Goal: Task Accomplishment & Management: Use online tool/utility

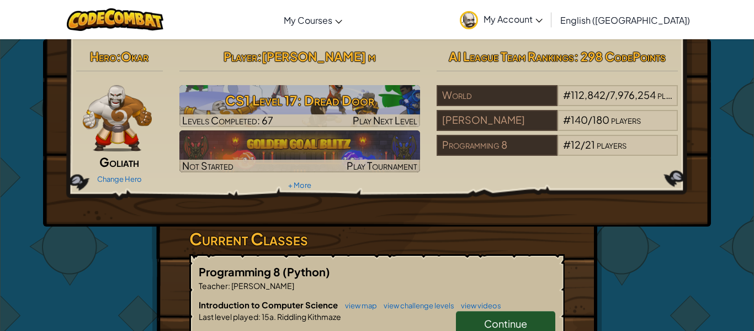
click at [464, 320] on link "Continue" at bounding box center [505, 323] width 99 height 25
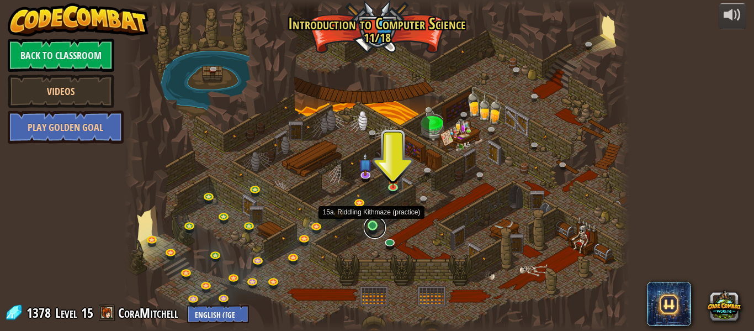
click at [368, 224] on link at bounding box center [375, 227] width 22 height 22
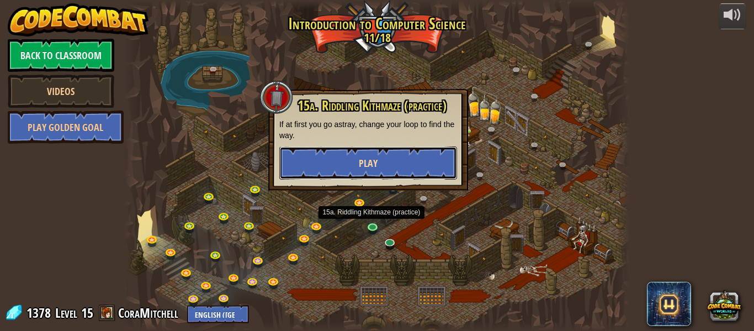
click at [363, 158] on span "Play" at bounding box center [368, 163] width 19 height 14
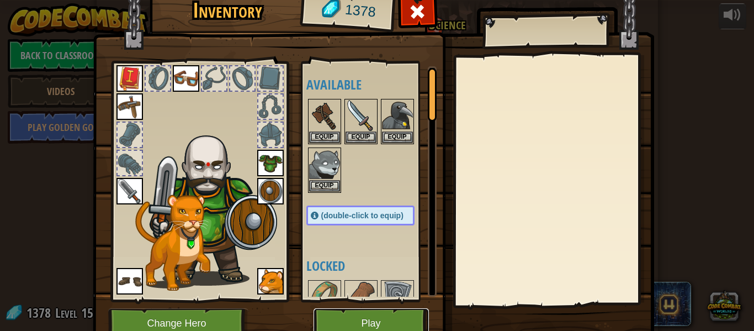
click at [390, 322] on button "Play" at bounding box center [371, 323] width 115 height 30
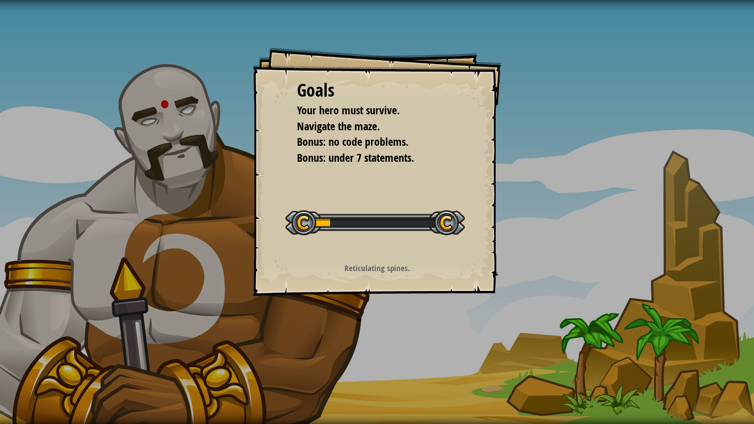
click at [390, 330] on div "Goals Your hero must survive. Navigate the maze. Bonus: no code problems. Bonus…" at bounding box center [377, 212] width 754 height 424
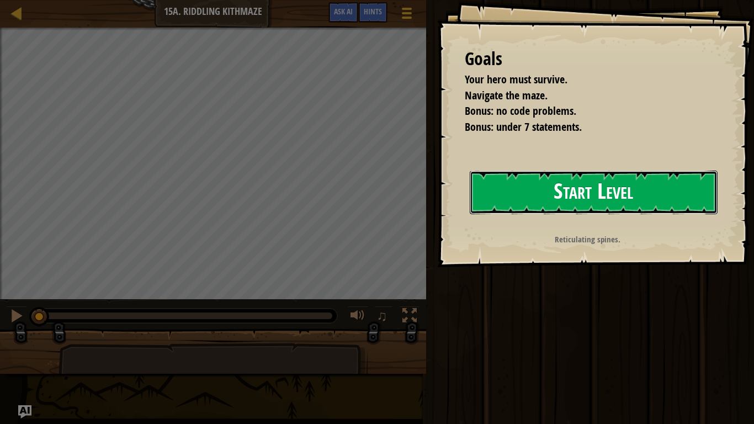
click at [562, 207] on button "Start Level" at bounding box center [594, 193] width 248 height 44
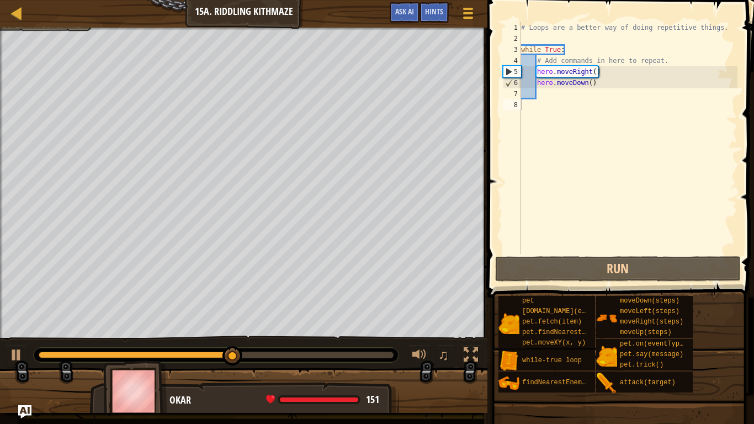
drag, startPoint x: 216, startPoint y: 359, endPoint x: 46, endPoint y: 351, distance: 170.3
click at [46, 330] on div at bounding box center [216, 355] width 365 height 14
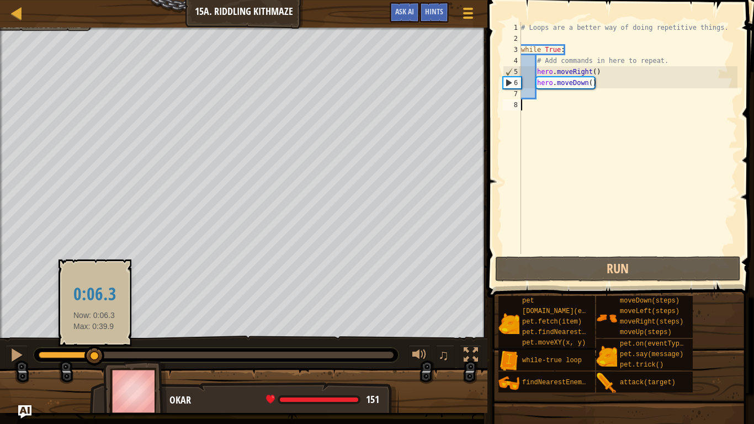
drag, startPoint x: 258, startPoint y: 358, endPoint x: 94, endPoint y: 362, distance: 163.4
click at [94, 330] on div at bounding box center [94, 356] width 20 height 20
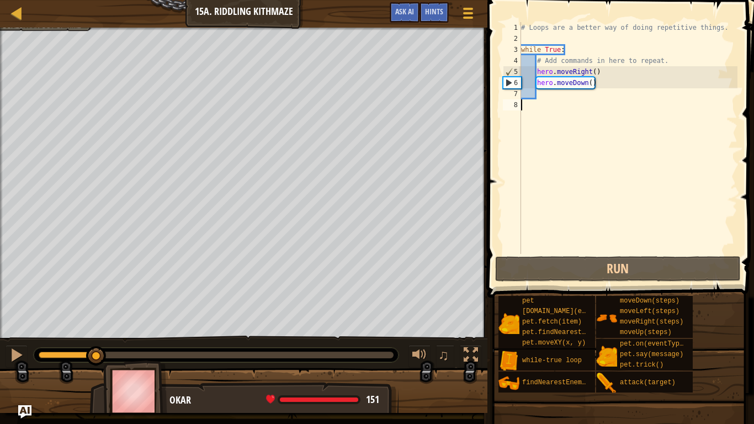
type textarea "h"
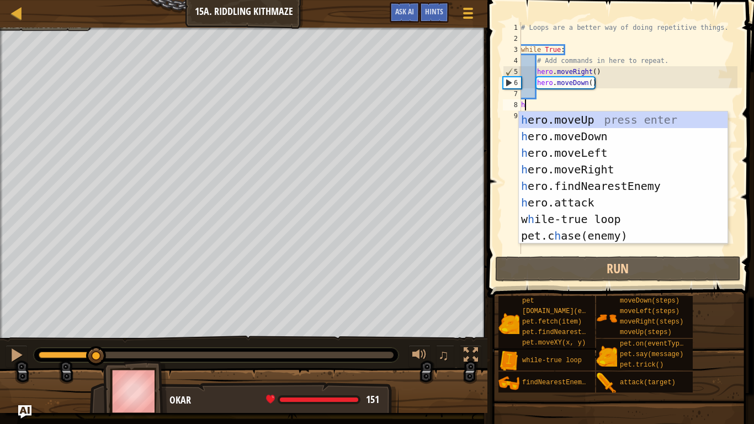
scroll to position [5, 0]
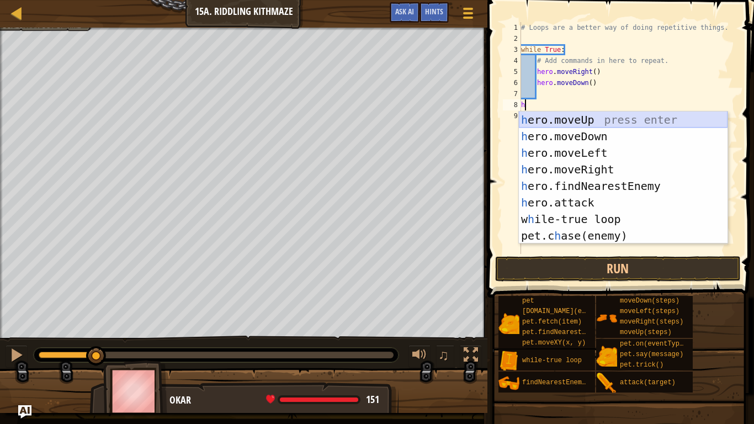
click at [595, 121] on div "h ero.moveUp press enter h ero.moveDown press enter h ero.moveLeft press enter …" at bounding box center [623, 195] width 209 height 166
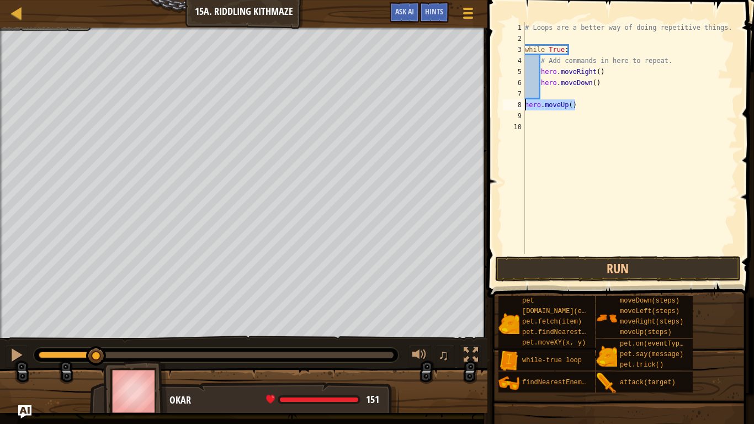
drag, startPoint x: 581, startPoint y: 105, endPoint x: 524, endPoint y: 108, distance: 57.5
click at [524, 108] on div "1 2 3 4 5 6 7 8 9 10 # Loops are a better way of doing repetitive things. while…" at bounding box center [619, 138] width 237 height 232
type textarea "hero.moveUp()"
click at [545, 96] on div "# Loops are a better way of doing repetitive things. while True : # Add command…" at bounding box center [630, 149] width 215 height 254
type textarea "h"
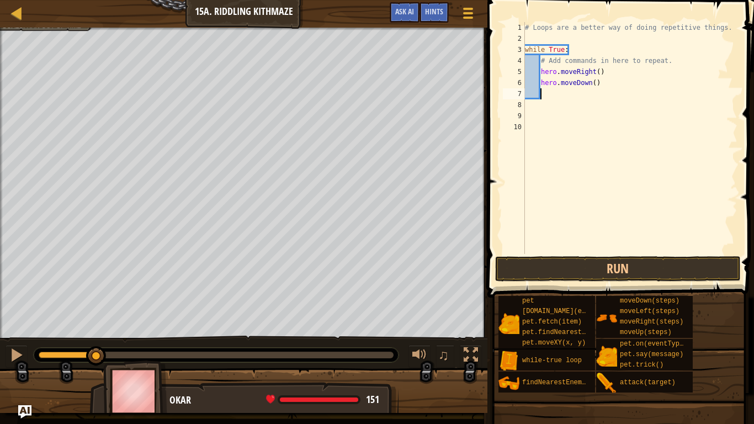
scroll to position [5, 2]
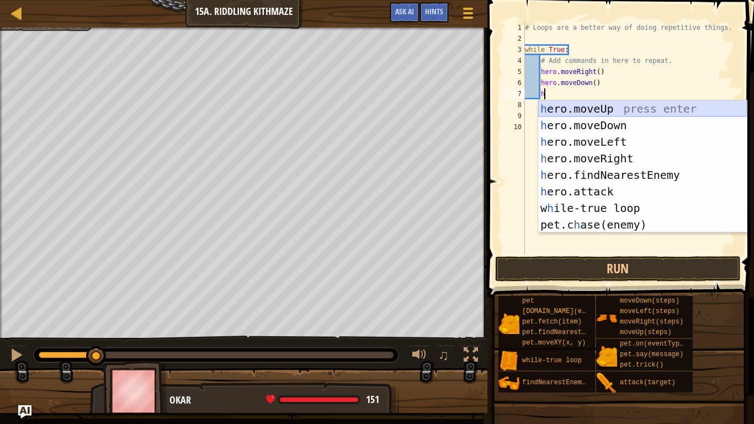
click at [574, 112] on div "h ero.moveUp press enter h ero.moveDown press enter h ero.moveLeft press enter …" at bounding box center [642, 183] width 209 height 166
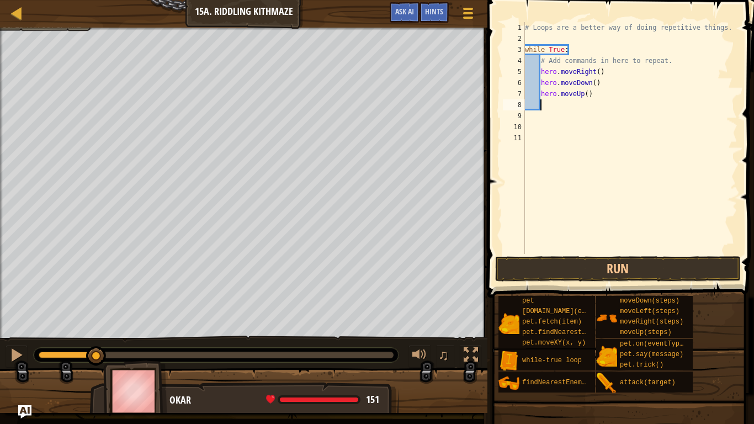
scroll to position [5, 2]
type textarea "h"
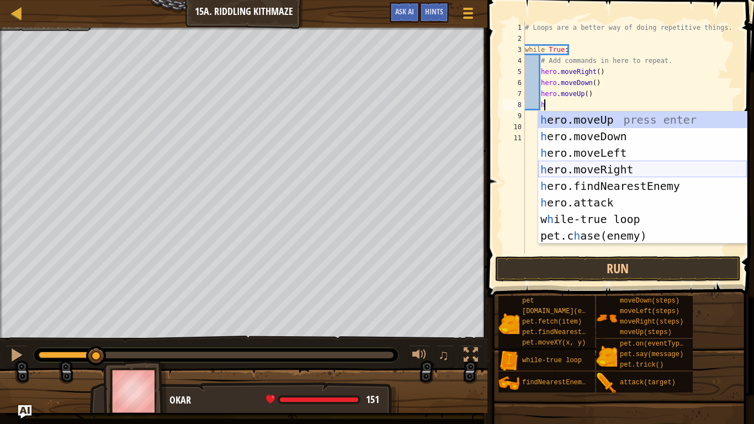
click at [602, 176] on div "h ero.moveUp press enter h ero.moveDown press enter h ero.moveLeft press enter …" at bounding box center [642, 195] width 209 height 166
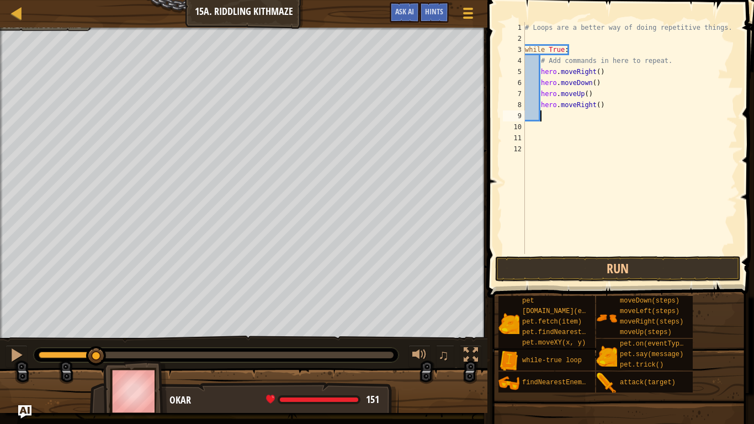
scroll to position [5, 2]
click at [572, 278] on button "Run" at bounding box center [618, 268] width 246 height 25
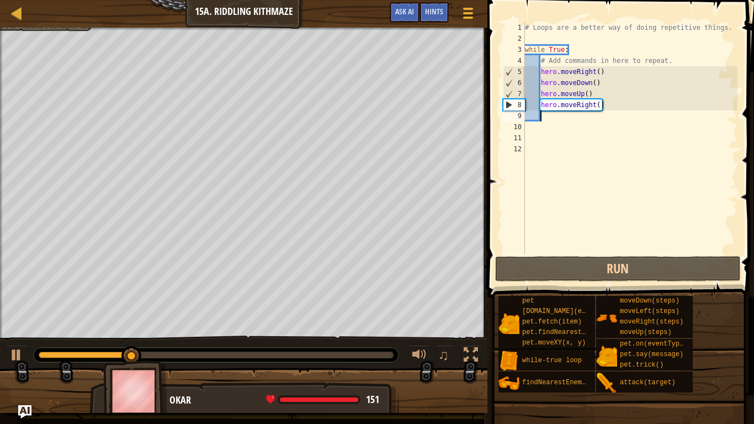
click at [604, 83] on div "# Loops are a better way of doing repetitive things. while True : # Add command…" at bounding box center [630, 149] width 215 height 254
type textarea "hero.moveDown()"
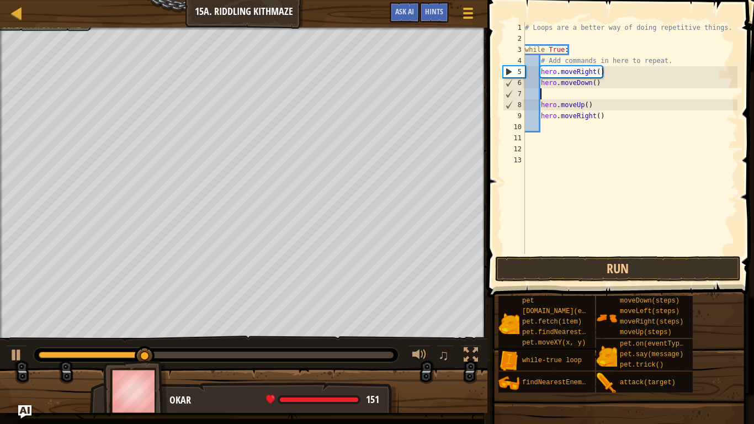
type textarea "h"
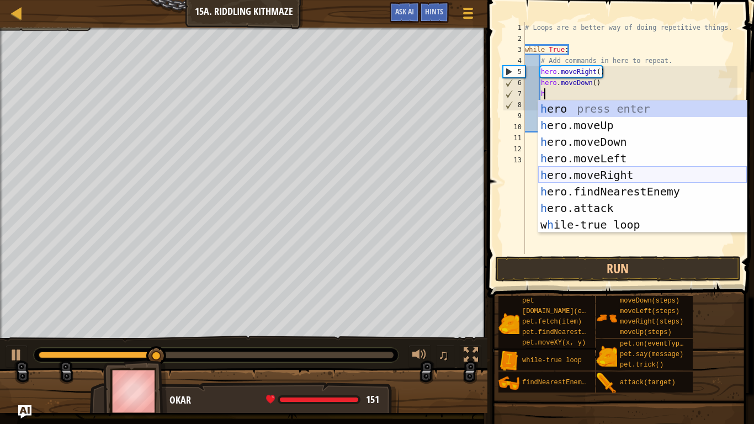
click at [630, 173] on div "h ero press enter h ero.moveUp press enter h ero.moveDown press enter h ero.mov…" at bounding box center [642, 183] width 209 height 166
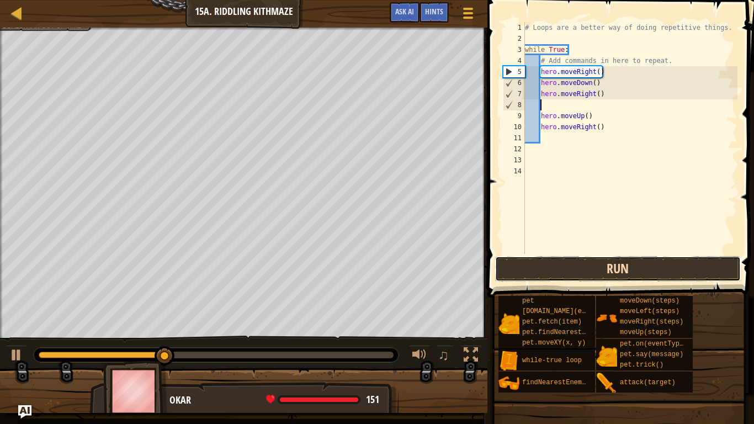
click at [625, 278] on button "Run" at bounding box center [618, 268] width 246 height 25
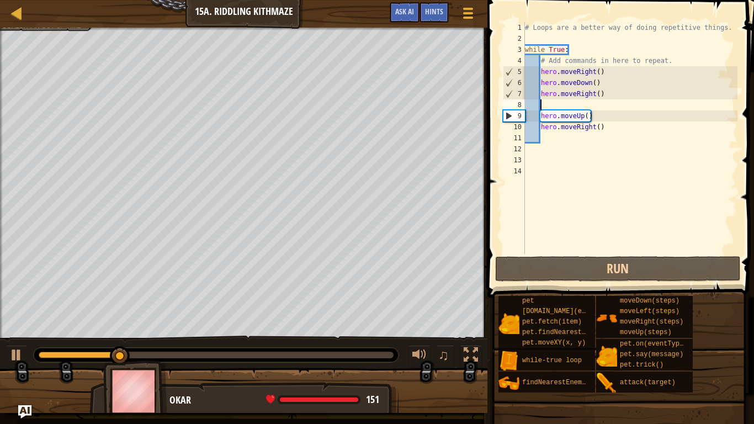
type textarea "h"
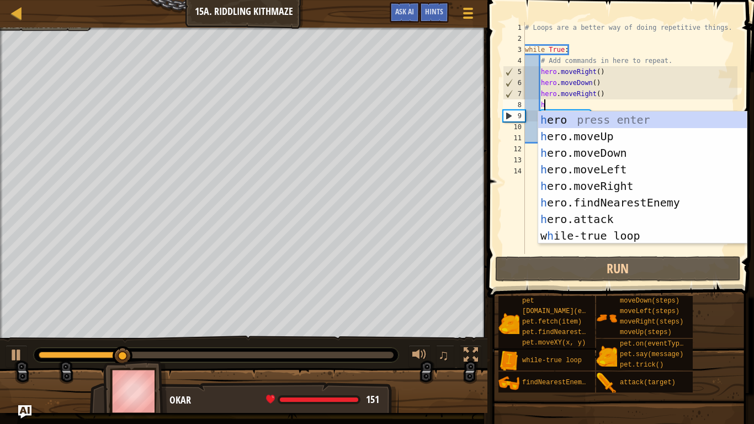
scroll to position [5, 2]
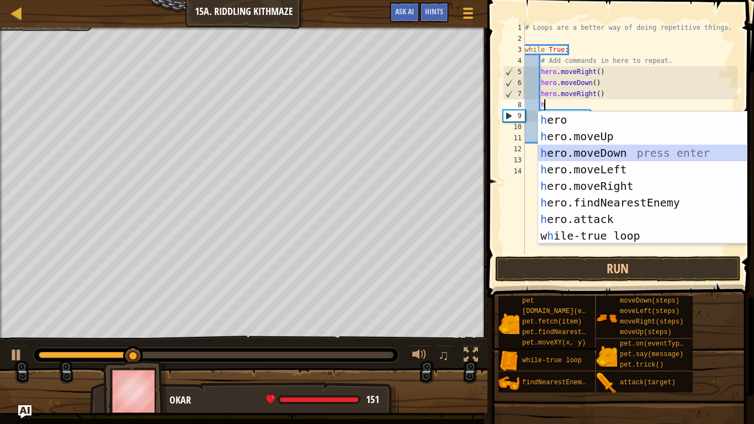
click at [576, 151] on div "h ero press enter h ero.moveUp press enter h ero.moveDown press enter h ero.mov…" at bounding box center [642, 195] width 209 height 166
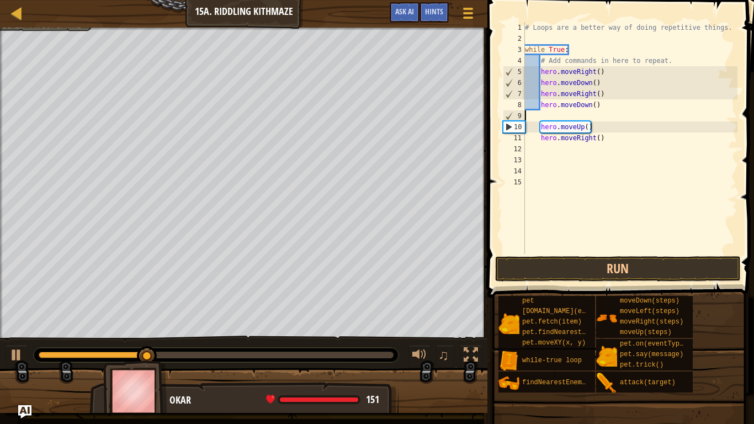
scroll to position [5, 0]
click at [548, 115] on div "# Loops are a better way of doing repetitive things. while True : # Add command…" at bounding box center [630, 149] width 215 height 254
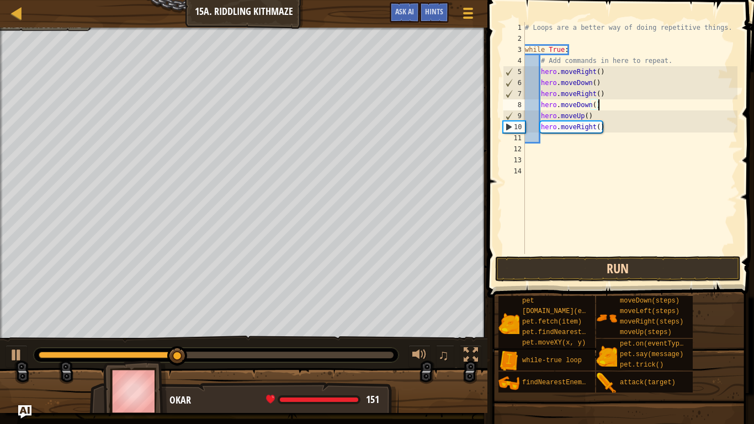
type textarea "hero.moveDown()"
click at [587, 267] on button "Run" at bounding box center [618, 268] width 246 height 25
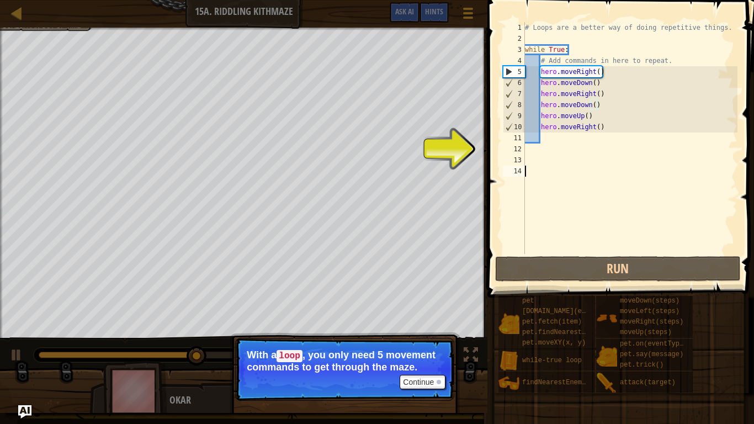
click at [634, 189] on div "# Loops are a better way of doing repetitive things. while True : # Add command…" at bounding box center [630, 149] width 215 height 254
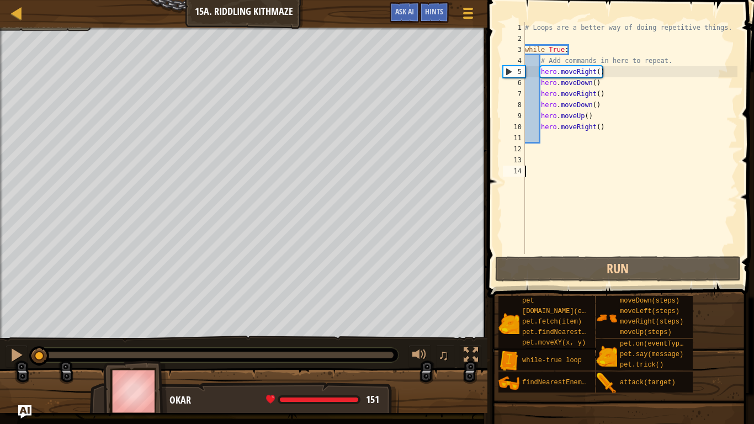
drag, startPoint x: 238, startPoint y: 355, endPoint x: 2, endPoint y: 351, distance: 235.8
click at [2, 330] on div "♫" at bounding box center [243, 352] width 487 height 33
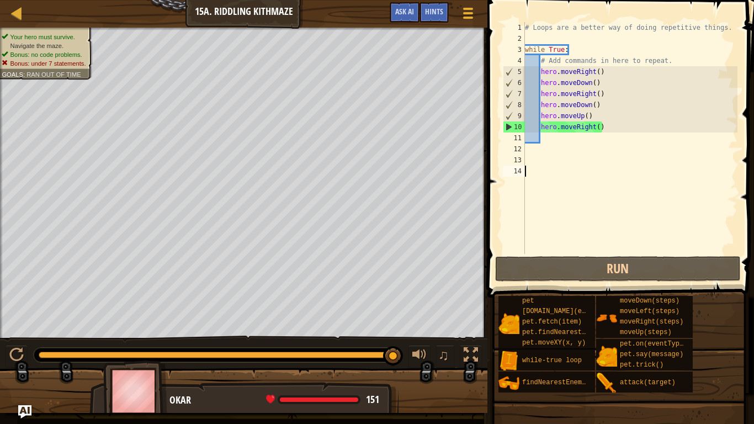
drag, startPoint x: 230, startPoint y: 352, endPoint x: 455, endPoint y: 347, distance: 225.3
click at [455, 330] on div "♫" at bounding box center [243, 352] width 487 height 33
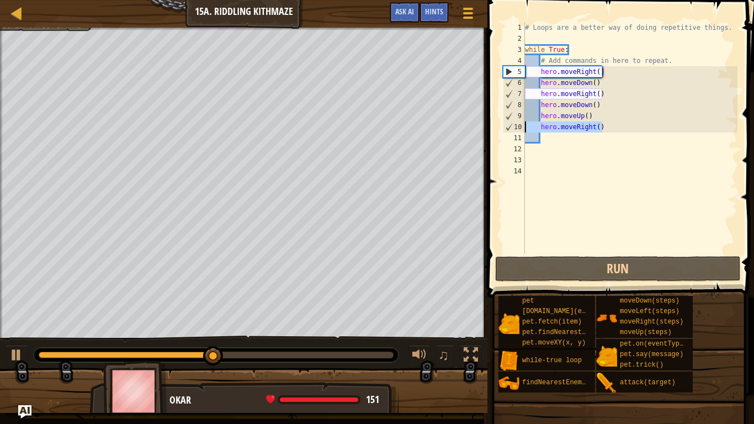
click at [459, 126] on div "Map Introduction to Computer Science 15a. Riddling Kithmaze Game Menu Done Hint…" at bounding box center [377, 212] width 754 height 424
type textarea "hero.moveRight()"
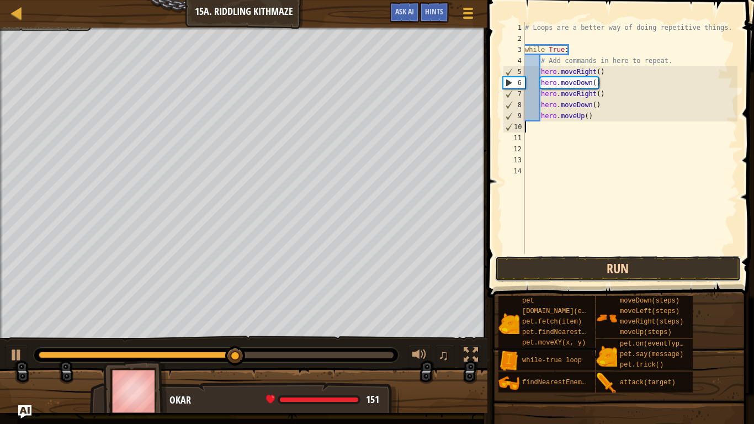
click at [523, 277] on button "Run" at bounding box center [618, 268] width 246 height 25
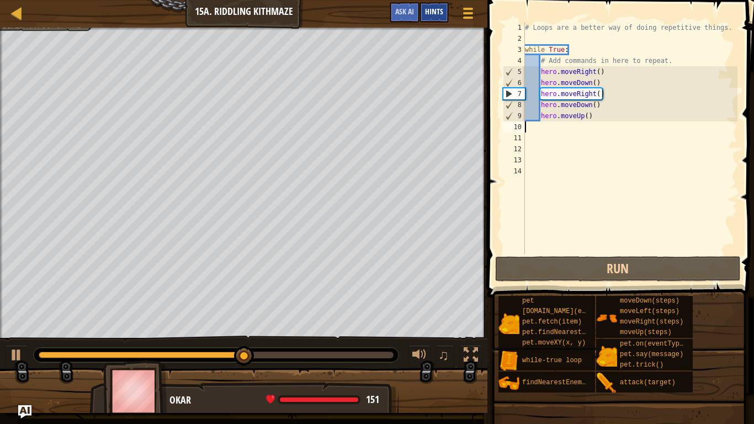
click at [438, 11] on span "Hints" at bounding box center [434, 11] width 18 height 10
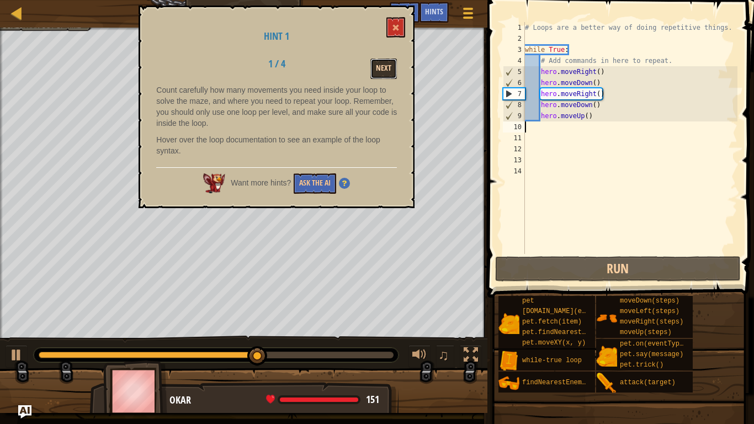
click at [379, 72] on button "Next" at bounding box center [383, 69] width 26 height 20
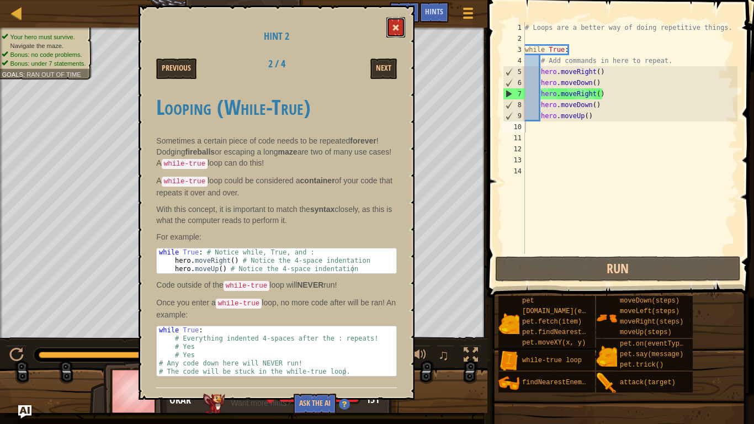
click at [395, 31] on span at bounding box center [396, 28] width 8 height 8
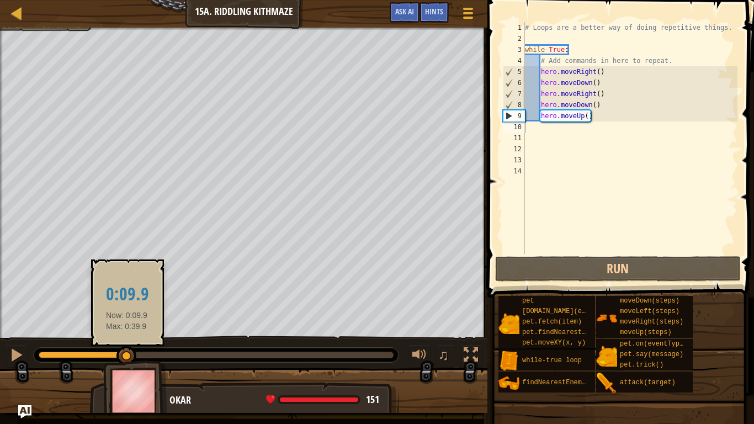
drag, startPoint x: 394, startPoint y: 358, endPoint x: 127, endPoint y: 353, distance: 266.7
click at [127, 330] on div at bounding box center [126, 356] width 20 height 20
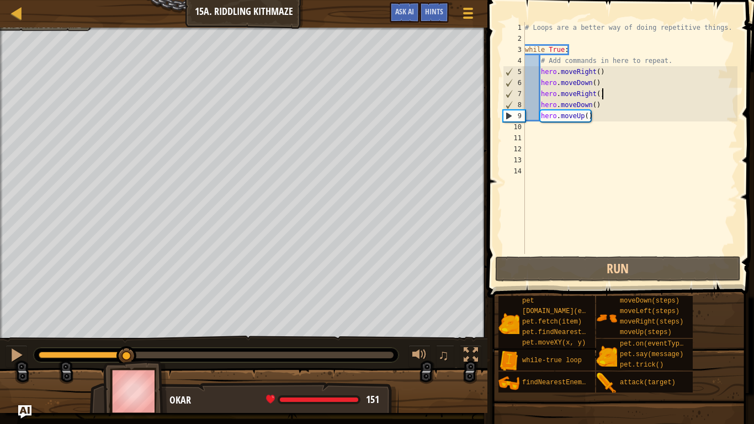
type textarea "hero.moveRight()"
click at [604, 95] on div "# Loops are a better way of doing repetitive things. while True : # Add command…" at bounding box center [630, 149] width 215 height 254
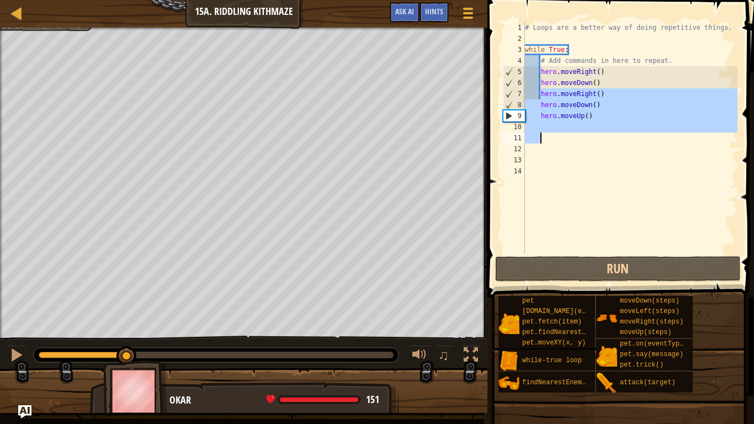
drag, startPoint x: 540, startPoint y: 94, endPoint x: 624, endPoint y: 134, distance: 93.3
click at [624, 134] on div "# Loops are a better way of doing repetitive things. while True : # Add command…" at bounding box center [630, 149] width 215 height 254
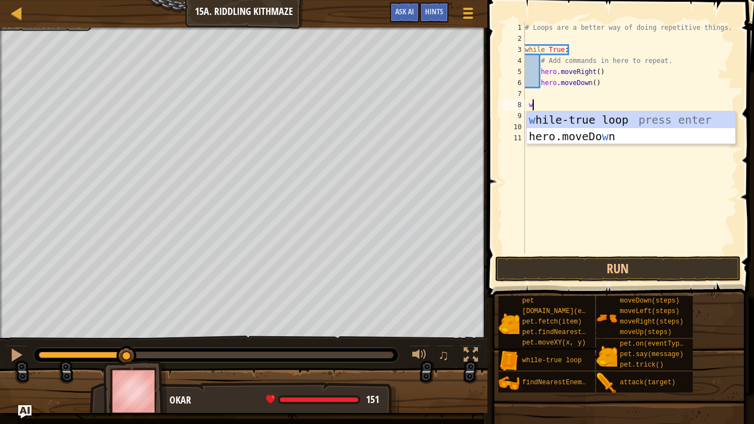
type textarea "wh"
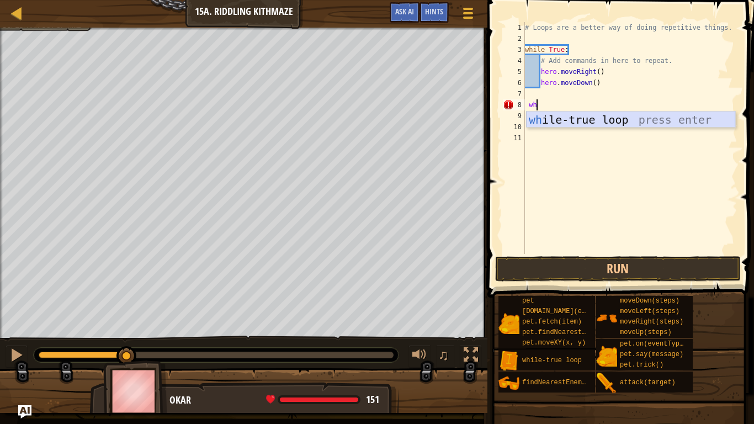
click at [603, 119] on div "wh ile-true loop press enter" at bounding box center [631, 137] width 209 height 50
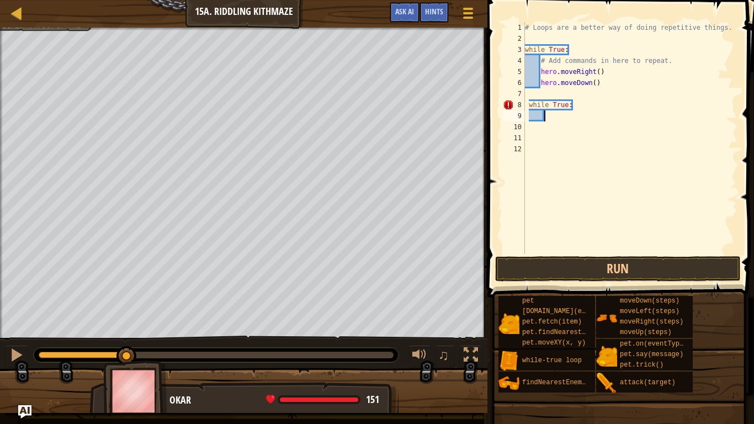
type textarea "h"
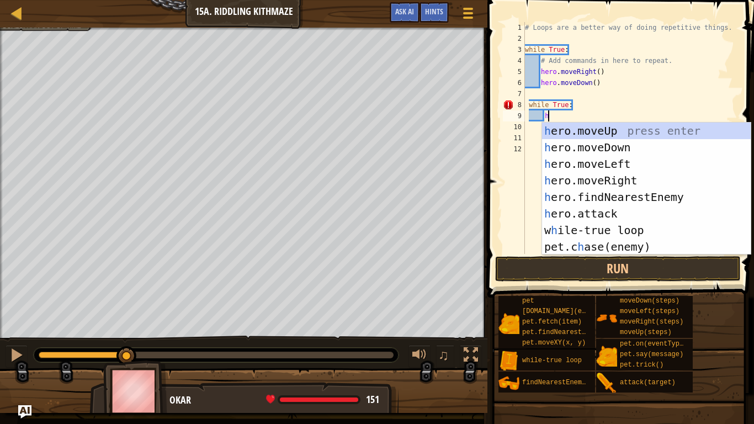
scroll to position [5, 3]
click at [576, 131] on div "h ero.moveUp press enter h ero.moveDown press enter h ero.moveLeft press enter …" at bounding box center [646, 206] width 209 height 166
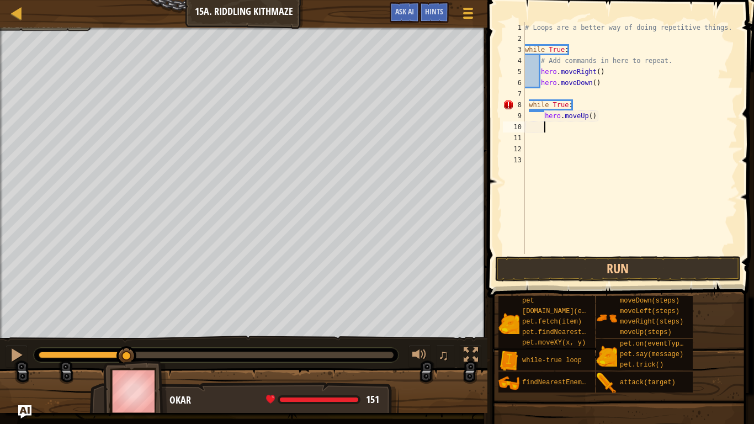
scroll to position [5, 2]
type textarea "h"
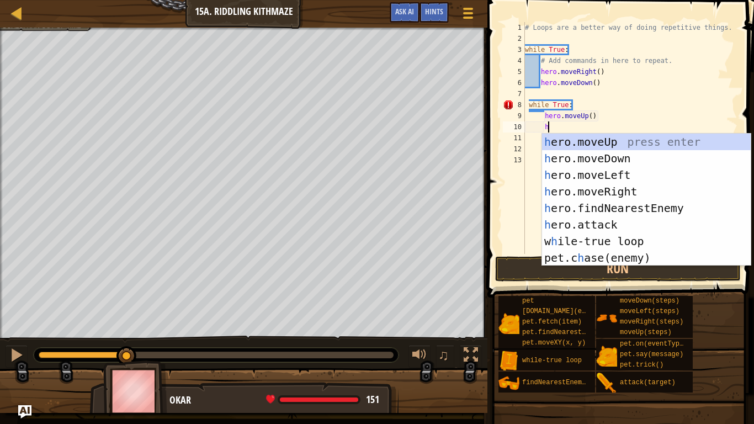
scroll to position [5, 3]
click at [615, 197] on div "h ero.moveUp press enter h ero.moveDown press enter h ero.moveLeft press enter …" at bounding box center [646, 217] width 209 height 166
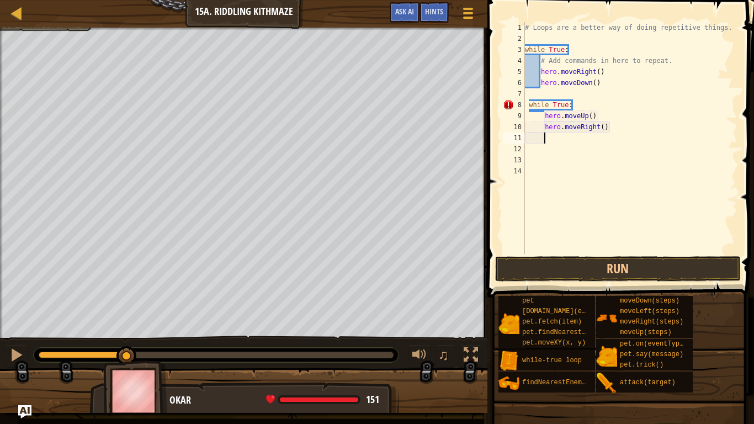
scroll to position [5, 2]
click at [579, 101] on div "# Loops are a better way of doing repetitive things. while True : # Add command…" at bounding box center [630, 149] width 215 height 254
type textarea "while True:"
type textarea "w"
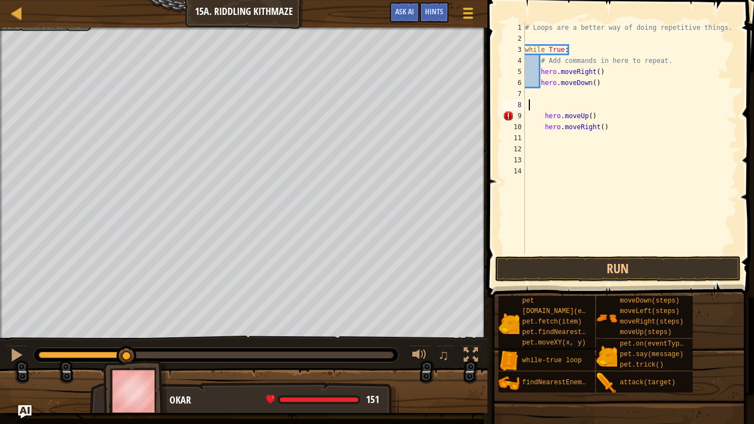
type textarea "w"
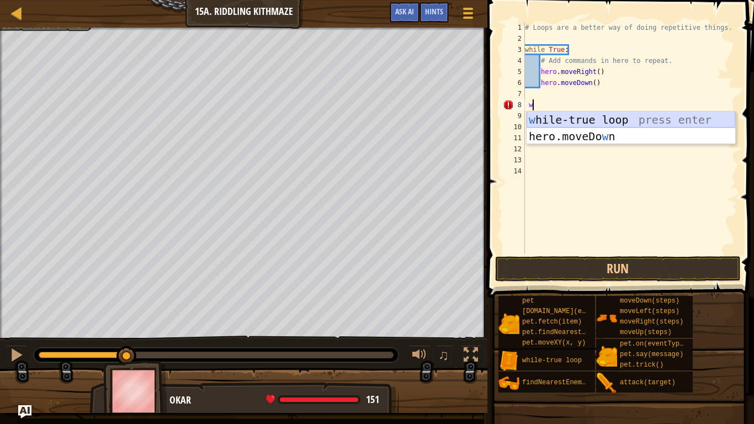
click at [568, 119] on div "w [PERSON_NAME]-true loop press enter hero.moveDo w n press enter" at bounding box center [631, 145] width 209 height 66
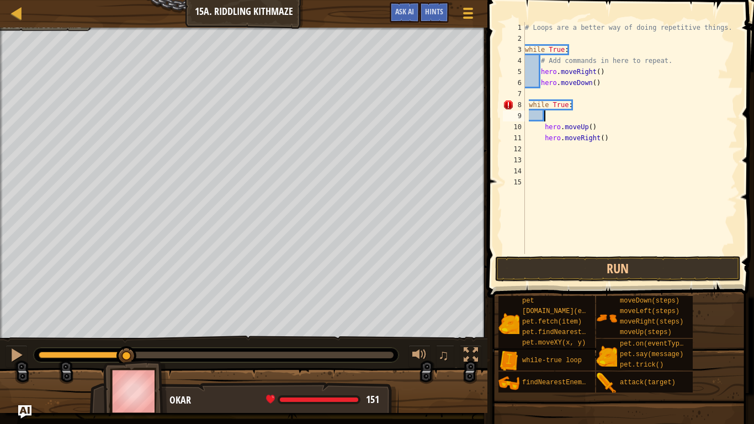
type textarea "h"
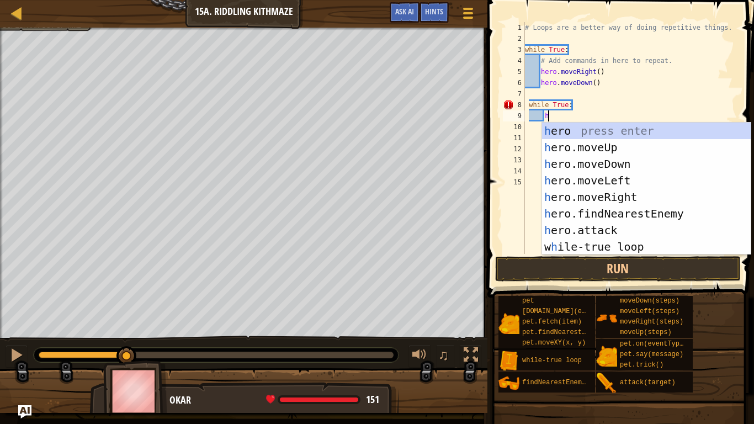
scroll to position [5, 3]
click at [565, 154] on div "h ero press enter h ero.moveUp press enter h ero.moveDown press enter h ero.mov…" at bounding box center [646, 206] width 209 height 166
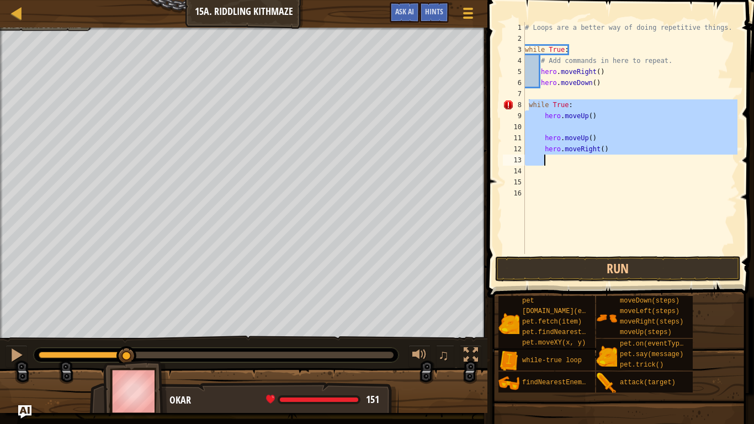
drag, startPoint x: 528, startPoint y: 107, endPoint x: 626, endPoint y: 164, distance: 113.0
click at [626, 164] on div "# Loops are a better way of doing repetitive things. while True : # Add command…" at bounding box center [630, 149] width 215 height 254
type textarea "hero.moveRight()"
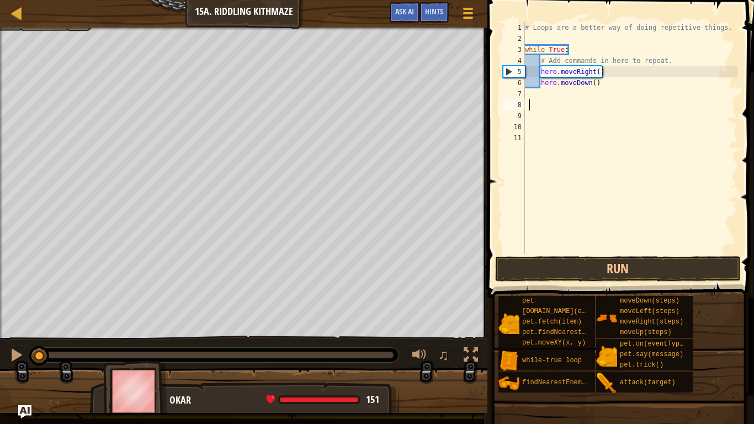
drag, startPoint x: 129, startPoint y: 354, endPoint x: 20, endPoint y: 343, distance: 109.3
click at [20, 330] on div "♫" at bounding box center [243, 352] width 487 height 33
click at [570, 39] on div "# Loops are a better way of doing repetitive things. while True : # Add command…" at bounding box center [630, 149] width 215 height 254
type textarea "h"
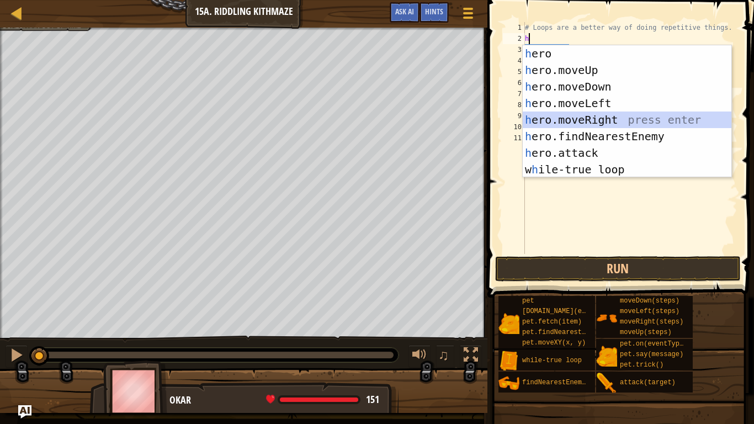
click at [613, 117] on div "h ero press enter h ero.moveUp press enter h ero.moveDown press enter h ero.mov…" at bounding box center [627, 128] width 209 height 166
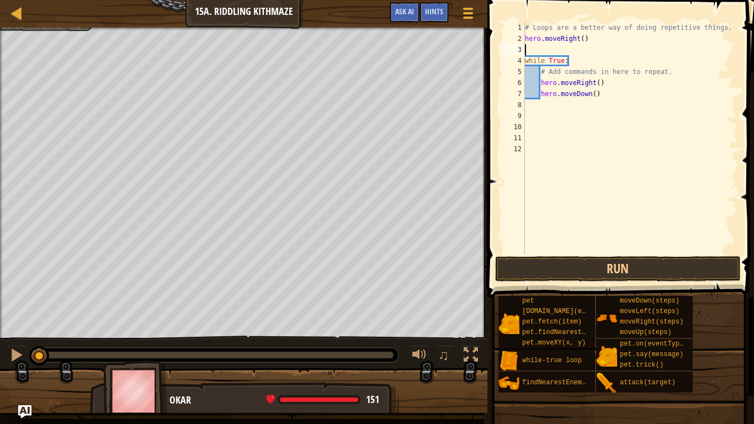
type textarea "j"
type textarea "h"
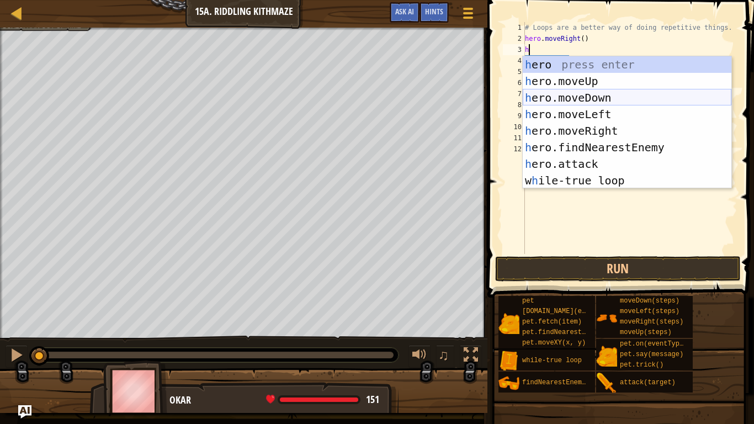
click at [619, 102] on div "h ero press enter h ero.moveUp press enter h ero.moveDown press enter h ero.mov…" at bounding box center [627, 139] width 209 height 166
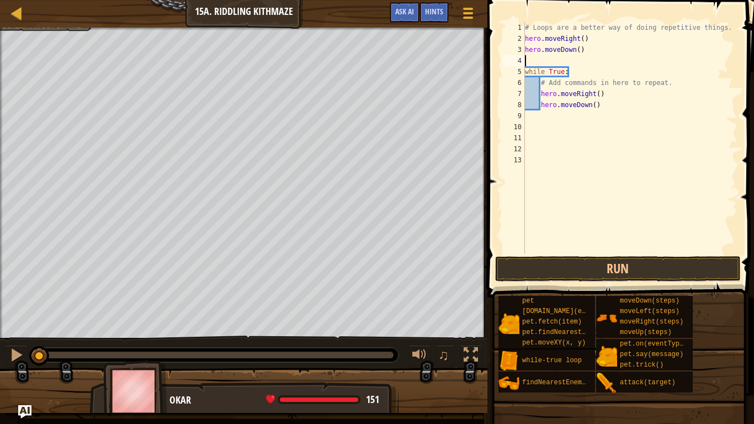
type textarea "h"
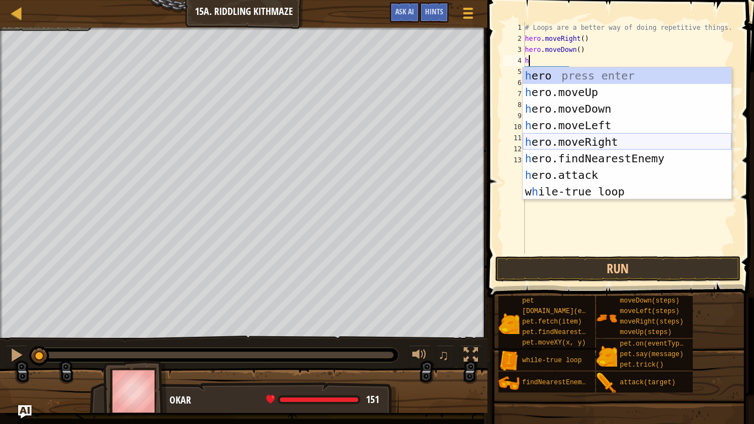
click at [612, 136] on div "h ero press enter h ero.moveUp press enter h ero.moveDown press enter h ero.mov…" at bounding box center [627, 150] width 209 height 166
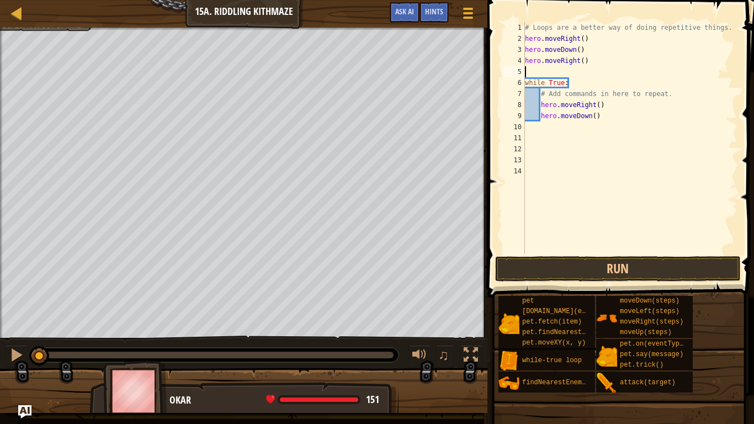
type textarea "h"
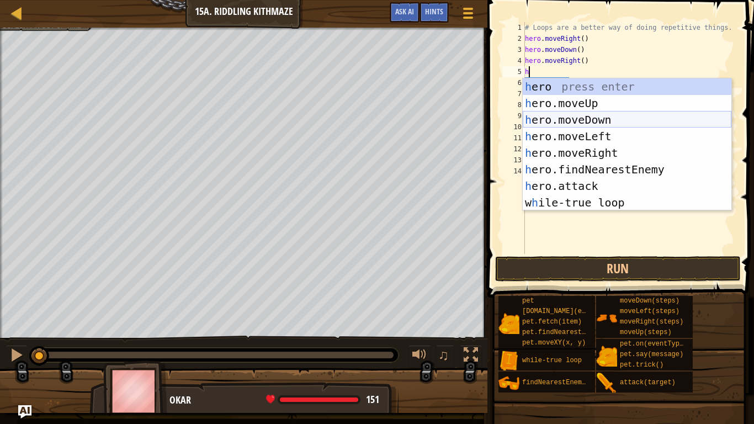
click at [596, 120] on div "h ero press enter h ero.moveUp press enter h ero.moveDown press enter h ero.mov…" at bounding box center [627, 161] width 209 height 166
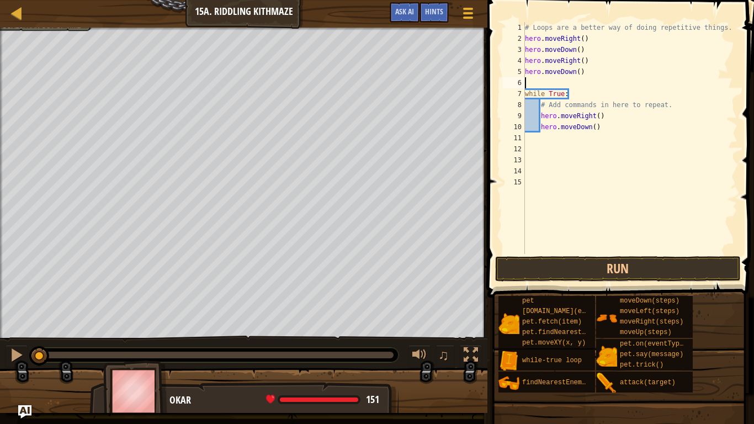
click at [601, 116] on div "# Loops are a better way of doing repetitive things. hero . moveRight ( ) hero …" at bounding box center [630, 149] width 215 height 254
type textarea "h"
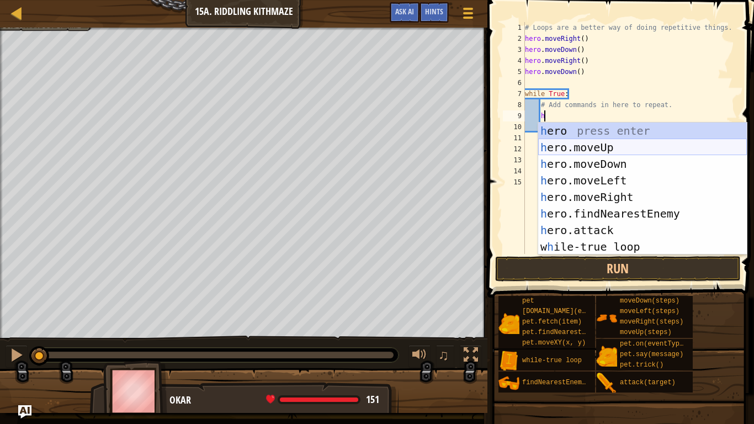
click at [609, 151] on div "h ero press enter h ero.moveUp press enter h ero.moveDown press enter h ero.mov…" at bounding box center [642, 206] width 209 height 166
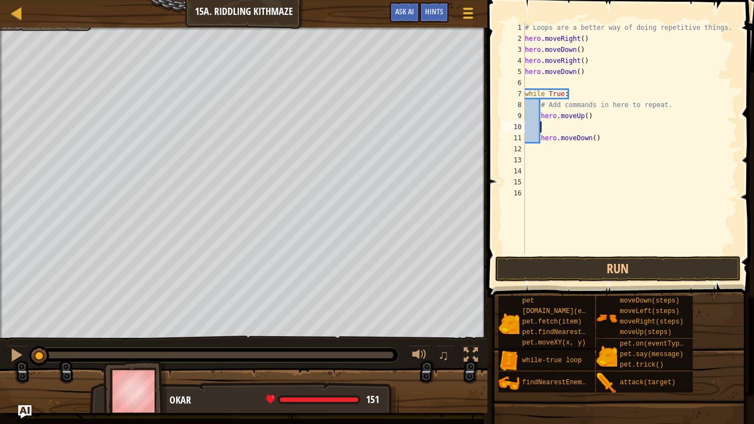
scroll to position [5, 2]
click at [601, 141] on div "# Loops are a better way of doing repetitive things. hero . moveRight ( ) hero …" at bounding box center [630, 149] width 215 height 254
type textarea "h"
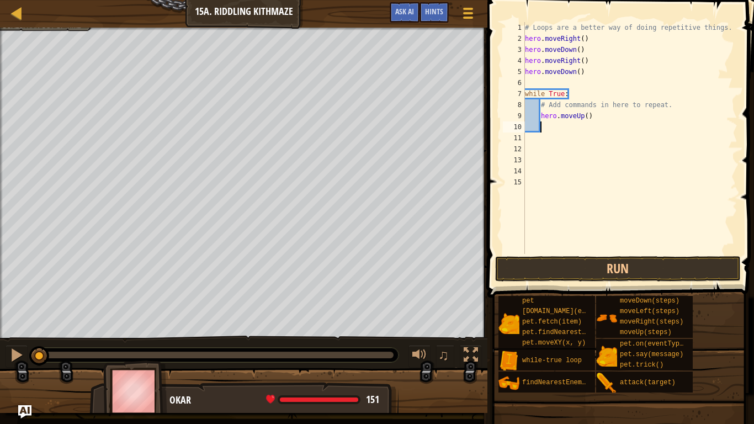
scroll to position [5, 2]
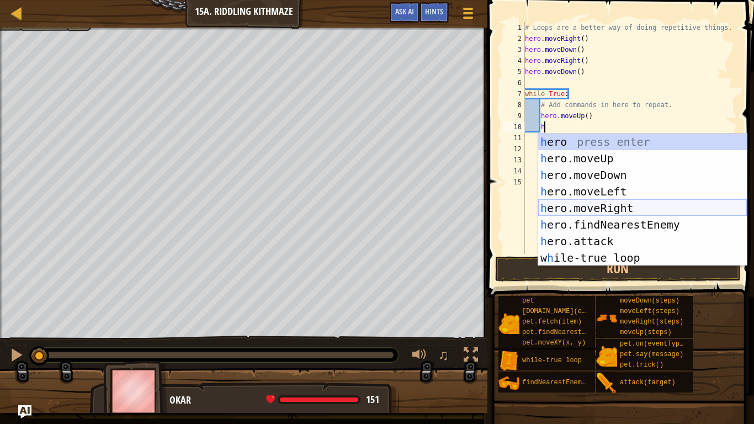
click at [624, 203] on div "h ero press enter h ero.moveUp press enter h ero.moveDown press enter h ero.mov…" at bounding box center [642, 217] width 209 height 166
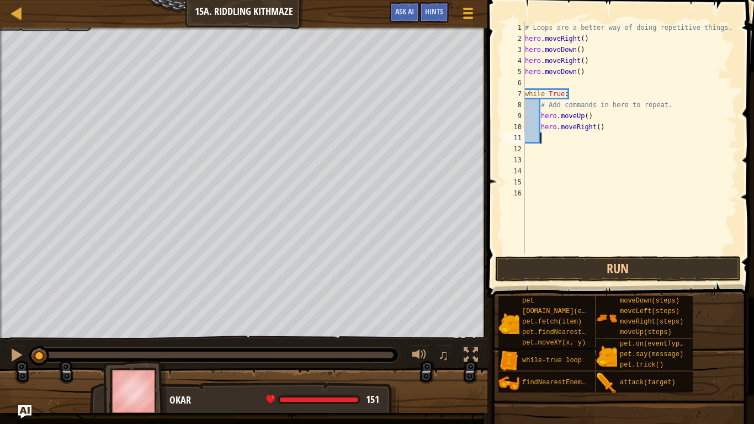
scroll to position [5, 2]
click at [609, 267] on button "Run" at bounding box center [618, 268] width 246 height 25
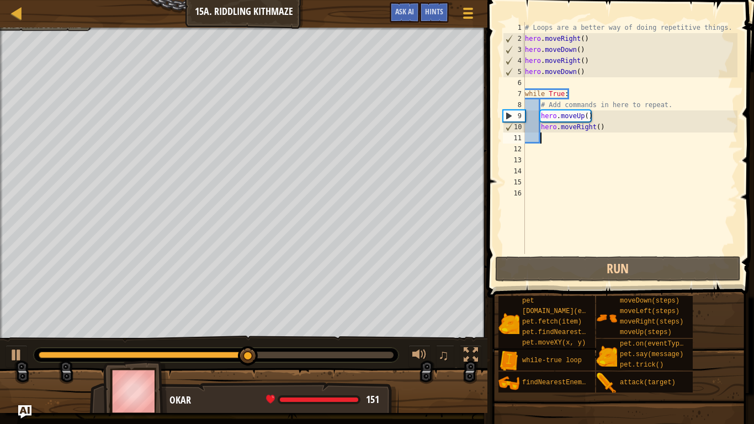
click at [553, 139] on div "# Loops are a better way of doing repetitive things. hero . moveRight ( ) hero …" at bounding box center [630, 149] width 215 height 254
click at [0, 254] on div "Your hero must survive. Navigate the maze. Bonus: no code problems. Bonus: unde…" at bounding box center [243, 183] width 487 height 311
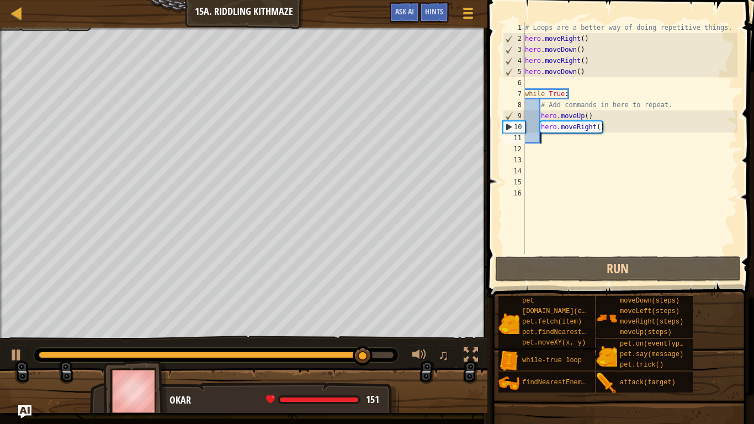
click at [0, 238] on div "Your hero must survive. Navigate the maze. Bonus: no code problems. Bonus: unde…" at bounding box center [243, 183] width 487 height 311
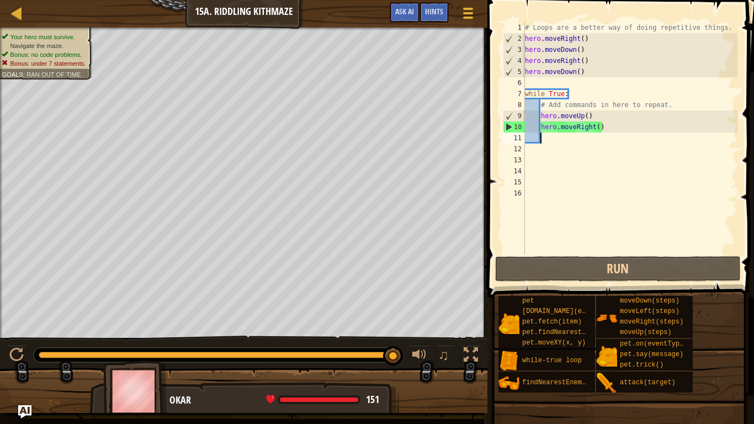
click at [584, 89] on div "# Loops are a better way of doing repetitive things. hero . moveRight ( ) hero …" at bounding box center [630, 149] width 215 height 254
type textarea "while True:"
click at [562, 88] on div "# Loops are a better way of doing repetitive things. hero . moveRight ( ) hero …" at bounding box center [630, 149] width 215 height 254
click at [537, 82] on div "# Loops are a better way of doing repetitive things. hero . moveRight ( ) hero …" at bounding box center [630, 149] width 215 height 254
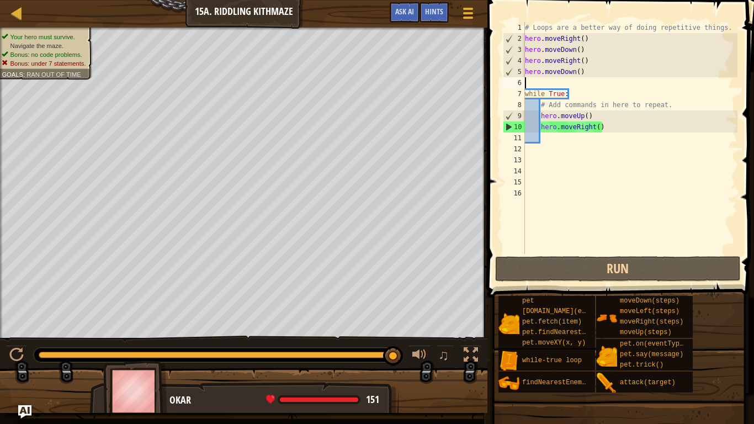
type textarea "h"
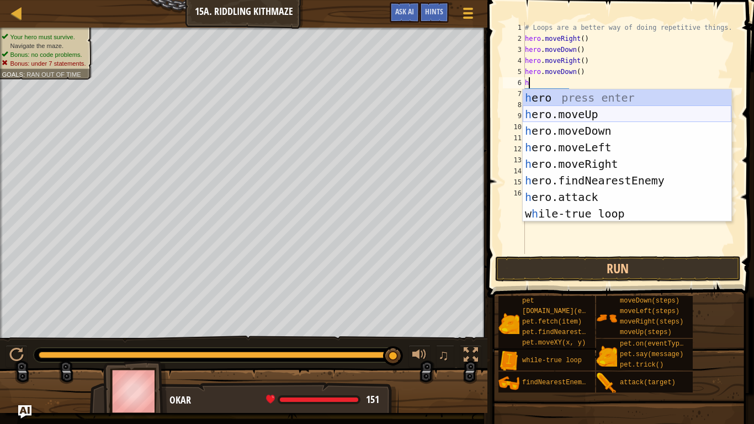
click at [574, 114] on div "h ero press enter h ero.moveUp press enter h ero.moveDown press enter h ero.mov…" at bounding box center [627, 172] width 209 height 166
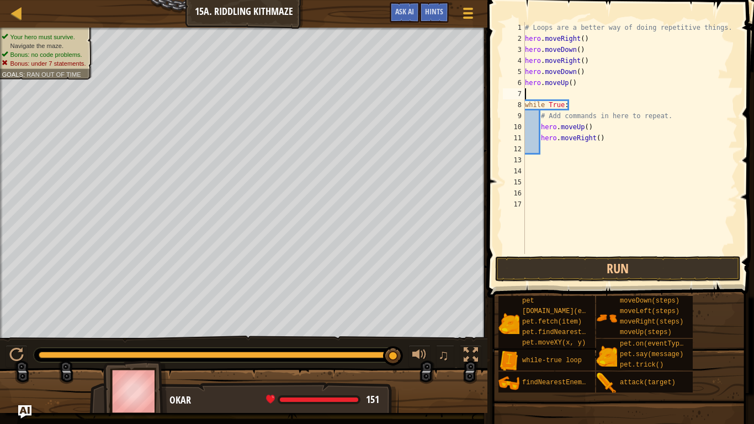
type textarea "h"
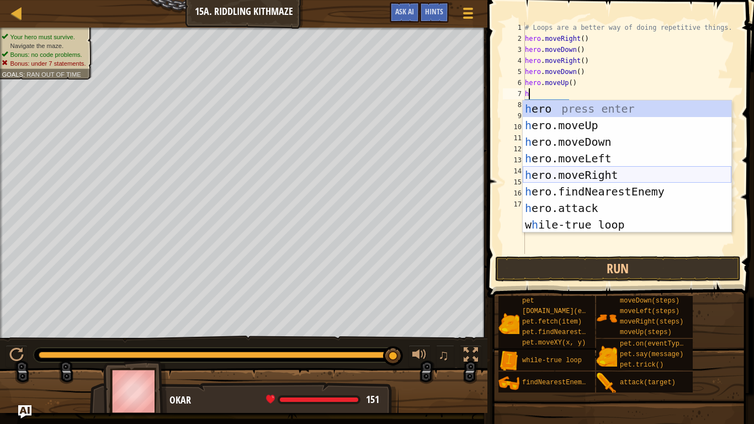
click at [607, 174] on div "h ero press enter h ero.moveUp press enter h ero.moveDown press enter h ero.mov…" at bounding box center [627, 183] width 209 height 166
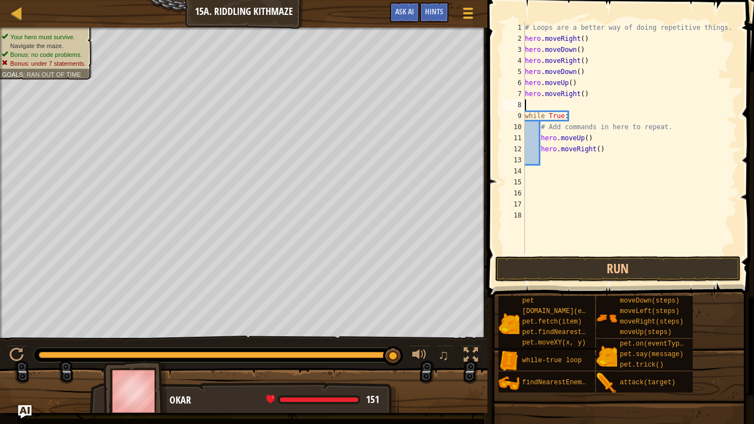
click at [612, 161] on div "# Loops are a better way of doing repetitive things. hero . moveRight ( ) hero …" at bounding box center [630, 149] width 215 height 254
click at [487, 180] on div "Map Introduction to Computer Science 15a. Riddling Kithmaze Game Menu Done Hint…" at bounding box center [377, 212] width 754 height 424
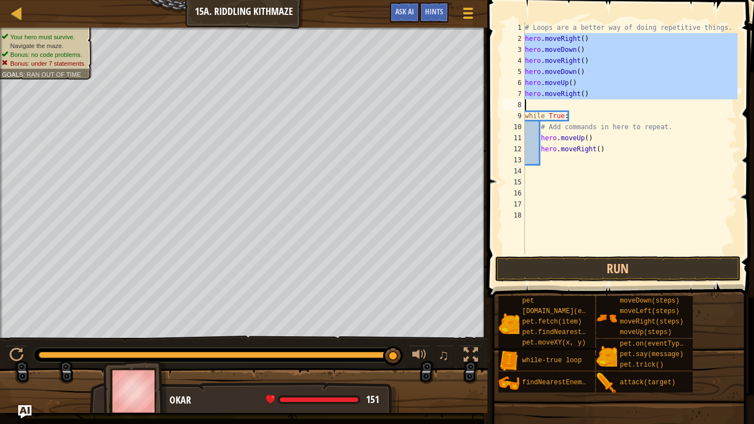
drag, startPoint x: 525, startPoint y: 38, endPoint x: 601, endPoint y: 106, distance: 101.6
click at [601, 106] on div "# Loops are a better way of doing repetitive things. hero . moveRight ( ) hero …" at bounding box center [630, 149] width 215 height 254
type textarea "hero.moveRight()"
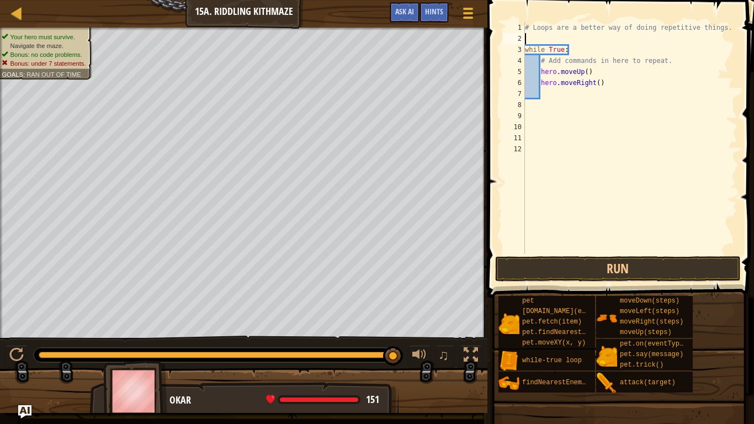
click at [591, 71] on div "# Loops are a better way of doing repetitive things. while True : # Add command…" at bounding box center [630, 149] width 215 height 254
type textarea "h"
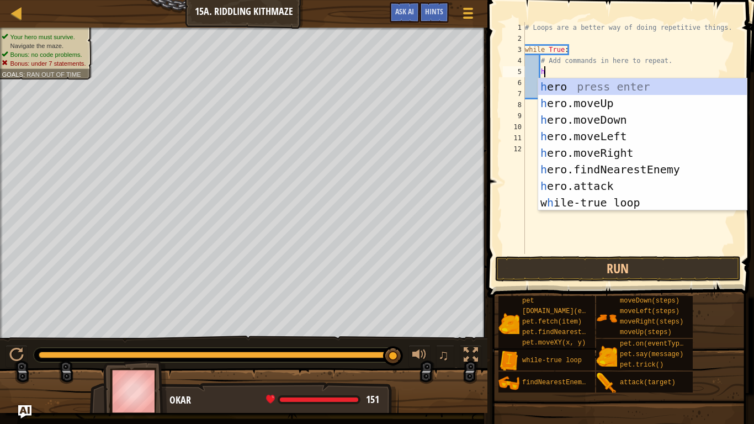
scroll to position [5, 2]
click at [621, 157] on div "h ero press enter h ero.moveUp press enter h ero.moveDown press enter h ero.mov…" at bounding box center [642, 161] width 209 height 166
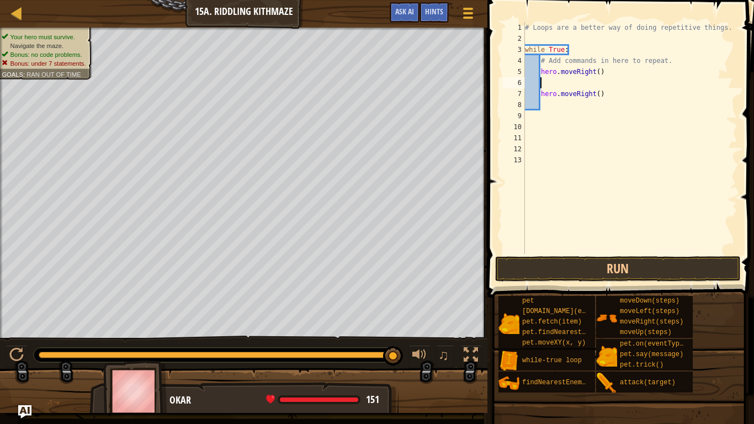
type textarea "h"
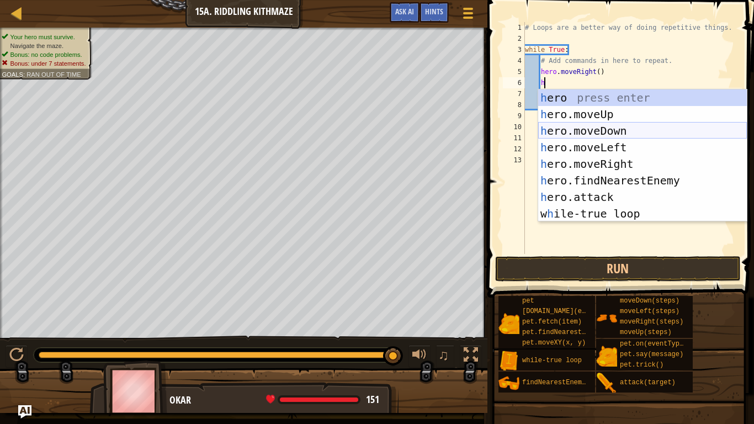
click at [609, 136] on div "h ero press enter h ero.moveUp press enter h ero.moveDown press enter h ero.mov…" at bounding box center [642, 172] width 209 height 166
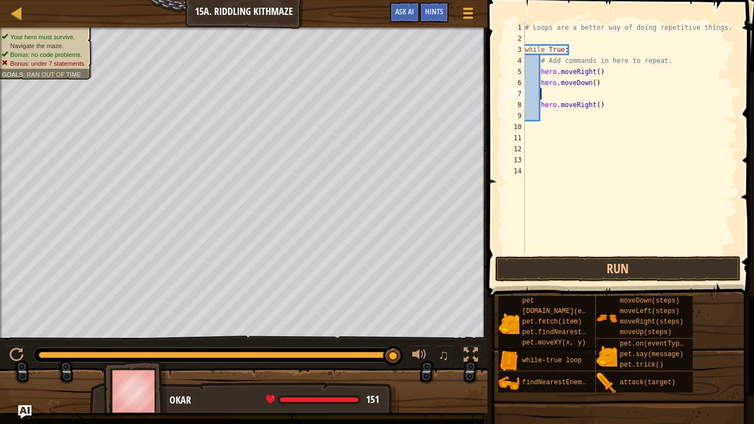
type textarea "h"
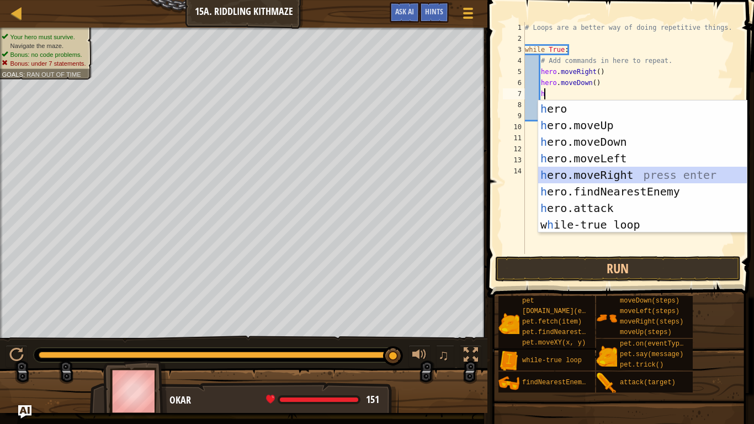
click at [622, 176] on div "h ero press enter h ero.moveUp press enter h ero.moveDown press enter h ero.mov…" at bounding box center [642, 183] width 209 height 166
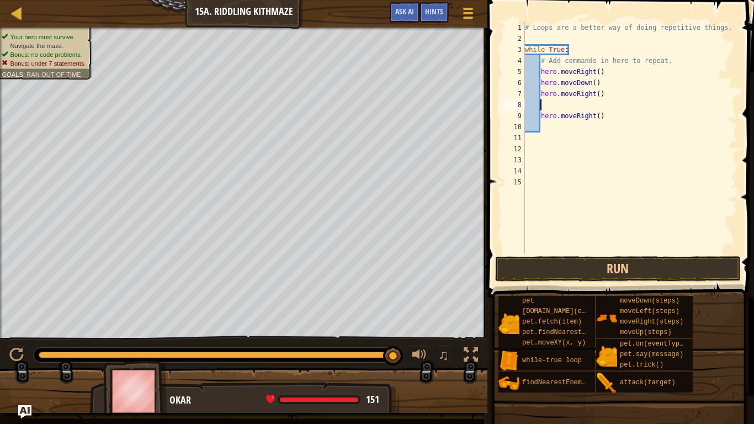
click at [597, 93] on div "# Loops are a better way of doing repetitive things. while True : # Add command…" at bounding box center [630, 149] width 215 height 254
type textarea "hero.moveRight(2)"
click at [561, 107] on div "# Loops are a better way of doing repetitive things. while True : # Add command…" at bounding box center [630, 149] width 215 height 254
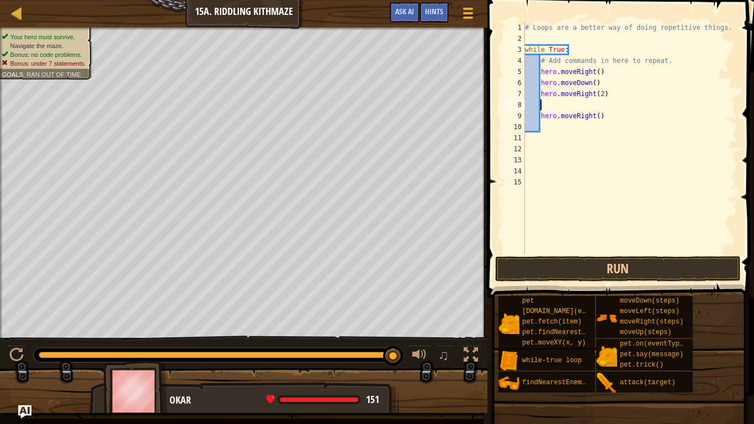
type textarea "h"
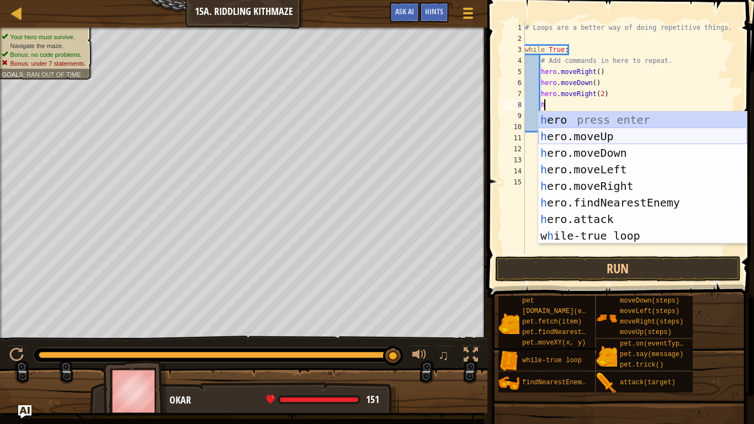
click at [591, 139] on div "h ero press enter h ero.moveUp press enter h ero.moveDown press enter h ero.mov…" at bounding box center [642, 195] width 209 height 166
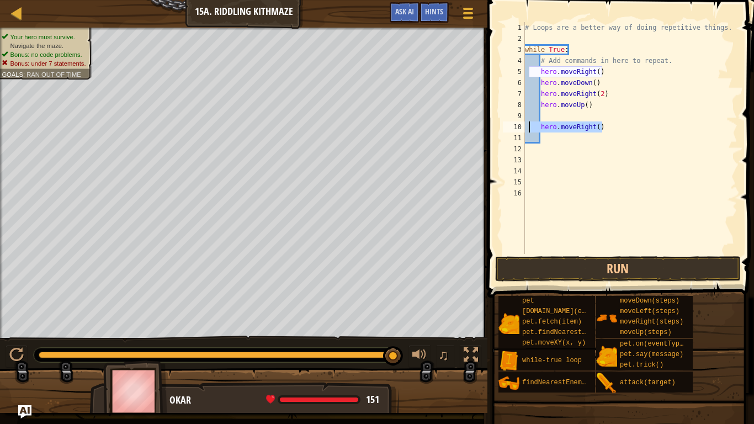
drag, startPoint x: 603, startPoint y: 123, endPoint x: 528, endPoint y: 128, distance: 74.7
click at [528, 128] on div "# Loops are a better way of doing repetitive things. while True : # Add command…" at bounding box center [630, 149] width 215 height 254
type textarea "hero.moveRight()"
click at [580, 156] on div "# Loops are a better way of doing repetitive things. while True : # Add command…" at bounding box center [630, 149] width 215 height 254
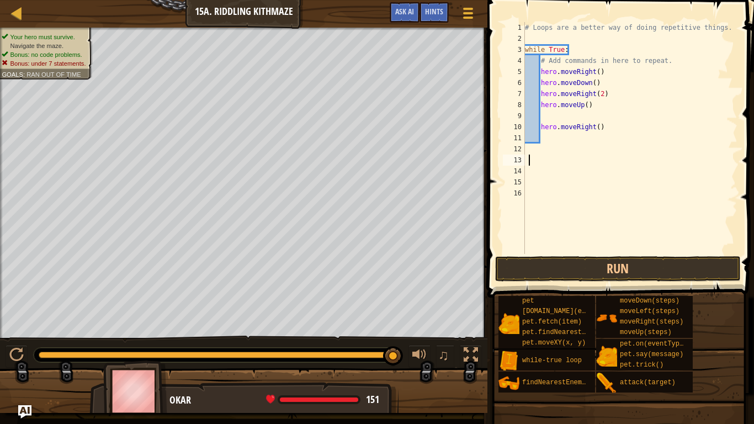
click at [602, 134] on div "# Loops are a better way of doing repetitive things. while True : # Add command…" at bounding box center [630, 149] width 215 height 254
type textarea "h"
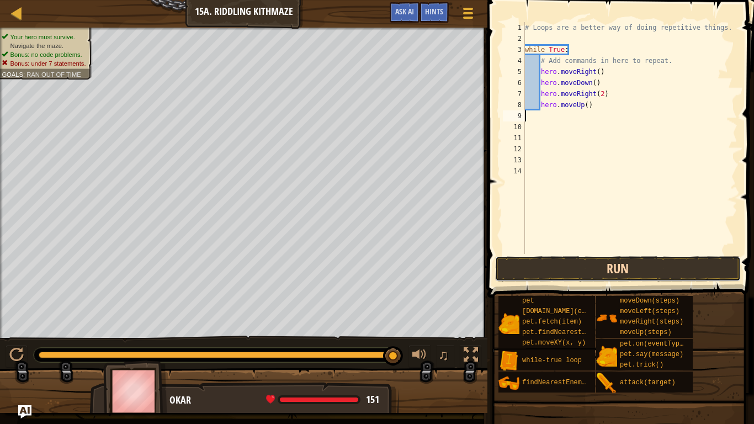
click at [550, 274] on button "Run" at bounding box center [618, 268] width 246 height 25
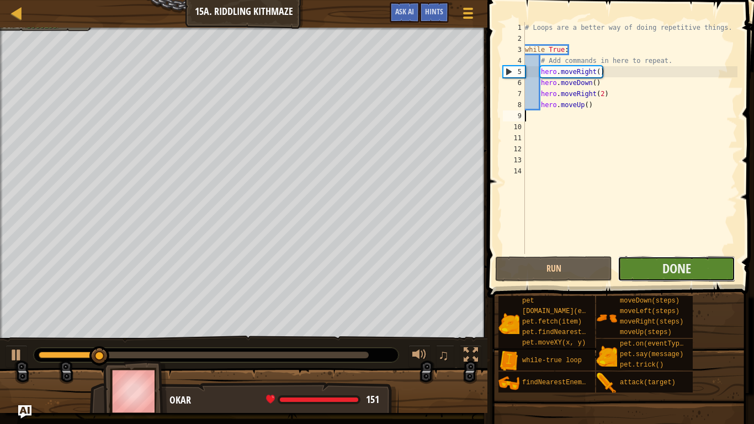
click at [714, 264] on button "Done" at bounding box center [676, 268] width 117 height 25
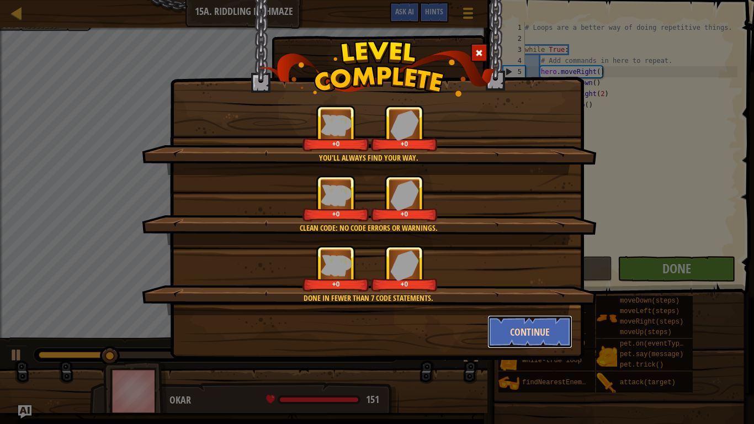
click at [533, 330] on button "Continue" at bounding box center [530, 331] width 86 height 33
click at [533, 330] on div "You'll always find your way. +0 +0 Clean code: no code errors or warnings. +0 +…" at bounding box center [377, 212] width 754 height 424
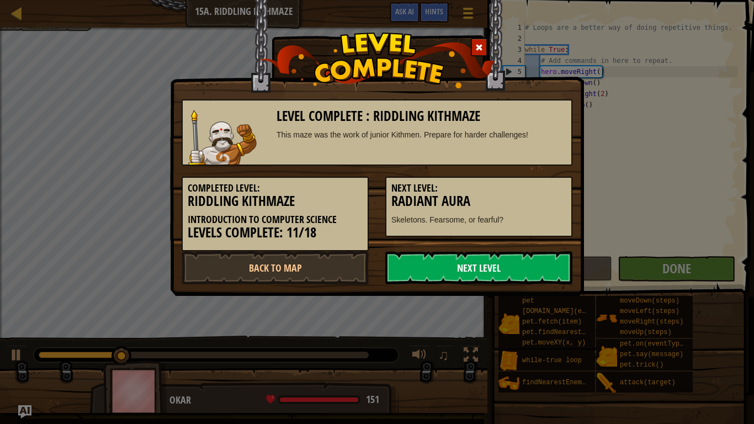
click at [463, 271] on link "Next Level" at bounding box center [478, 267] width 187 height 33
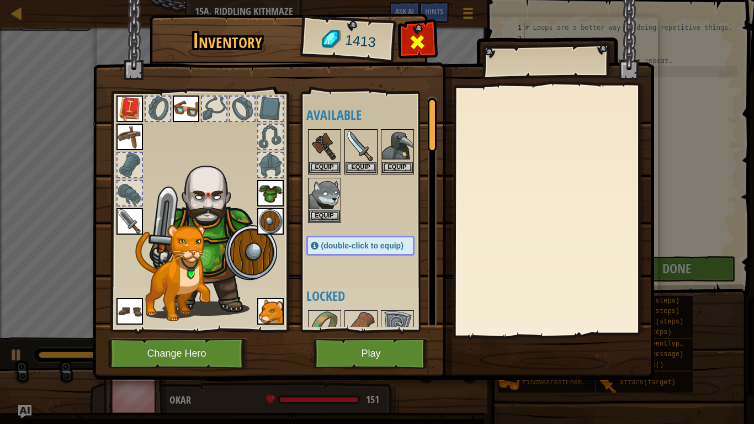
click at [405, 47] on div at bounding box center [417, 45] width 35 height 35
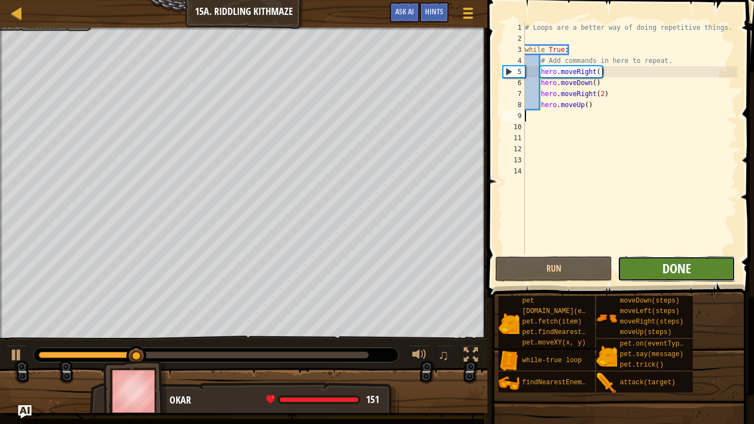
click at [672, 266] on span "Done" at bounding box center [676, 268] width 29 height 18
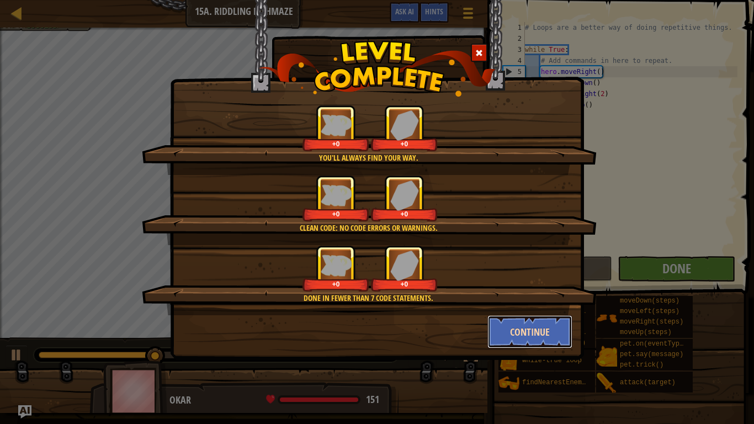
click at [521, 328] on button "Continue" at bounding box center [530, 331] width 86 height 33
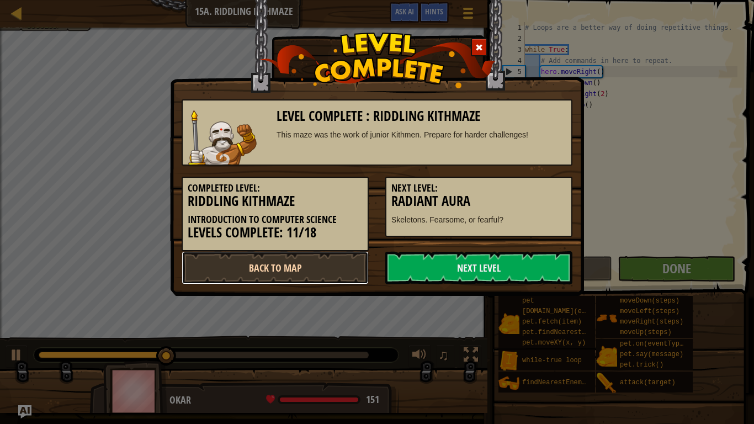
click at [307, 273] on link "Back to Map" at bounding box center [275, 267] width 187 height 33
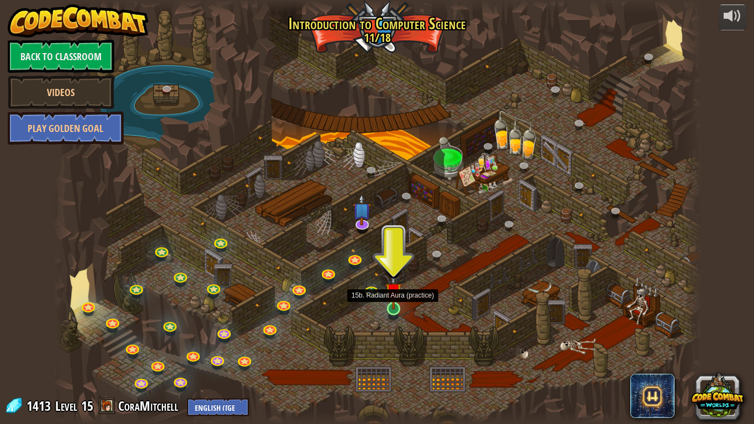
click at [391, 305] on img at bounding box center [393, 291] width 17 height 38
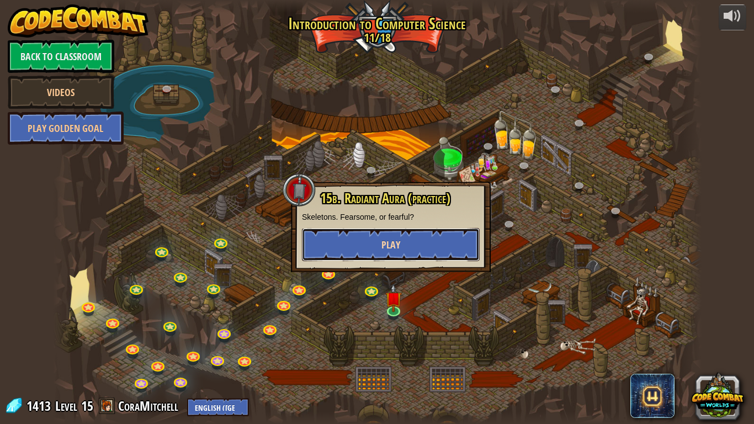
click at [383, 235] on button "Play" at bounding box center [391, 244] width 178 height 33
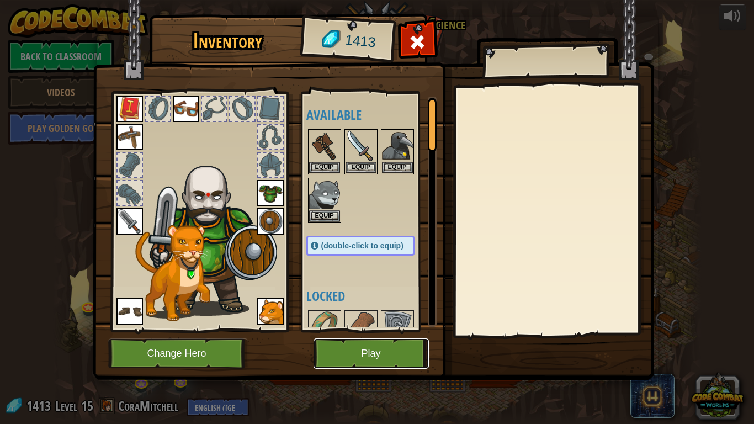
click at [405, 330] on button "Play" at bounding box center [371, 353] width 115 height 30
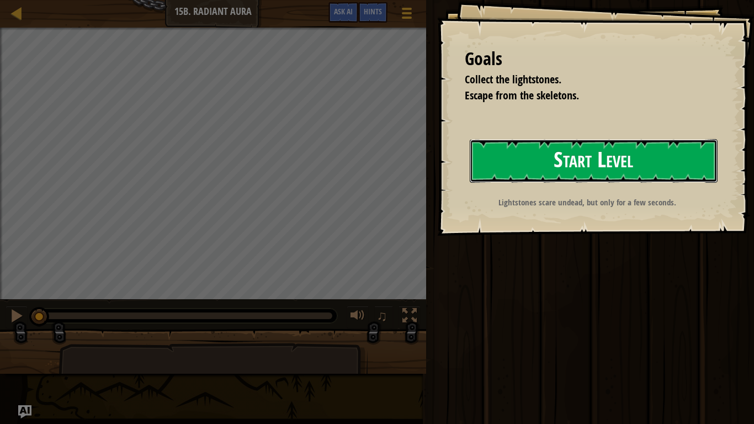
click at [518, 164] on button "Start Level" at bounding box center [594, 161] width 248 height 44
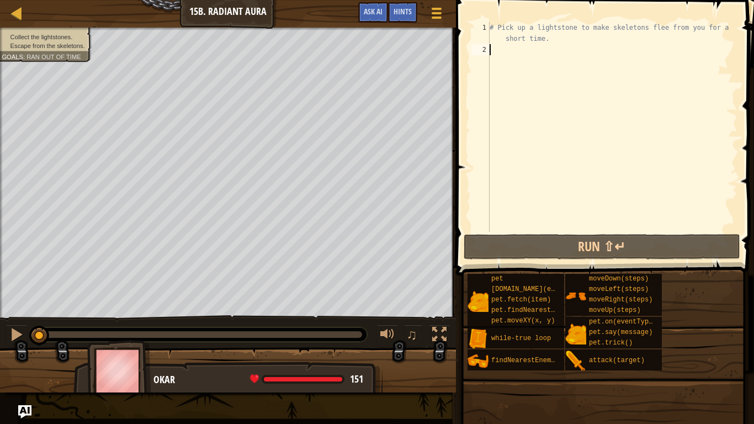
type textarea "t"
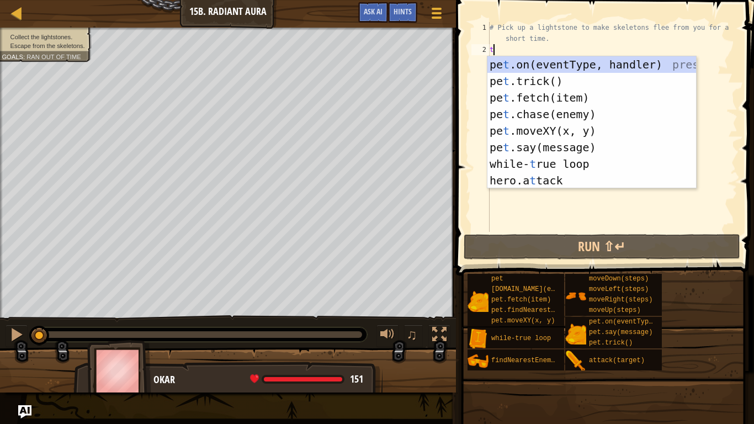
scroll to position [5, 0]
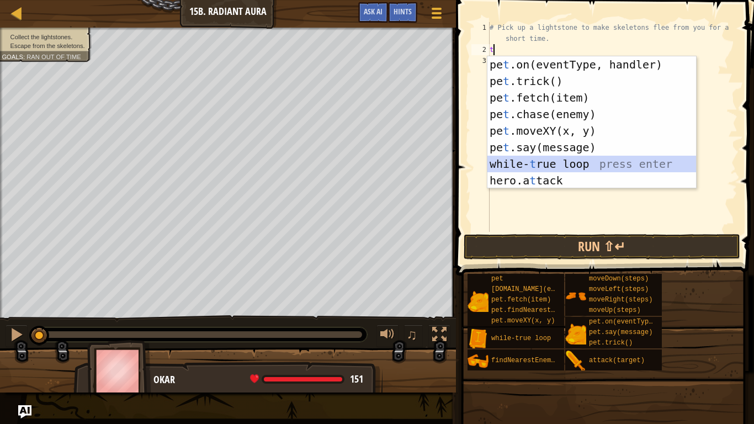
click at [550, 168] on div "pe t .on(eventType, handler) press enter pe t .trick() press enter pe t .fetch(…" at bounding box center [591, 139] width 209 height 166
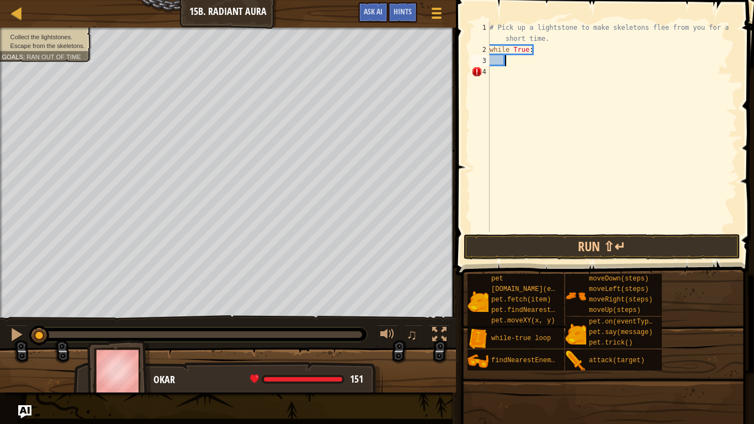
type textarea "h"
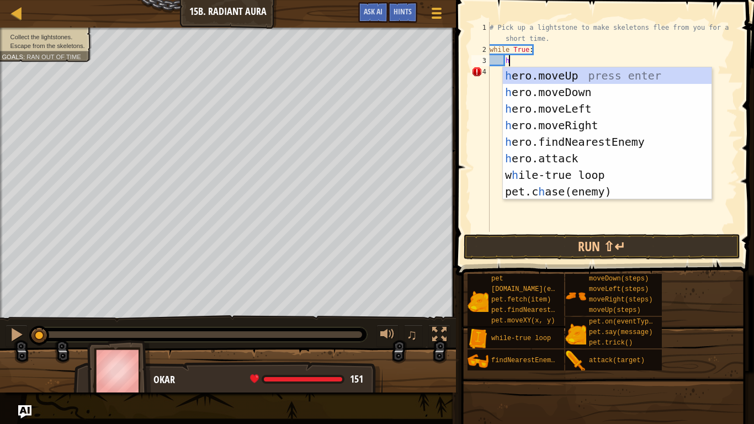
scroll to position [5, 2]
click at [571, 127] on div "h ero.moveUp press enter h ero.moveDown press enter h ero.moveLeft press enter …" at bounding box center [607, 150] width 209 height 166
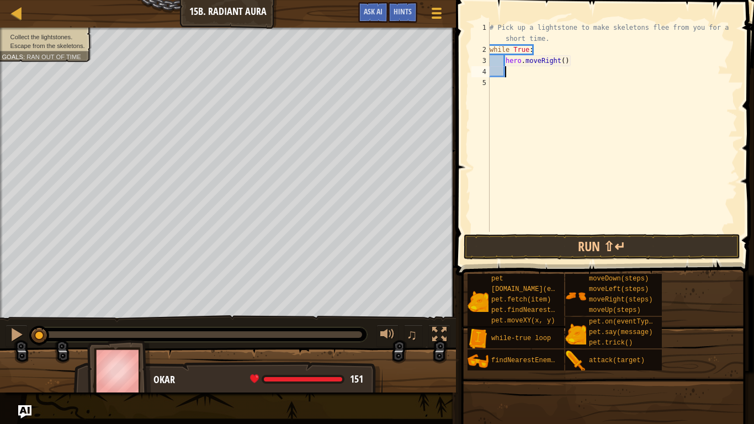
scroll to position [5, 2]
click at [563, 65] on div "# Pick up a lightstone to make skeletons flee from you for a short time. while …" at bounding box center [612, 143] width 250 height 243
type textarea "hero.moveRight(2)"
click at [552, 72] on div "# Pick up a lightstone to make skeletons flee from you for a short time. while …" at bounding box center [612, 143] width 250 height 243
type textarea "h"
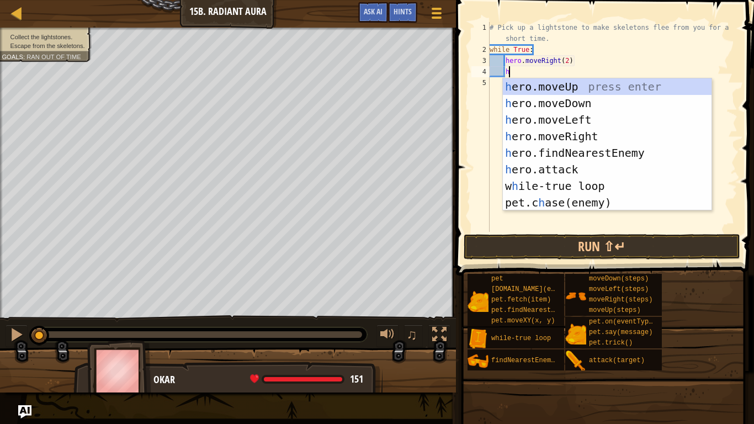
scroll to position [5, 2]
click at [564, 88] on div "h ero.moveUp press enter h ero.moveDown press enter h ero.moveLeft press enter …" at bounding box center [607, 161] width 209 height 166
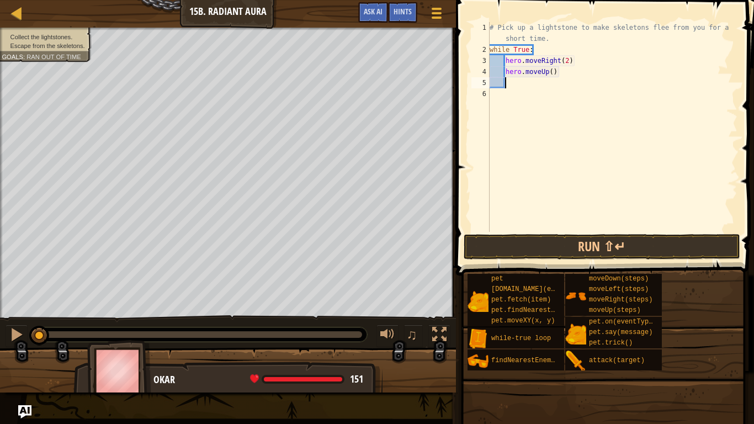
scroll to position [5, 2]
type textarea "h"
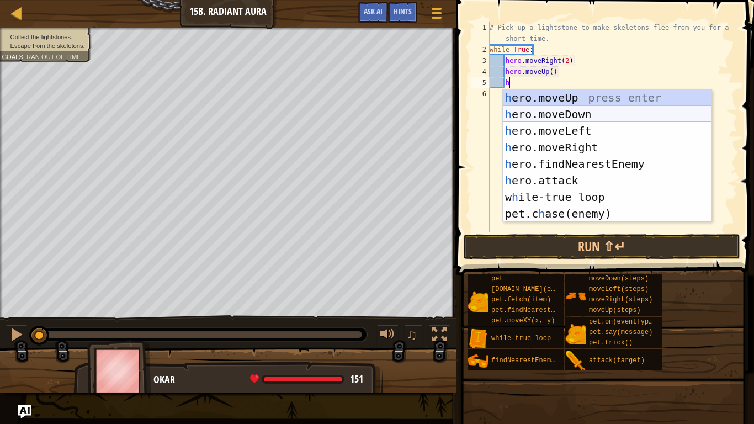
click at [548, 116] on div "h ero.moveUp press enter h ero.moveDown press enter h ero.moveLeft press enter …" at bounding box center [607, 172] width 209 height 166
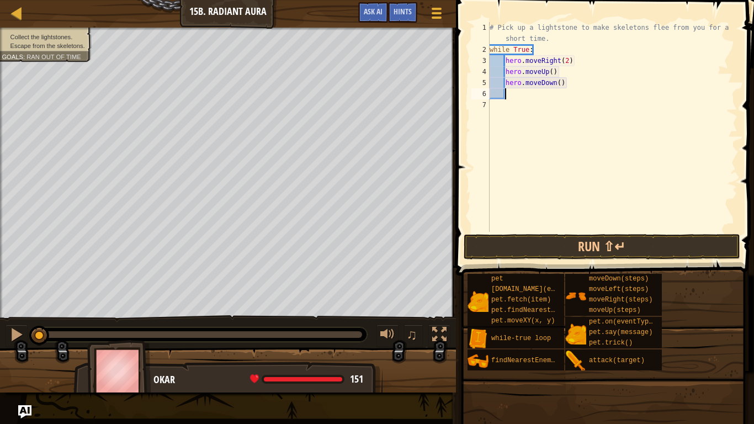
scroll to position [5, 2]
click at [549, 246] on button "Run ⇧↵" at bounding box center [602, 246] width 277 height 25
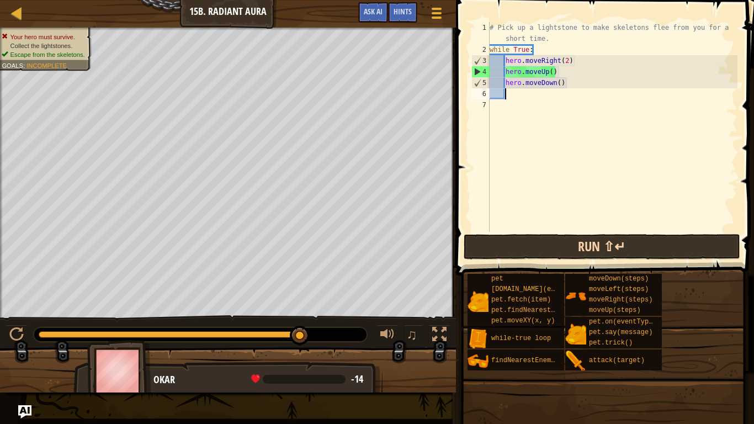
click at [526, 258] on div "Map Introduction to Computer Science 15b. Radiant Aura Game Menu Done Hints Ask…" at bounding box center [377, 212] width 754 height 424
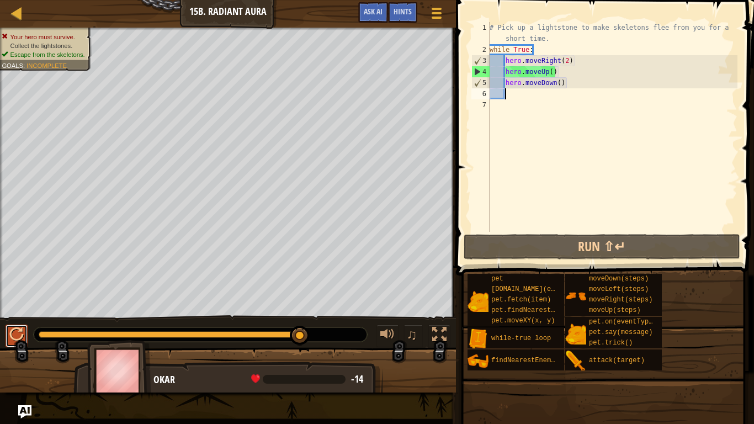
click at [16, 330] on div at bounding box center [16, 334] width 14 height 14
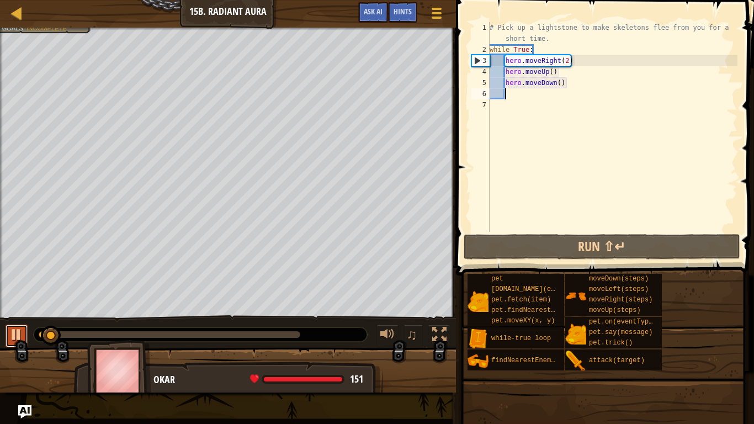
click at [19, 330] on div at bounding box center [16, 334] width 14 height 14
click at [586, 63] on div "# Pick up a lightstone to make skeletons flee from you for a short time. while …" at bounding box center [612, 143] width 250 height 243
click at [562, 54] on div "# Pick up a lightstone to make skeletons flee from you for a short time. while …" at bounding box center [612, 143] width 250 height 243
type textarea "while True:"
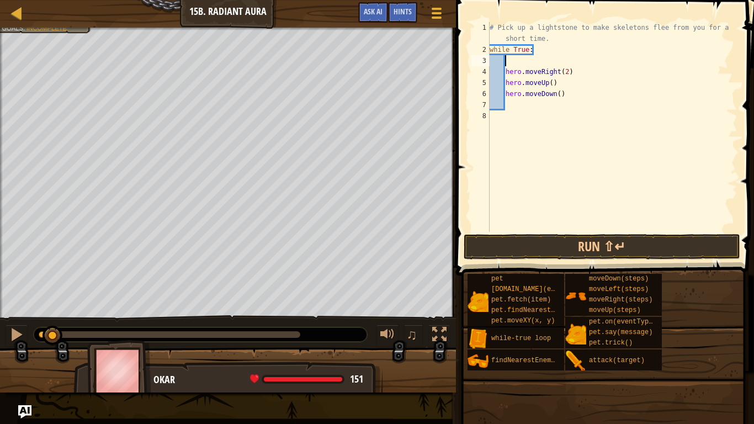
type textarea "h"
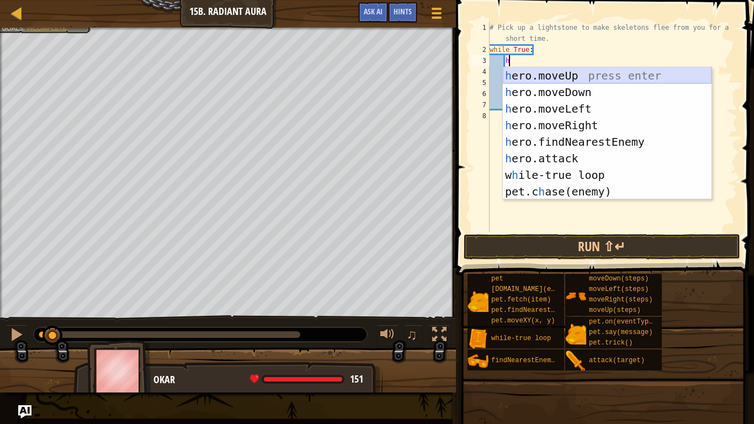
click at [572, 80] on div "h ero.moveUp press enter h ero.moveDown press enter h ero.moveLeft press enter …" at bounding box center [607, 150] width 209 height 166
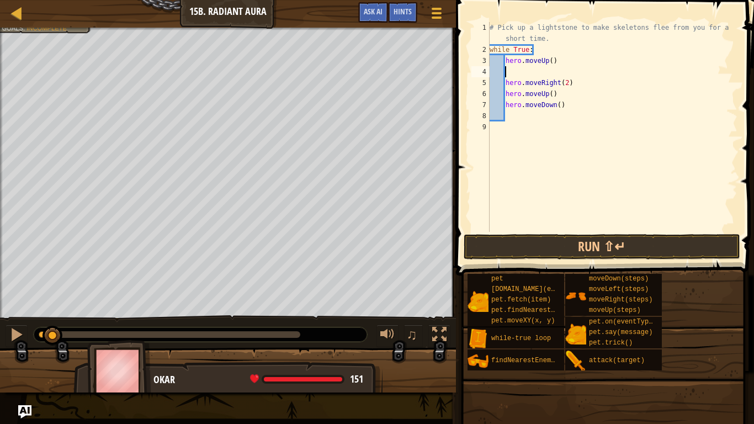
scroll to position [5, 2]
click at [565, 106] on div "# Pick up a lightstone to make skeletons flee from you for a short time. while …" at bounding box center [612, 143] width 250 height 243
type textarea "hero.moveDown()"
click at [545, 72] on div "# Pick up a lightstone to make skeletons flee from you for a short time. while …" at bounding box center [612, 143] width 250 height 243
type textarea "h"
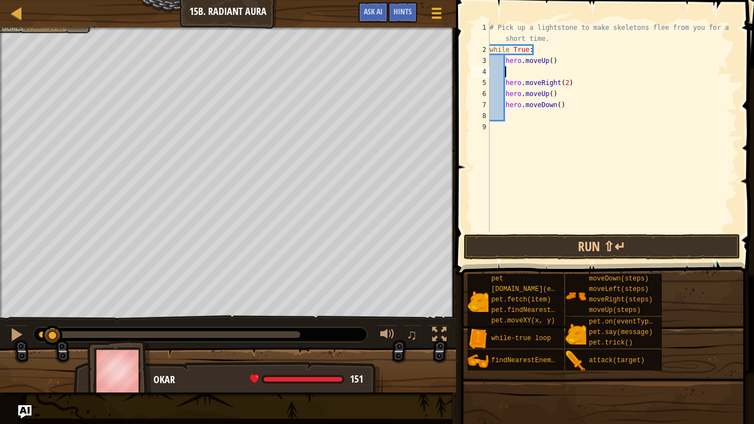
scroll to position [5, 2]
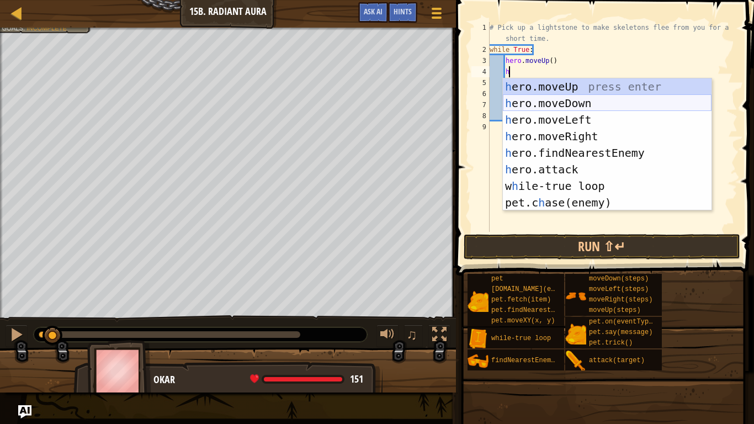
click at [554, 108] on div "h ero.moveUp press enter h ero.moveDown press enter h ero.moveLeft press enter …" at bounding box center [607, 161] width 209 height 166
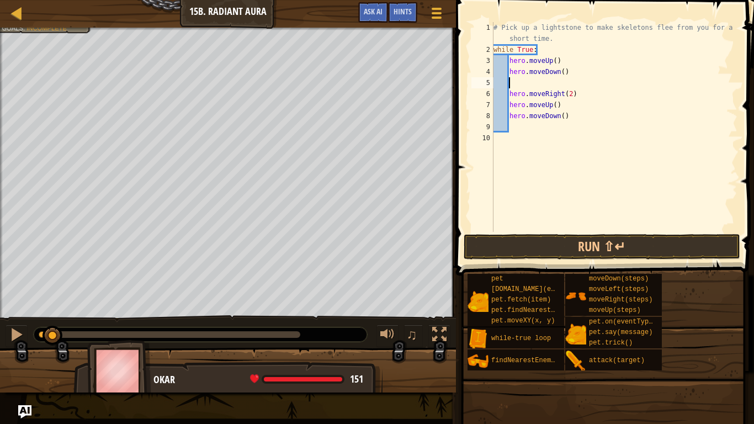
scroll to position [5, 2]
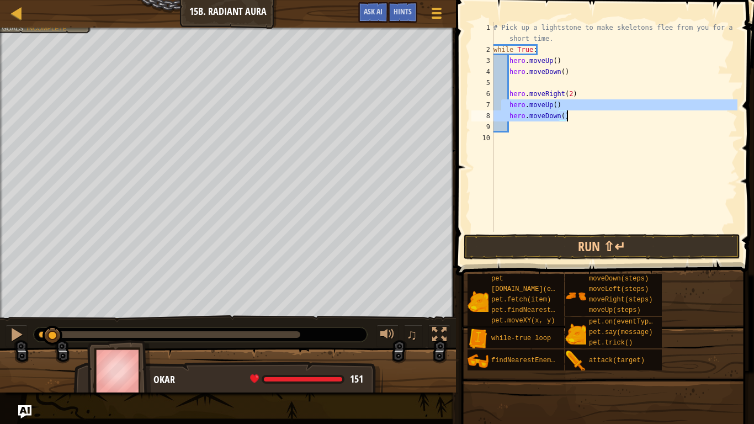
drag, startPoint x: 500, startPoint y: 104, endPoint x: 566, endPoint y: 111, distance: 66.6
click at [566, 111] on div "# Pick up a lightstone to make skeletons flee from you for a short time. while …" at bounding box center [614, 143] width 246 height 243
type textarea "hero.moveUp() hero.moveDown()"
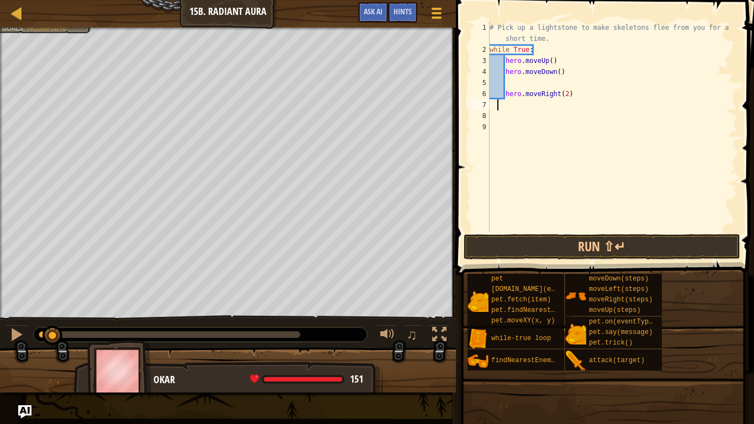
click at [549, 79] on div "# Pick up a lightstone to make skeletons flee from you for a short time. while …" at bounding box center [612, 143] width 250 height 243
click at [576, 85] on div "# Pick up a lightstone to make skeletons flee from you for a short time. while …" at bounding box center [612, 143] width 250 height 243
type textarea "hero.moveRight(2)"
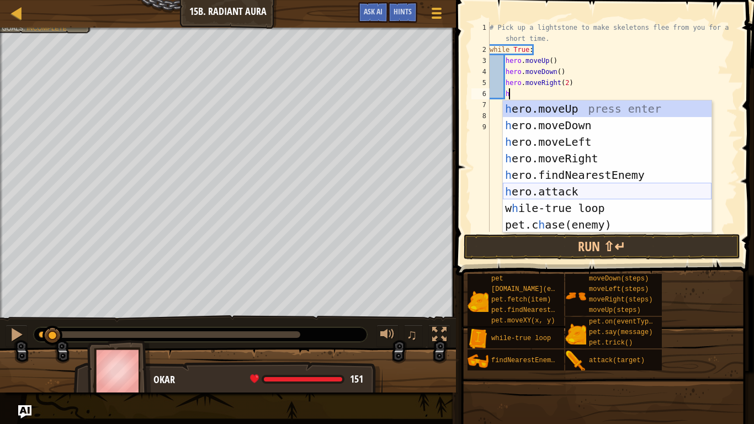
click at [620, 193] on div "h ero.moveUp press enter h ero.moveDown press enter h ero.moveLeft press enter …" at bounding box center [607, 183] width 209 height 166
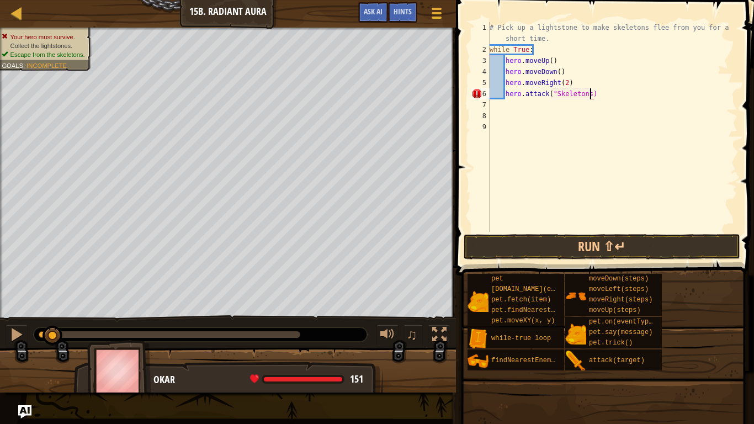
scroll to position [5, 15]
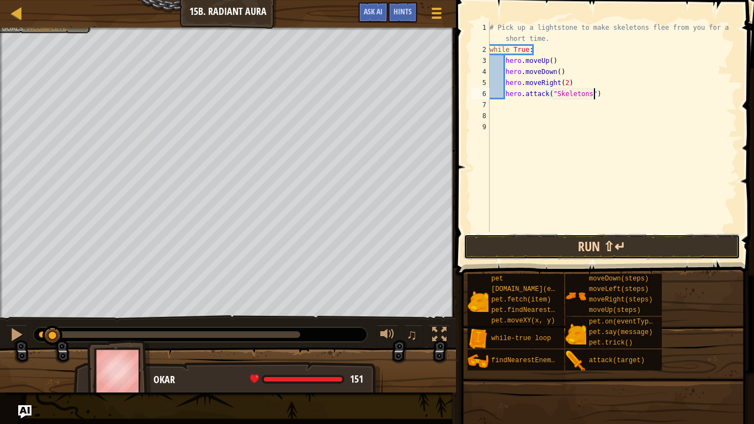
click at [486, 246] on button "Run ⇧↵" at bounding box center [602, 246] width 277 height 25
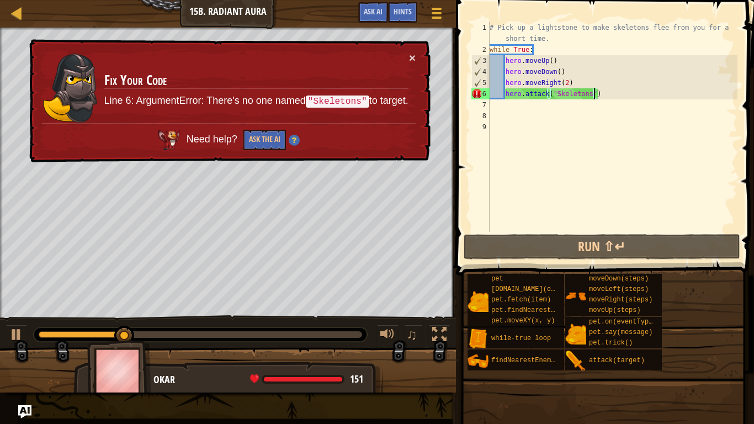
click at [592, 93] on div "# Pick up a lightstone to make skeletons flee from you for a short time. while …" at bounding box center [612, 143] width 250 height 243
type textarea "hero.attack("Skeleton")"
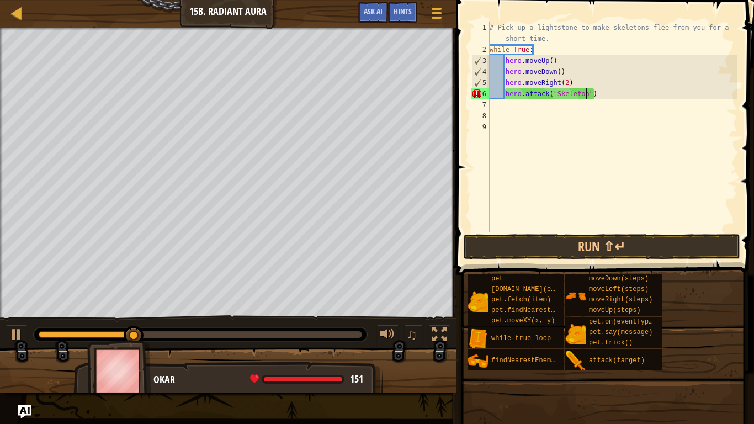
scroll to position [5, 14]
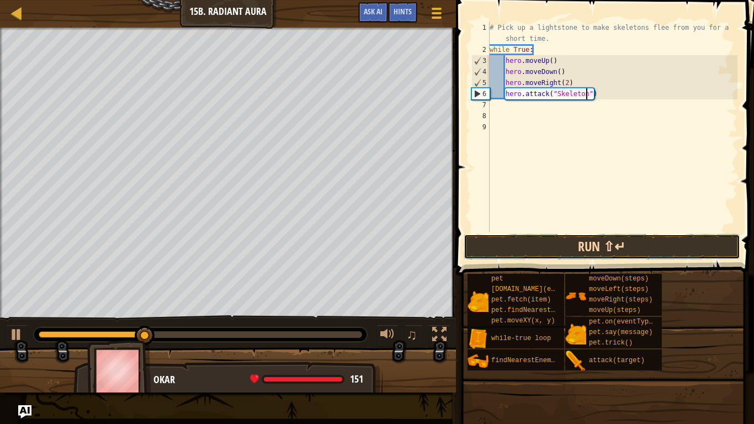
click at [643, 248] on button "Run ⇧↵" at bounding box center [602, 246] width 277 height 25
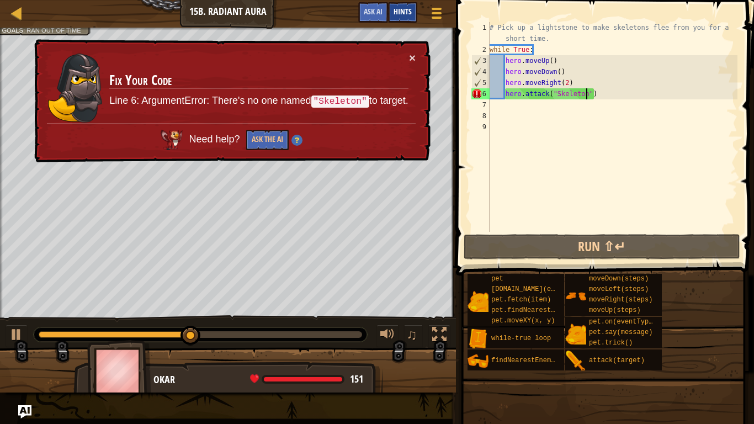
click at [405, 12] on span "Hints" at bounding box center [403, 11] width 18 height 10
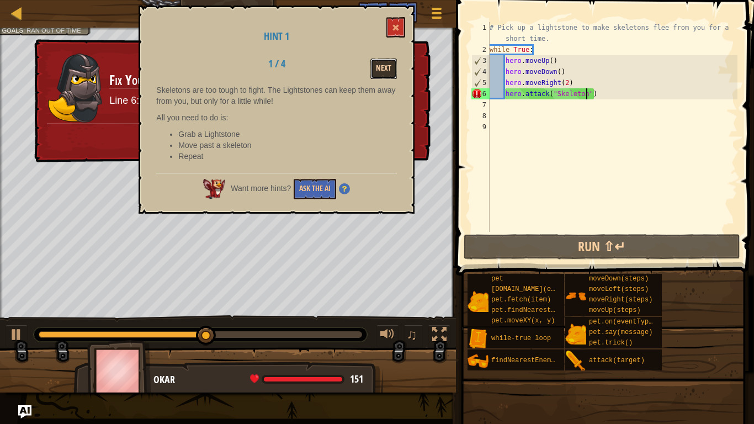
click at [379, 72] on button "Next" at bounding box center [383, 69] width 26 height 20
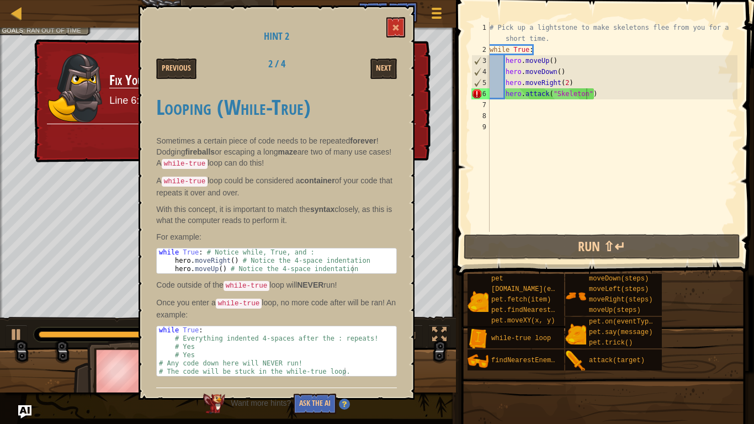
click at [264, 308] on p "Once you enter a while-true loop, no more code after will be ran! An example:" at bounding box center [276, 308] width 241 height 23
click at [179, 73] on button "Previous" at bounding box center [176, 69] width 40 height 20
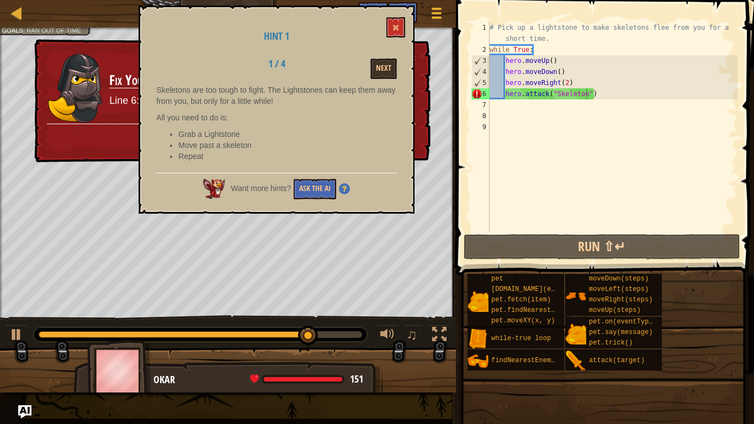
click at [397, 59] on div "Next" at bounding box center [363, 69] width 86 height 20
click at [386, 68] on button "Next" at bounding box center [383, 69] width 26 height 20
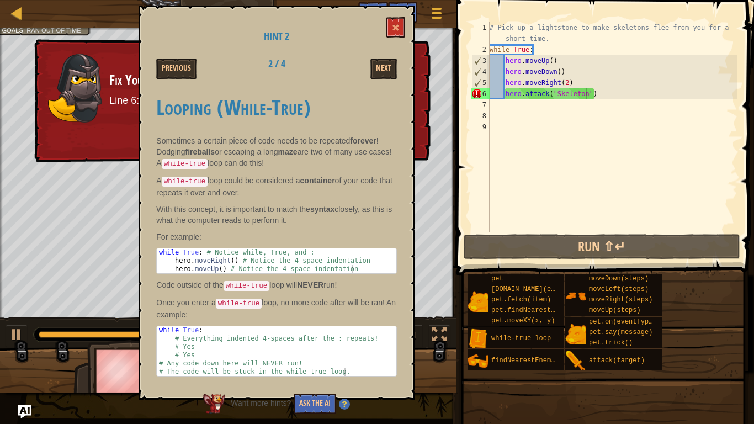
click at [605, 95] on div "# Pick up a lightstone to make skeletons flee from you for a short time. while …" at bounding box center [612, 143] width 250 height 243
drag, startPoint x: 601, startPoint y: 95, endPoint x: 470, endPoint y: 98, distance: 130.9
click at [470, 98] on div "hero.attack("Skeleton") 1 2 3 4 5 6 7 8 9 # Pick up a lightstone to make skelet…" at bounding box center [603, 127] width 268 height 210
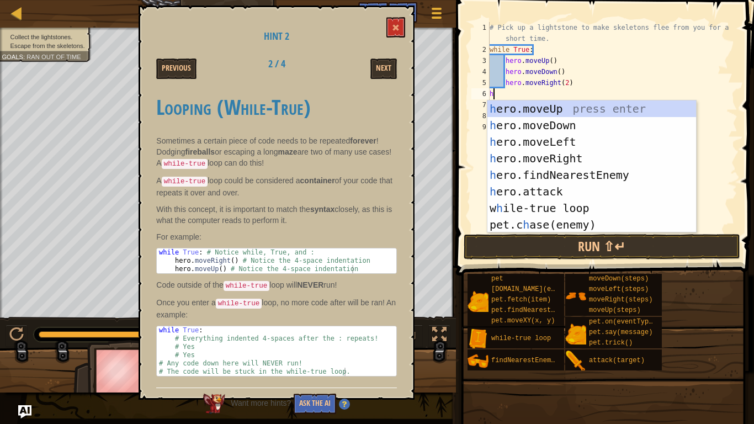
click at [622, 82] on div "# Pick up a lightstone to make skeletons flee from you for a short time. while …" at bounding box center [612, 143] width 250 height 243
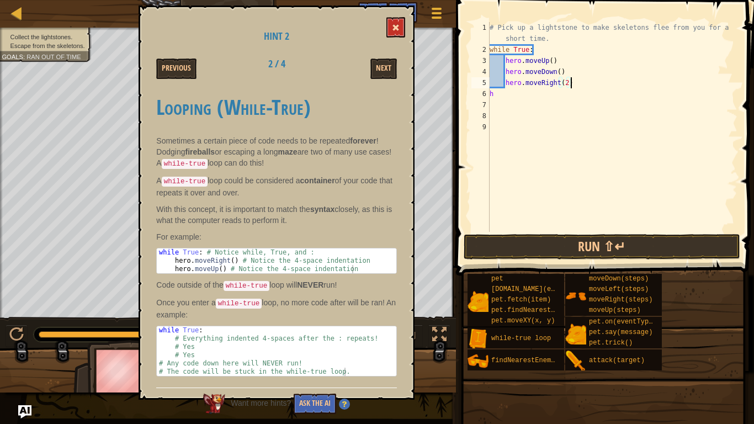
type textarea "hero.moveRight(2)"
click at [400, 29] on button at bounding box center [395, 27] width 19 height 20
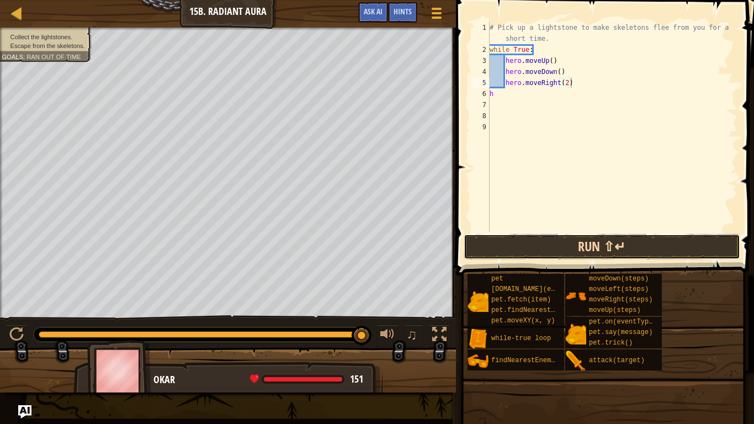
click at [529, 254] on button "Run ⇧↵" at bounding box center [602, 246] width 277 height 25
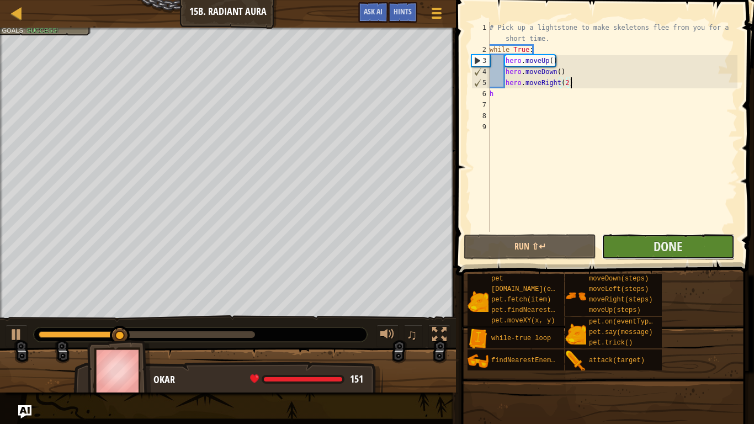
click at [646, 245] on button "Done" at bounding box center [668, 246] width 132 height 25
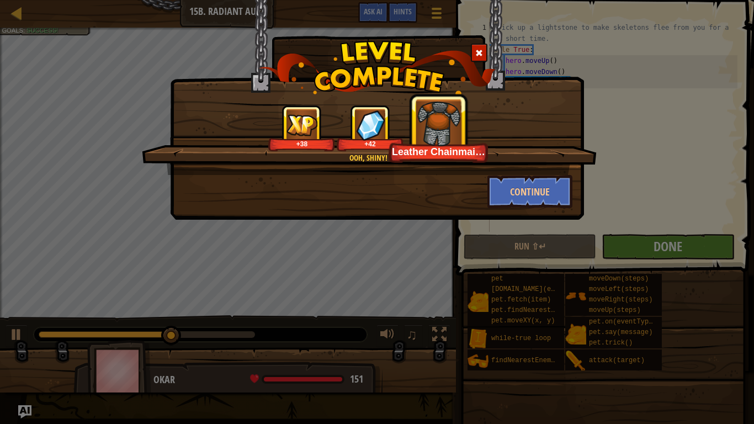
click at [646, 245] on div "Ooh, shiny! +38 +42 Leather Chainmail Tunic Continue" at bounding box center [377, 212] width 754 height 424
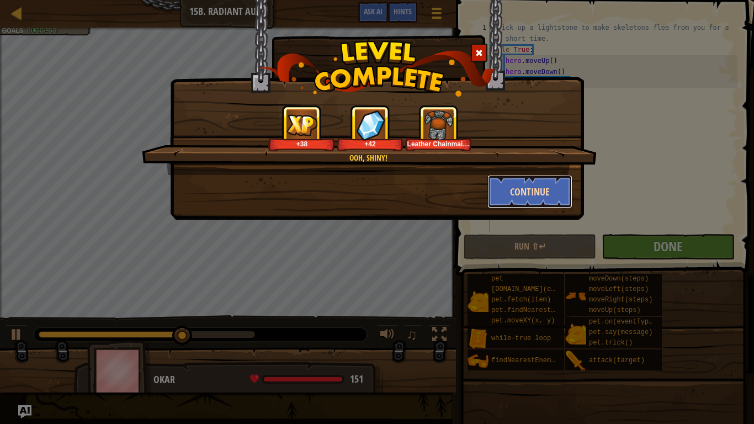
click at [519, 203] on button "Continue" at bounding box center [530, 191] width 86 height 33
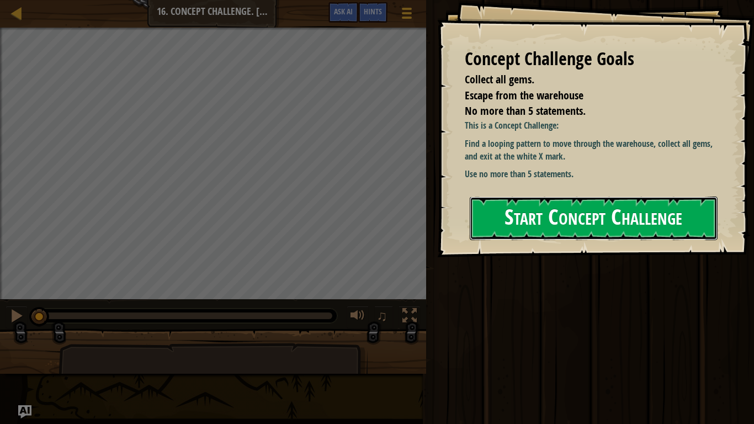
click at [524, 220] on button "Start Concept Challenge" at bounding box center [594, 219] width 248 height 44
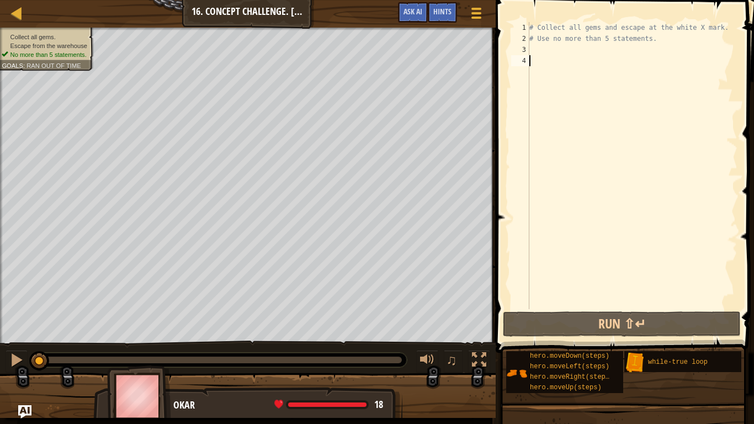
click at [572, 50] on div "# Collect all gems and escape at the white X mark. # Use no more than 5 stateme…" at bounding box center [632, 176] width 210 height 309
type textarea "w"
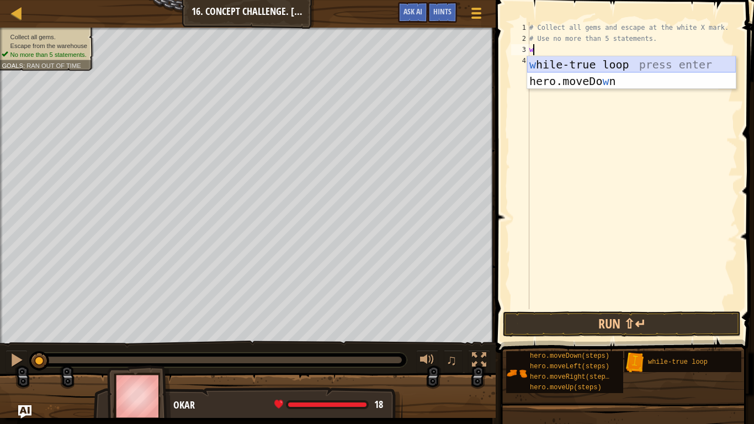
click at [641, 64] on div "w [PERSON_NAME]-true loop press enter hero.moveDo w n press enter" at bounding box center [631, 89] width 209 height 66
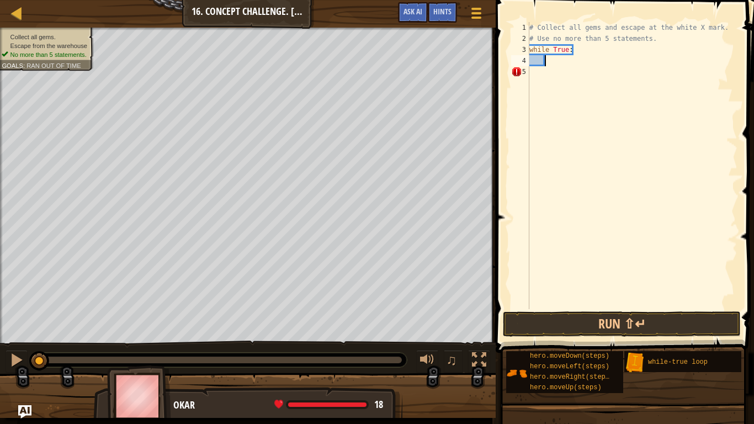
type textarea "h"
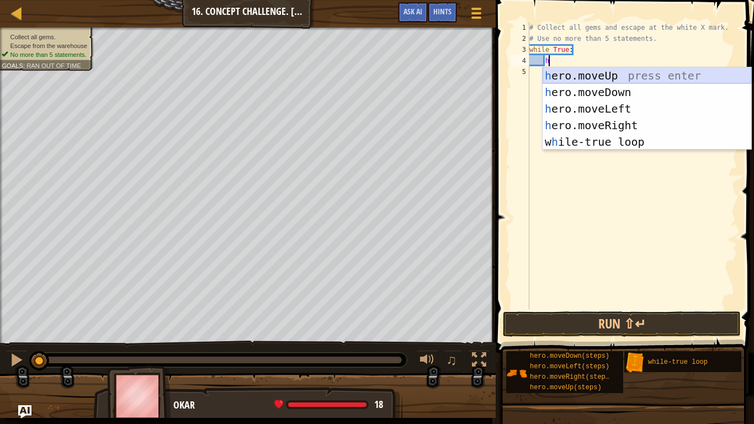
click at [570, 76] on div "h ero.moveUp press enter h ero.moveDown press enter h ero.moveLeft press enter …" at bounding box center [647, 125] width 209 height 116
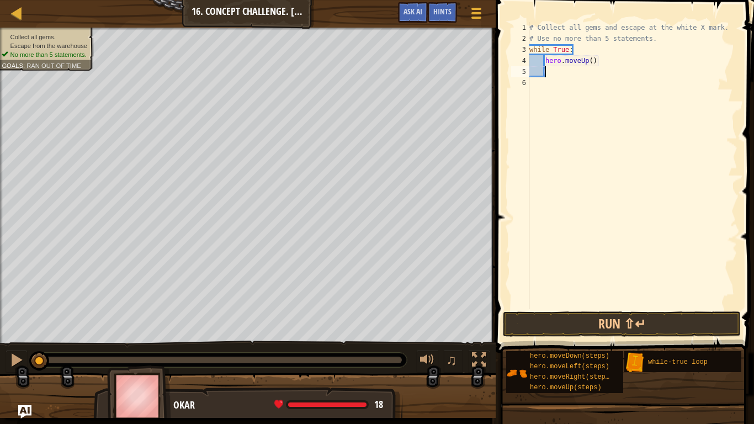
scroll to position [5, 2]
click at [575, 330] on button "Run ⇧↵" at bounding box center [622, 323] width 238 height 25
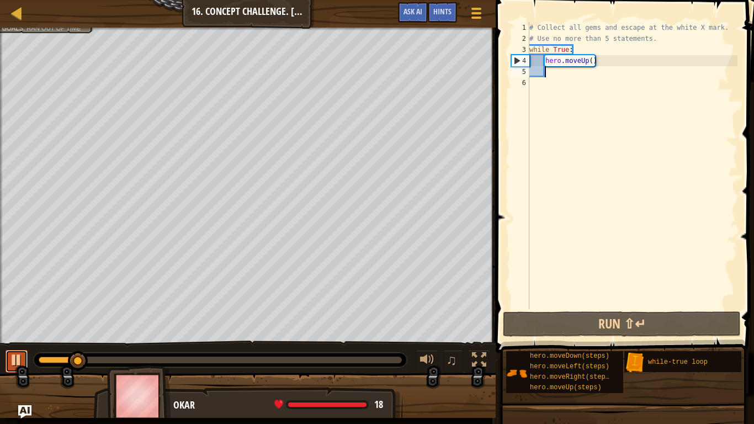
click at [20, 330] on div at bounding box center [16, 360] width 14 height 14
click at [591, 60] on div "# Collect all gems and escape at the white X mark. # Use no more than 5 stateme…" at bounding box center [632, 176] width 210 height 309
type textarea "hero.moveUp(2)"
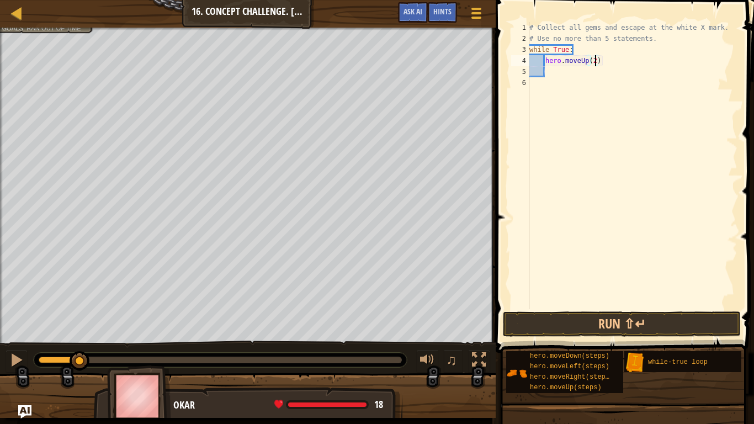
click at [584, 72] on div "# Collect all gems and escape at the white X mark. # Use no more than 5 stateme…" at bounding box center [632, 176] width 210 height 309
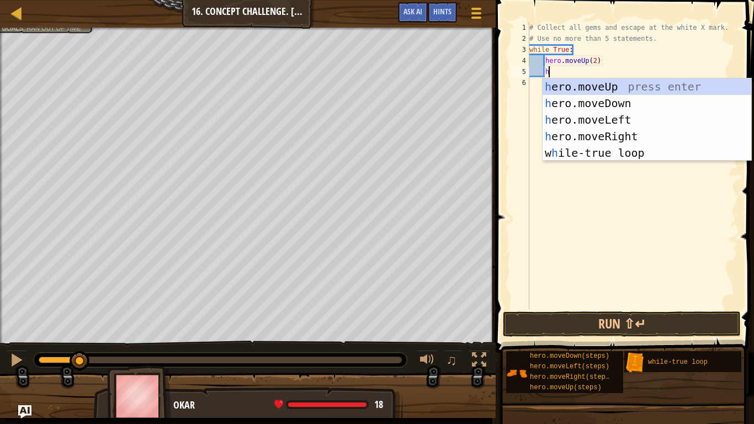
type textarea "h"
click at [623, 135] on div "h ero.moveUp press enter h ero.moveDown press enter h ero.moveLeft press enter …" at bounding box center [647, 136] width 209 height 116
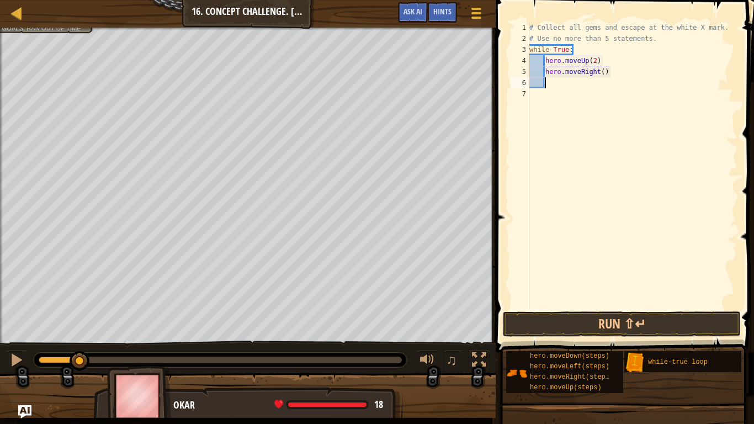
scroll to position [5, 2]
type textarea "h"
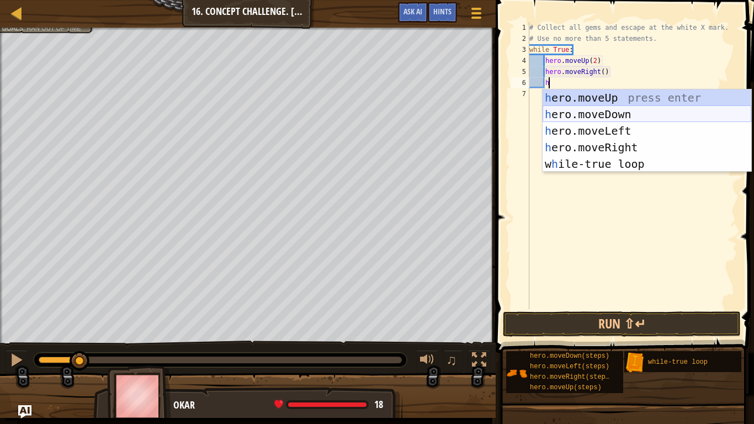
scroll to position [5, 2]
click at [612, 118] on div "h ero.moveUp press enter h ero.moveDown press enter h ero.moveLeft press enter …" at bounding box center [647, 147] width 209 height 116
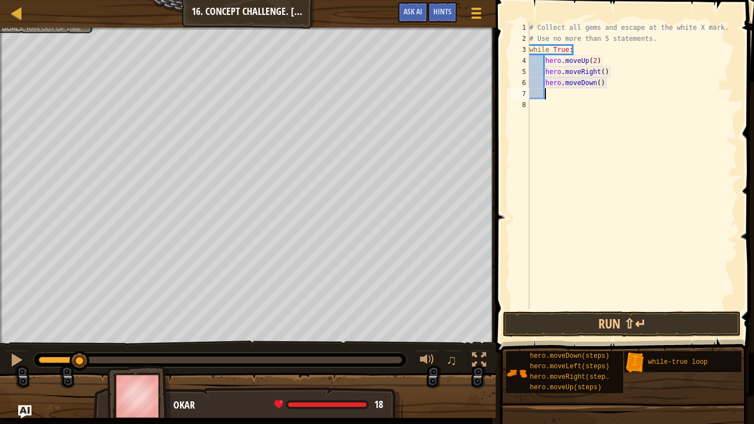
scroll to position [5, 2]
type textarea "h"
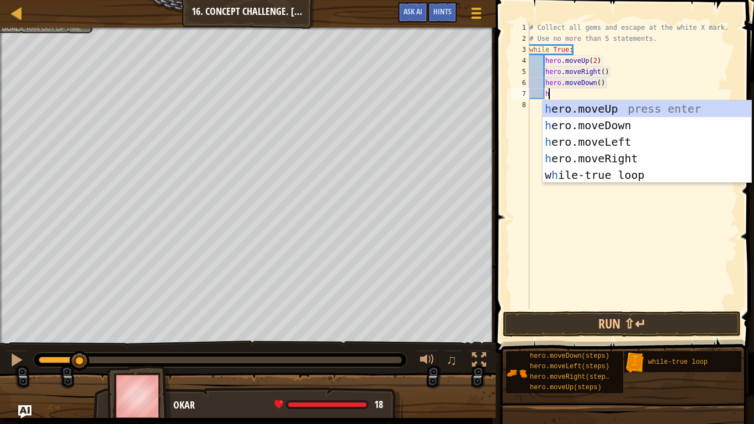
scroll to position [5, 2]
click at [612, 155] on div "h ero.moveUp press enter h ero.moveDown press enter h ero.moveLeft press enter …" at bounding box center [647, 158] width 209 height 116
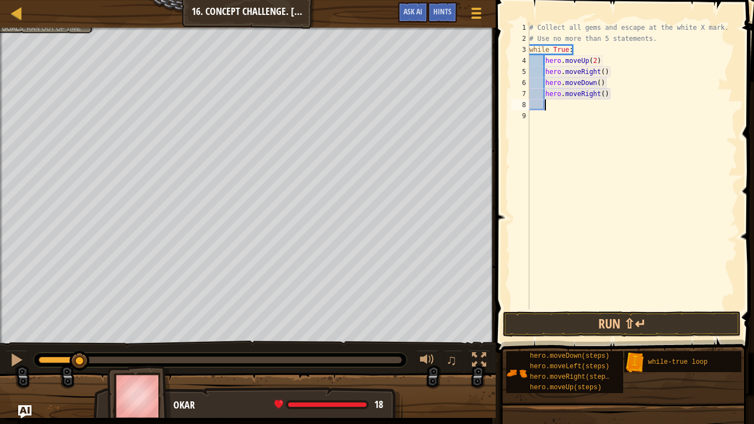
scroll to position [5, 2]
click at [654, 325] on button "Run ⇧↵" at bounding box center [622, 323] width 238 height 25
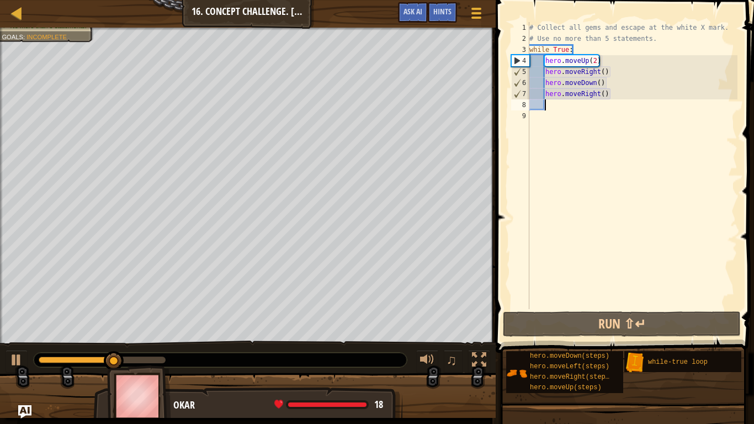
click at [629, 130] on div "# Collect all gems and escape at the white X mark. # Use no more than 5 stateme…" at bounding box center [632, 176] width 210 height 309
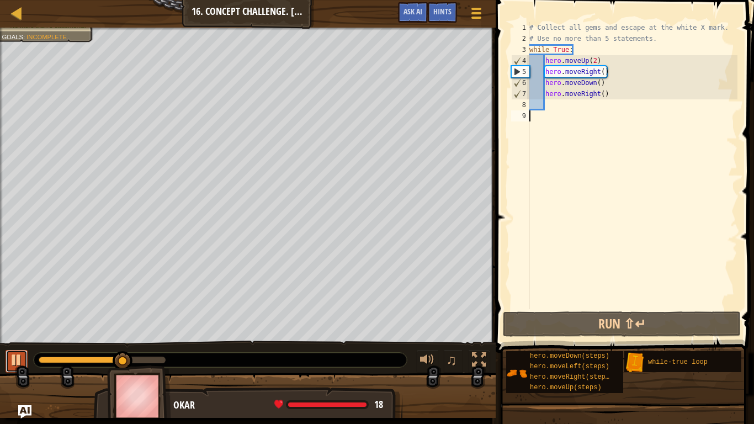
click at [12, 330] on div at bounding box center [16, 360] width 14 height 14
click at [602, 73] on div "# Collect all gems and escape at the white X mark. # Use no more than 5 stateme…" at bounding box center [632, 176] width 210 height 309
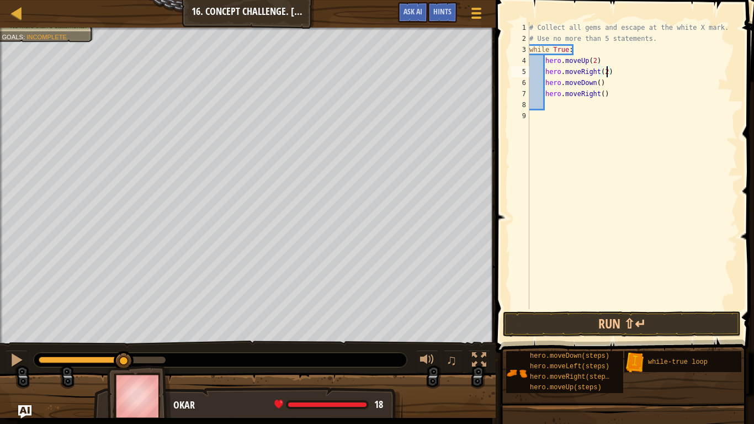
click at [608, 93] on div "# Collect all gems and escape at the white X mark. # Use no more than 5 stateme…" at bounding box center [632, 176] width 210 height 309
type textarea "hero.moveRight()"
drag, startPoint x: 607, startPoint y: 94, endPoint x: 544, endPoint y: 97, distance: 63.0
click at [544, 97] on div "# Collect all gems and escape at the white X mark. # Use no more than 5 stateme…" at bounding box center [632, 176] width 210 height 309
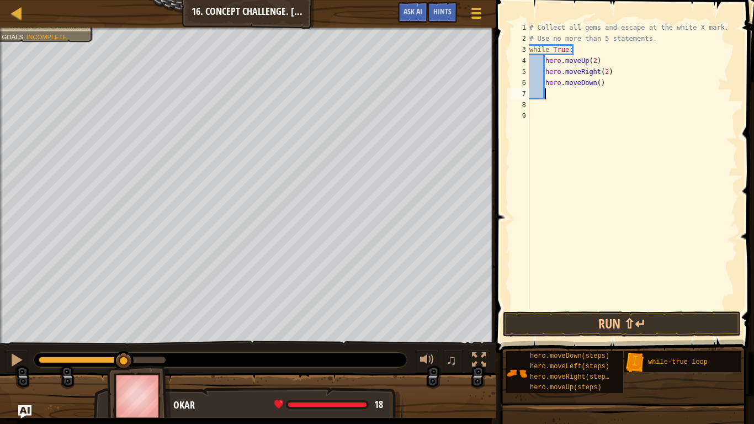
scroll to position [5, 2]
type textarea "h"
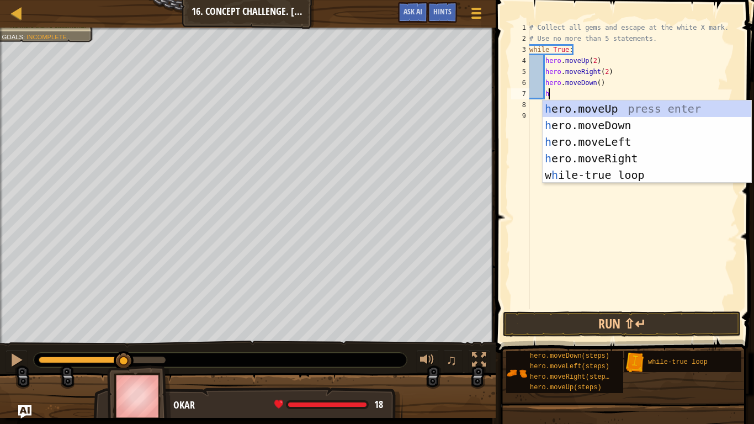
scroll to position [5, 2]
click at [587, 145] on div "h ero.moveUp press enter h ero.moveDown press enter h ero.moveLeft press enter …" at bounding box center [647, 158] width 209 height 116
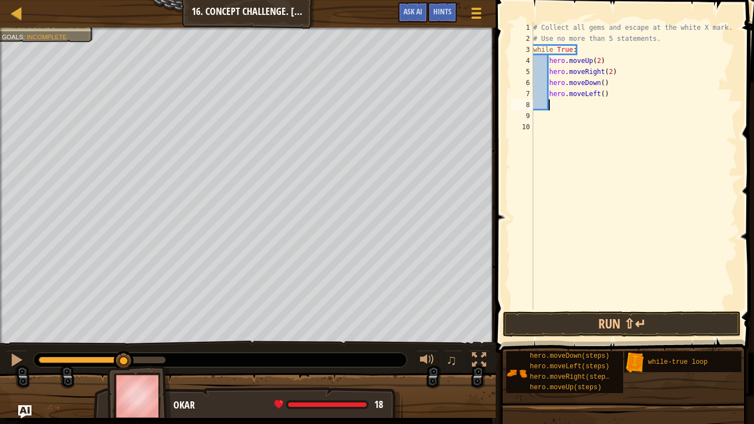
scroll to position [5, 2]
click at [597, 327] on button "Run ⇧↵" at bounding box center [622, 323] width 238 height 25
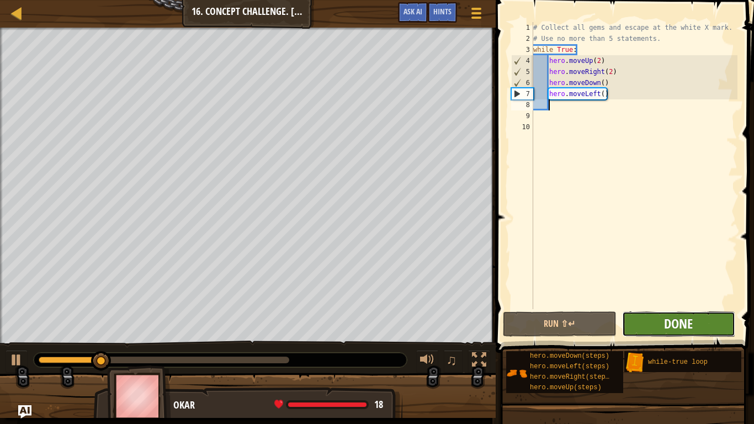
click at [681, 330] on span "Done" at bounding box center [678, 324] width 29 height 18
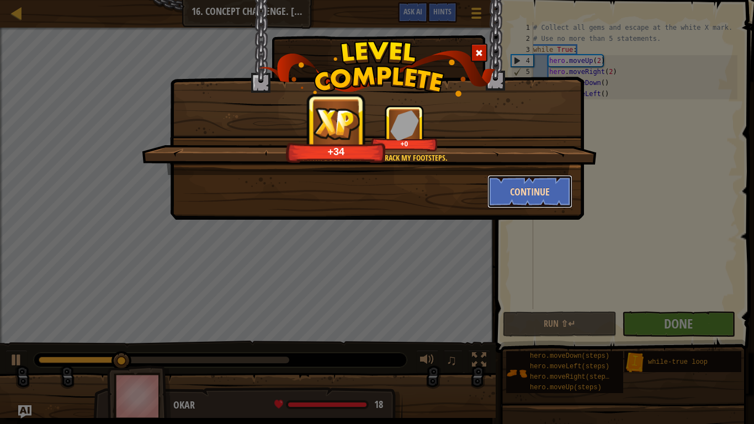
click at [545, 198] on button "Continue" at bounding box center [530, 191] width 86 height 33
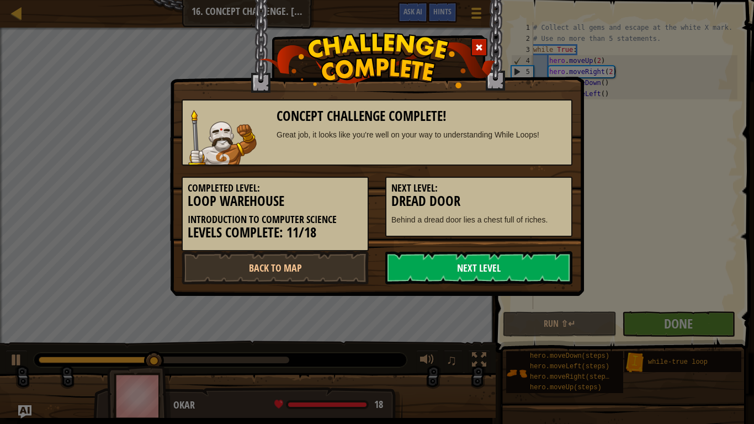
click at [404, 270] on link "Next Level" at bounding box center [478, 267] width 187 height 33
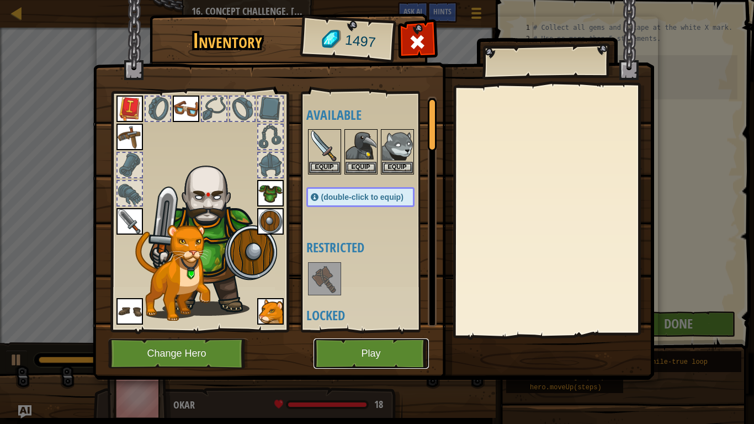
click at [354, 330] on button "Play" at bounding box center [371, 353] width 115 height 30
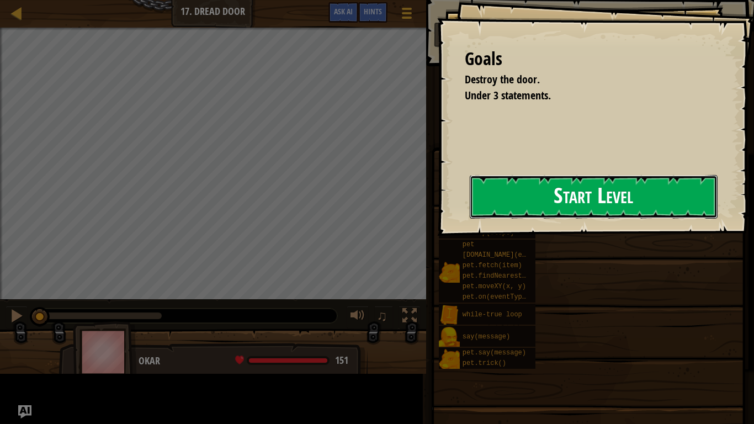
click at [516, 198] on button "Start Level" at bounding box center [594, 197] width 248 height 44
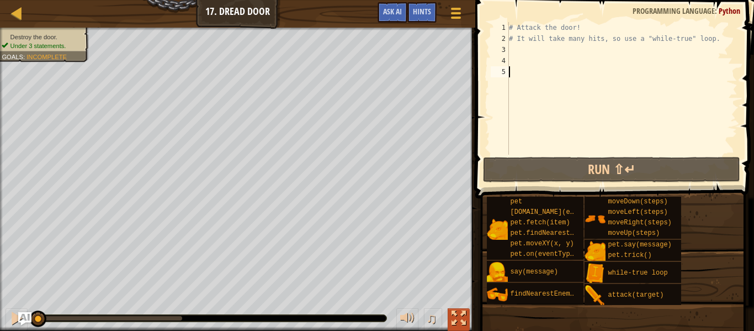
click at [458, 314] on div at bounding box center [459, 318] width 14 height 14
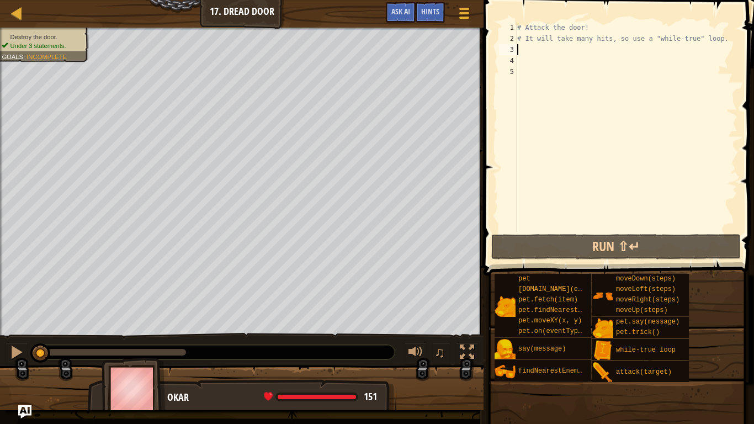
click at [526, 53] on div "# Attack the door! # It will take many hits, so use a "while-true" loop." at bounding box center [626, 138] width 222 height 232
type textarea "h"
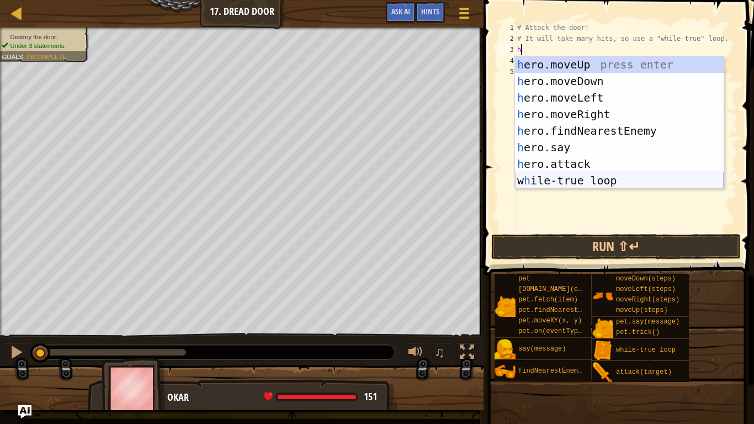
click at [579, 177] on div "h ero.moveUp press enter h ero.moveDown press enter h ero.moveLeft press enter …" at bounding box center [619, 139] width 209 height 166
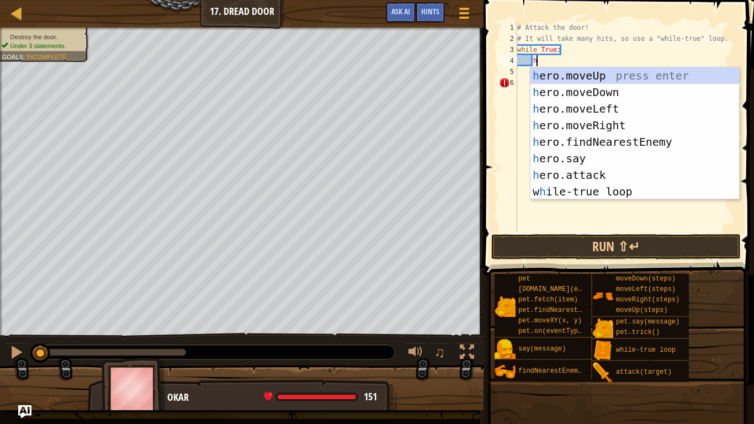
scroll to position [5, 2]
click at [590, 179] on div "h ero.moveUp press enter h ero.moveDown press enter h ero.moveLeft press enter …" at bounding box center [635, 150] width 209 height 166
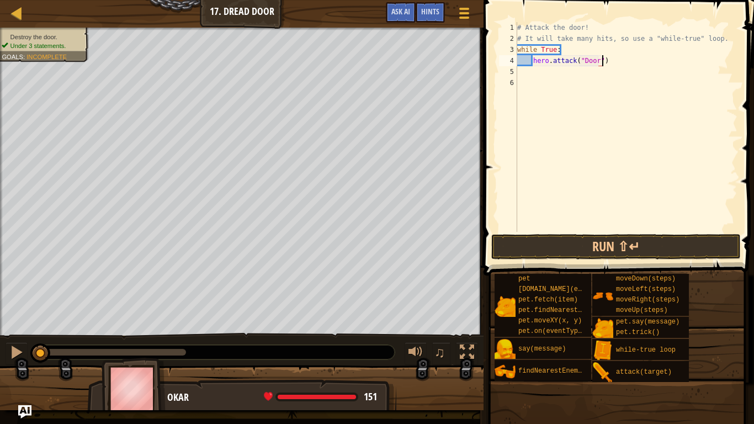
scroll to position [5, 12]
type textarea "hero.attack("Door")"
click at [535, 250] on button "Run ⇧↵" at bounding box center [616, 246] width 250 height 25
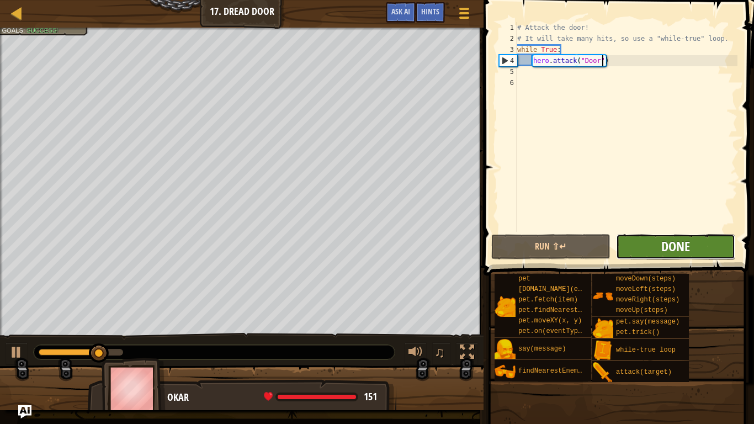
click at [661, 240] on span "Done" at bounding box center [675, 246] width 29 height 18
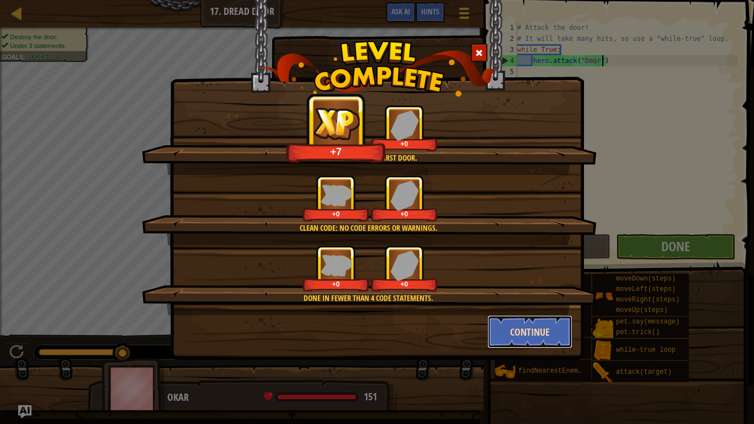
click at [544, 330] on button "Continue" at bounding box center [530, 331] width 86 height 33
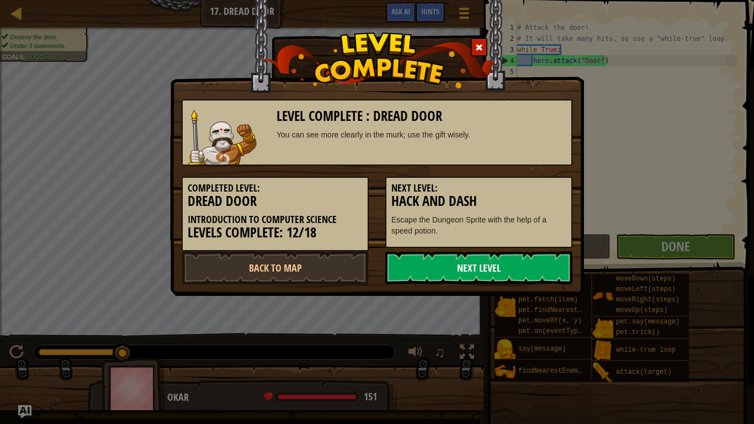
click at [473, 275] on link "Next Level" at bounding box center [478, 267] width 187 height 33
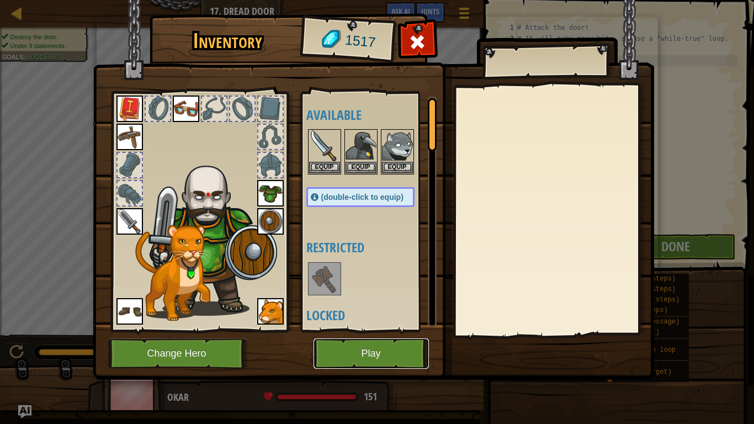
click at [403, 330] on button "Play" at bounding box center [371, 353] width 115 height 30
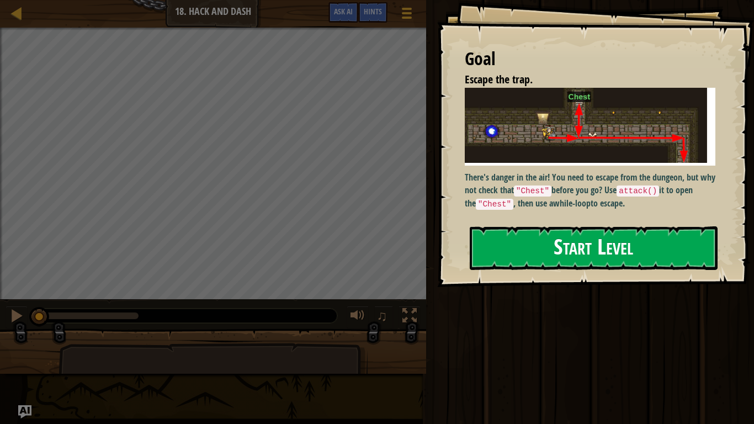
click at [545, 193] on code ""Chest"" at bounding box center [533, 190] width 38 height 11
click at [538, 261] on button "Start Level" at bounding box center [594, 248] width 248 height 44
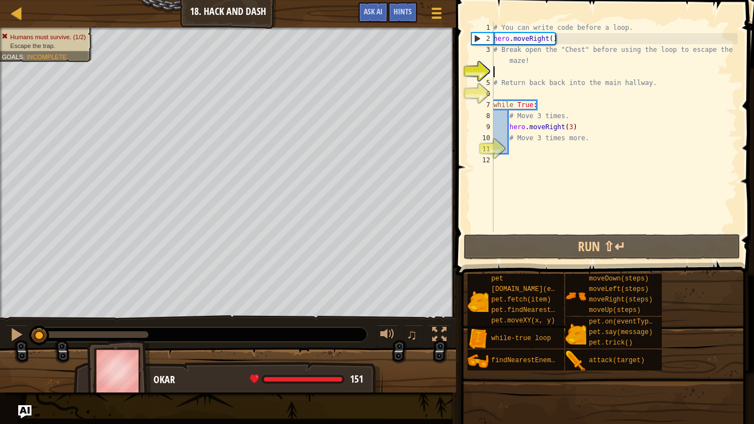
click at [80, 37] on div "Humans must survive. (1/2) Escape the trap. Goals : Incomplete" at bounding box center [228, 173] width 456 height 290
type textarea "h"
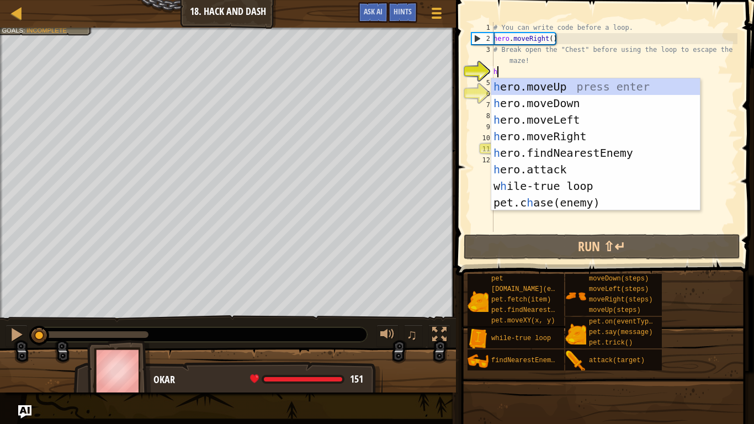
scroll to position [5, 0]
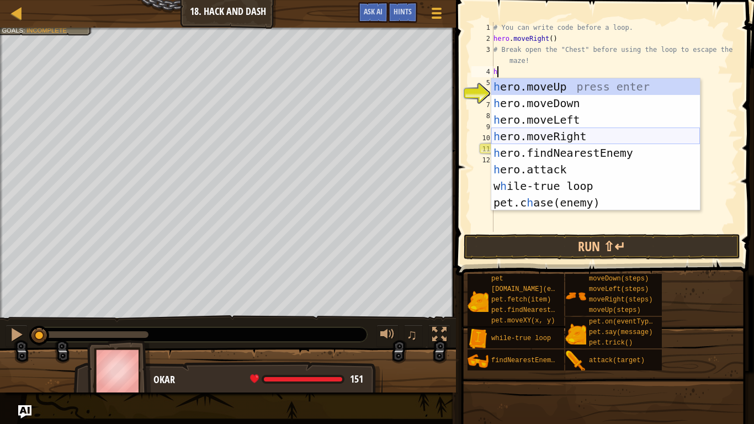
click at [561, 134] on div "h ero.moveUp press enter h ero.moveDown press enter h ero.moveLeft press enter …" at bounding box center [595, 161] width 209 height 166
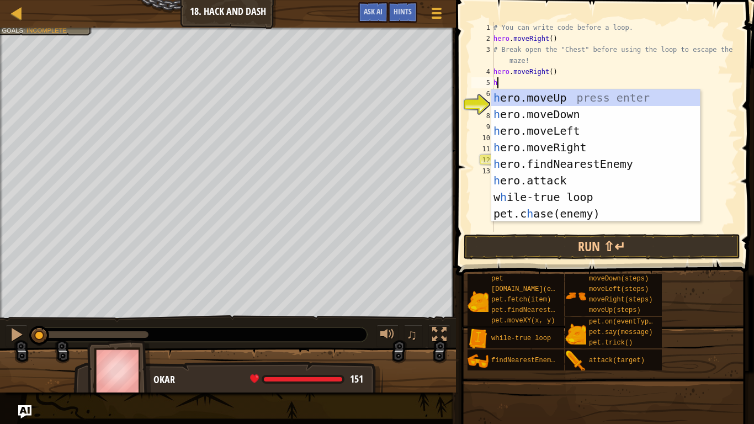
type textarea "h"
click at [548, 100] on div "h ero.moveUp press enter h ero.moveDown press enter h ero.moveLeft press enter …" at bounding box center [595, 172] width 209 height 166
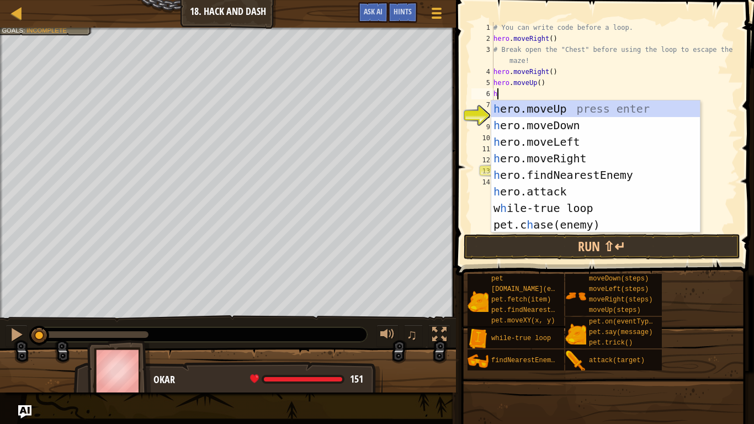
type textarea "h"
click at [563, 124] on div "h ero.moveUp press enter h ero.moveDown press enter h ero.moveLeft press enter …" at bounding box center [595, 183] width 209 height 166
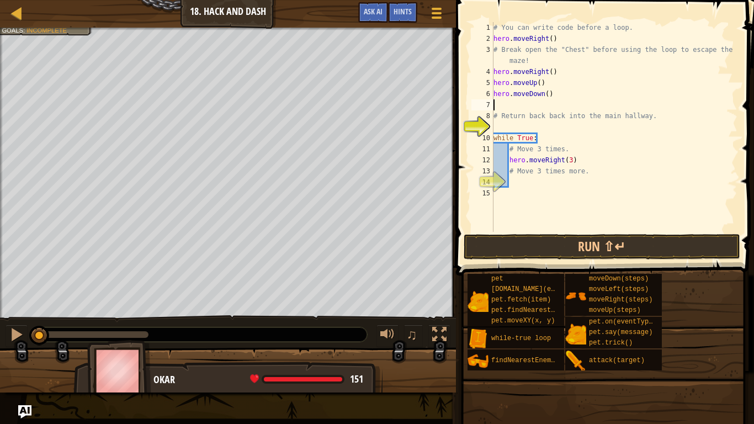
click at [575, 153] on div "# You can write code before a loop. hero . moveRight ( ) # Break open the "Ches…" at bounding box center [614, 138] width 246 height 232
type textarea "# Move 3 times."
click at [585, 179] on div "# You can write code before a loop. hero . moveRight ( ) # Break open the "Ches…" at bounding box center [614, 138] width 246 height 232
type textarea "h"
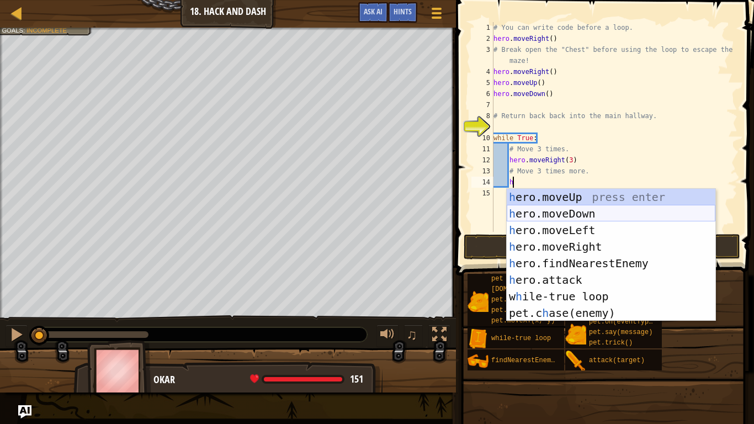
click at [582, 213] on div "h ero.moveUp press enter h ero.moveDown press enter h ero.moveLeft press enter …" at bounding box center [611, 272] width 209 height 166
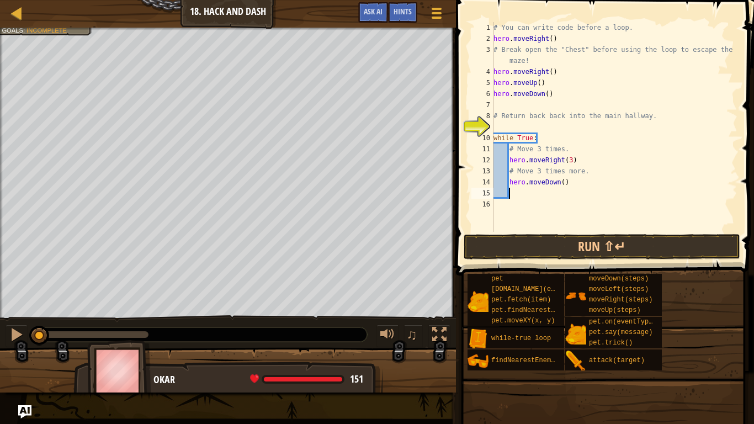
scroll to position [5, 2]
click at [563, 182] on div "# You can write code before a loop. hero . moveRight ( ) # Break open the "Ches…" at bounding box center [614, 138] width 246 height 232
click at [592, 247] on button "Run ⇧↵" at bounding box center [602, 246] width 277 height 25
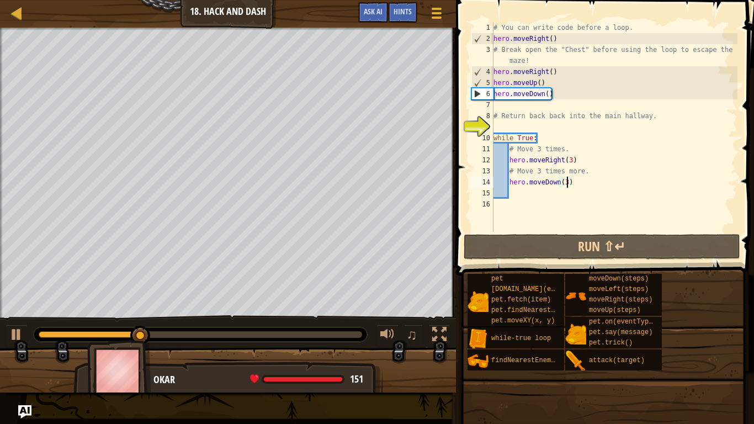
click at [558, 74] on div "# You can write code before a loop. hero . moveRight ( ) # Break open the "Ches…" at bounding box center [614, 138] width 246 height 232
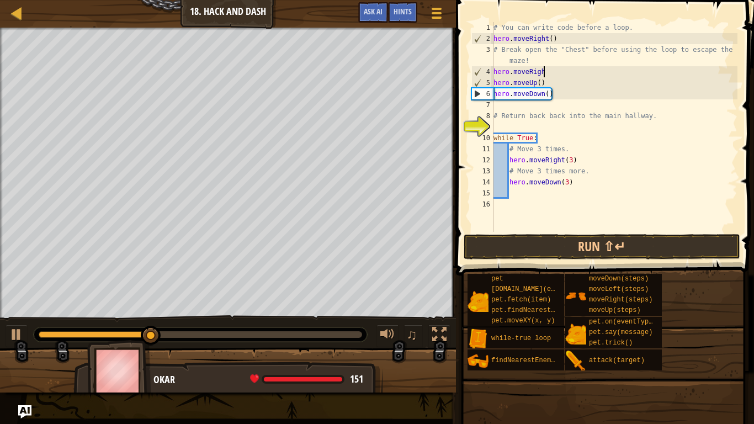
scroll to position [5, 7]
type textarea "h"
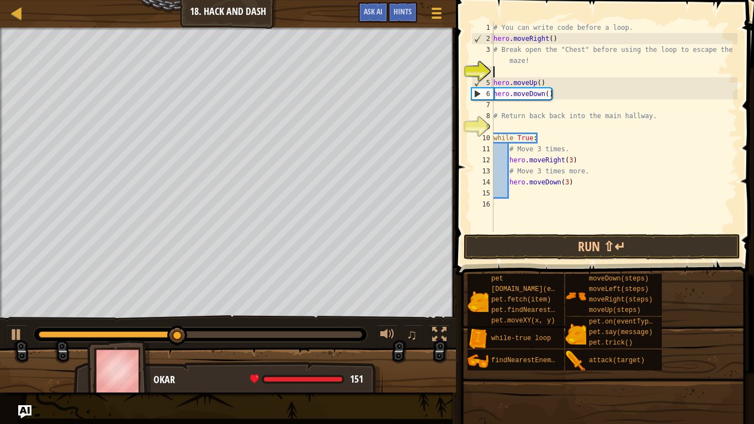
click at [563, 83] on div "# You can write code before a loop. hero . moveRight ( ) # Break open the "Ches…" at bounding box center [614, 138] width 246 height 232
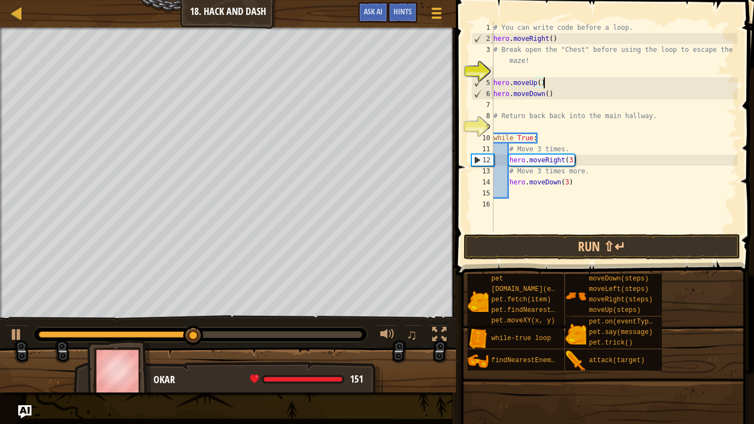
click at [554, 89] on div "# You can write code before a loop. hero . moveRight ( ) # Break open the "Ches…" at bounding box center [614, 138] width 246 height 232
click at [550, 84] on div "# You can write code before a loop. hero . moveRight ( ) # Break open the "Ches…" at bounding box center [614, 138] width 246 height 232
type textarea "hero.moveUp()"
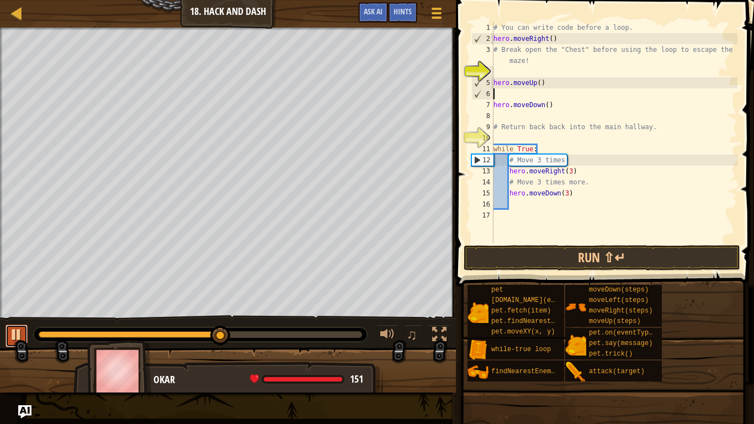
click at [13, 330] on div at bounding box center [16, 334] width 14 height 14
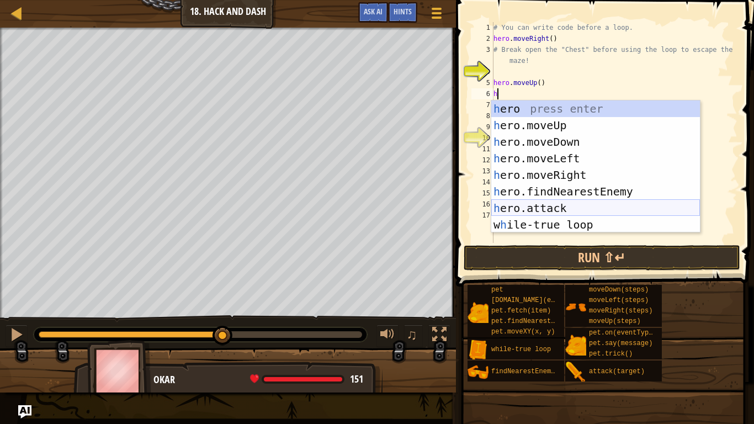
click at [592, 207] on div "h ero press enter h ero.moveUp press enter h ero.moveDown press enter h ero.mov…" at bounding box center [595, 183] width 209 height 166
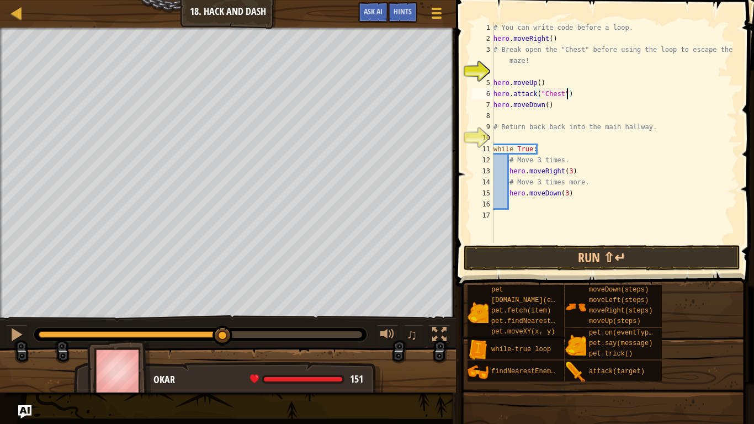
scroll to position [5, 10]
type textarea "hero.attack("Chest")"
click at [639, 262] on button "Run ⇧↵" at bounding box center [602, 257] width 277 height 25
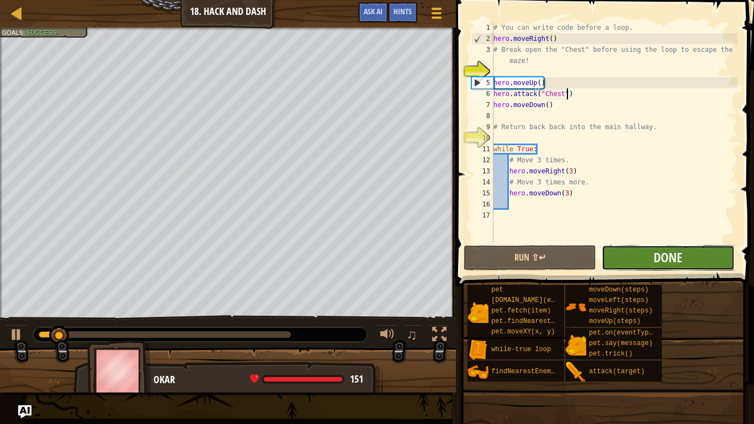
click at [639, 260] on button "Done" at bounding box center [668, 257] width 132 height 25
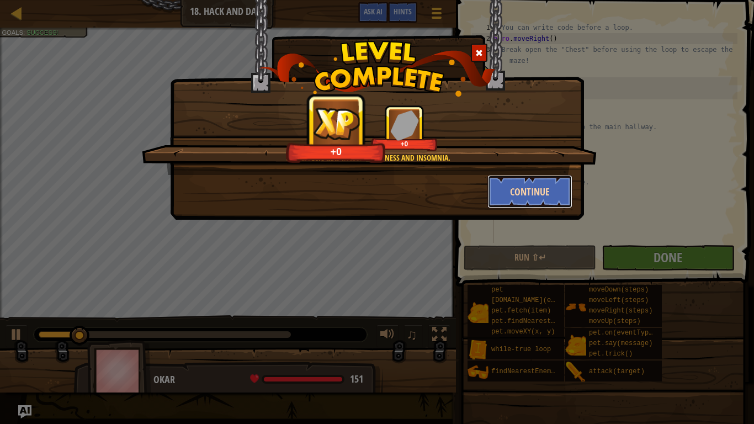
click at [551, 189] on button "Continue" at bounding box center [530, 191] width 86 height 33
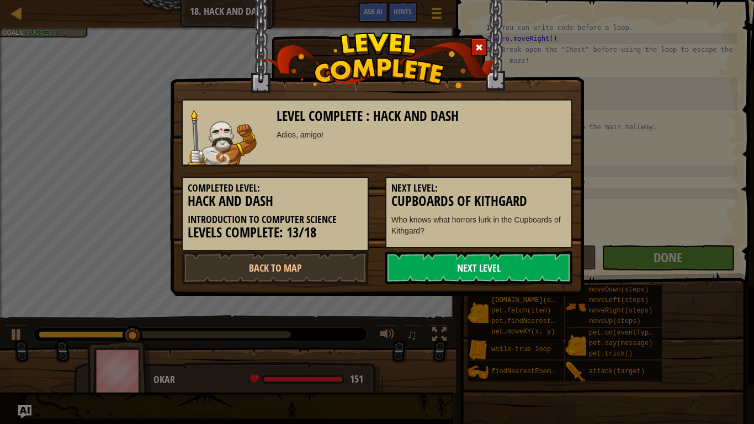
click at [442, 264] on link "Next Level" at bounding box center [478, 267] width 187 height 33
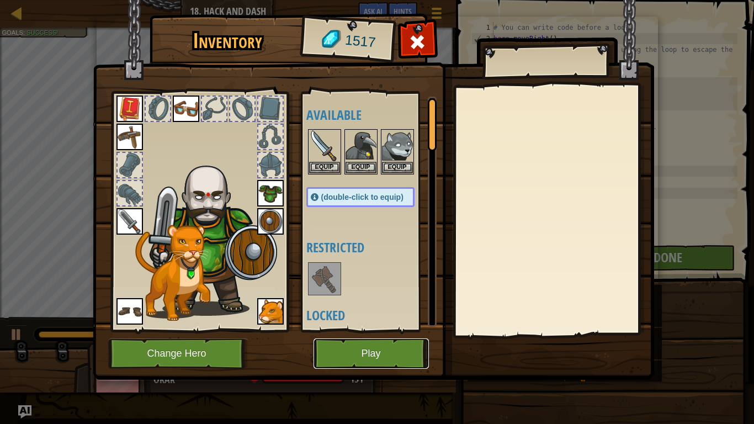
click at [385, 330] on button "Play" at bounding box center [371, 353] width 115 height 30
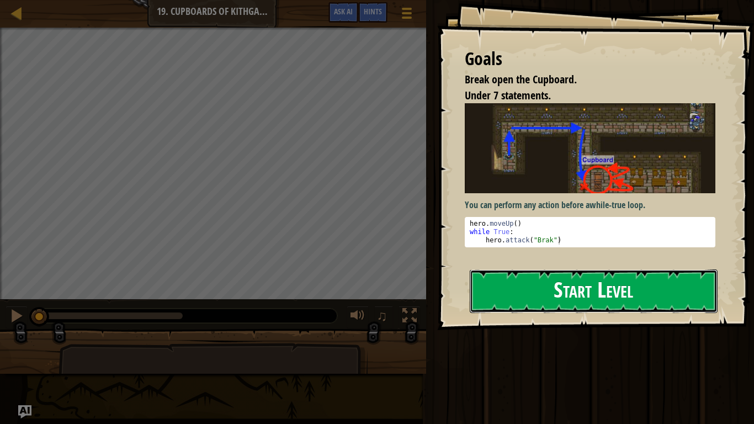
click at [547, 280] on button "Start Level" at bounding box center [594, 291] width 248 height 44
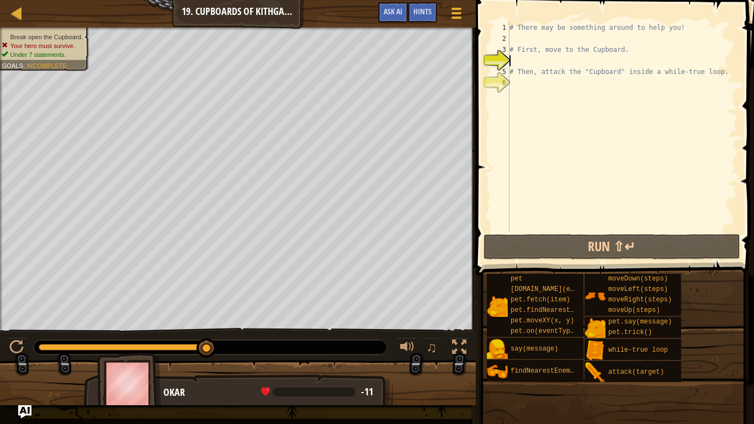
type textarea "h"
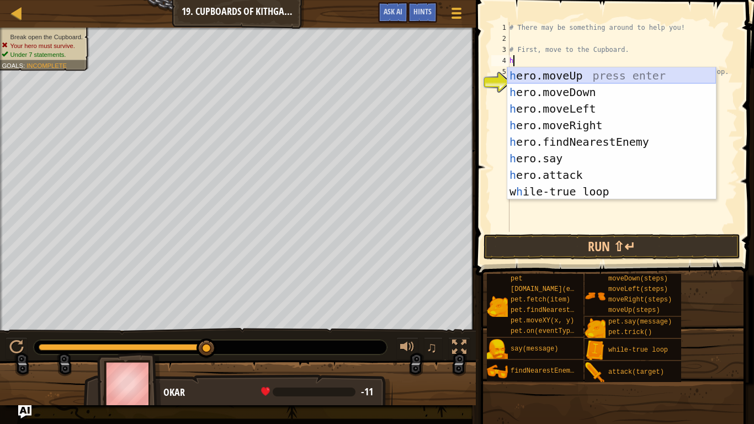
click at [564, 76] on div "h ero.moveUp press enter h ero.moveDown press enter h ero.moveLeft press enter …" at bounding box center [611, 150] width 209 height 166
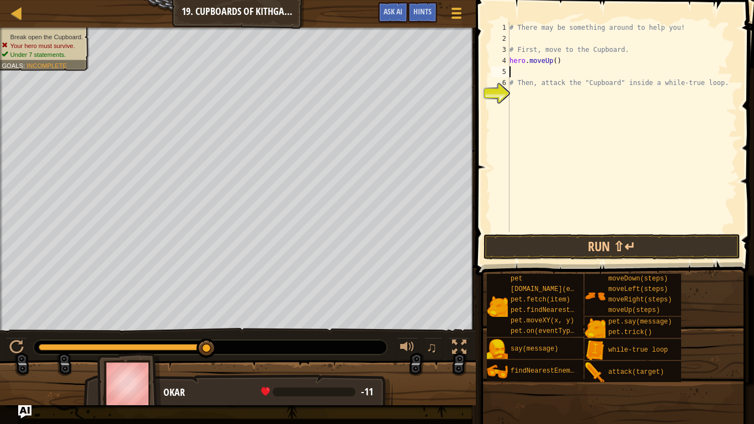
type textarea "h"
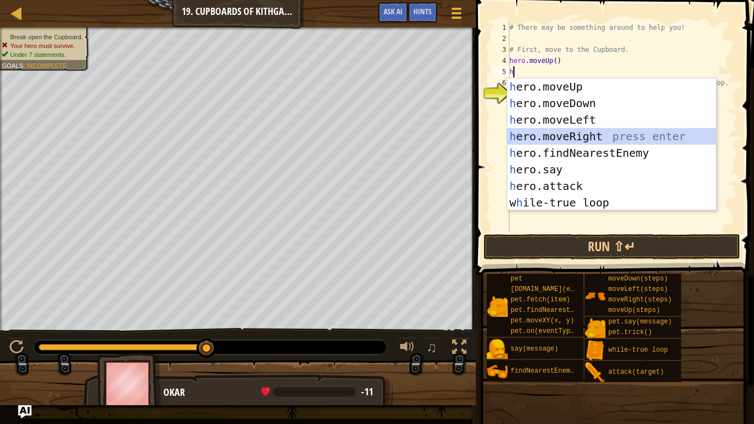
click at [624, 136] on div "h ero.moveUp press enter h ero.moveDown press enter h ero.moveLeft press enter …" at bounding box center [611, 161] width 209 height 166
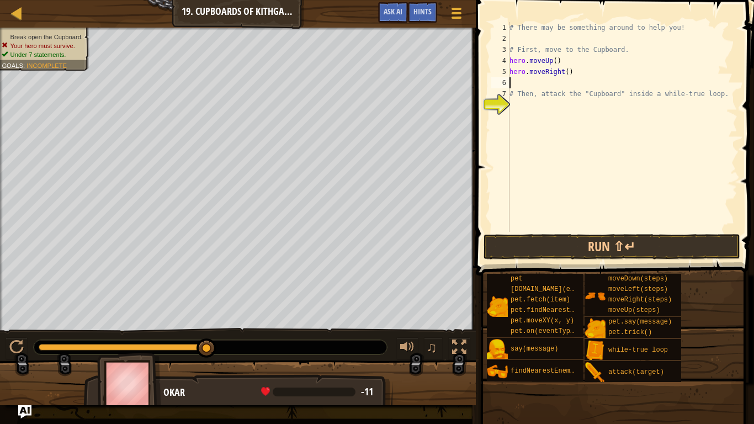
click at [567, 75] on div "# There may be something around to help you! # First, move to the Cupboard. her…" at bounding box center [622, 138] width 230 height 232
type textarea "hero.moveRight(2)"
click at [573, 83] on div "# There may be something around to help you! # First, move to the Cupboard. her…" at bounding box center [622, 138] width 230 height 232
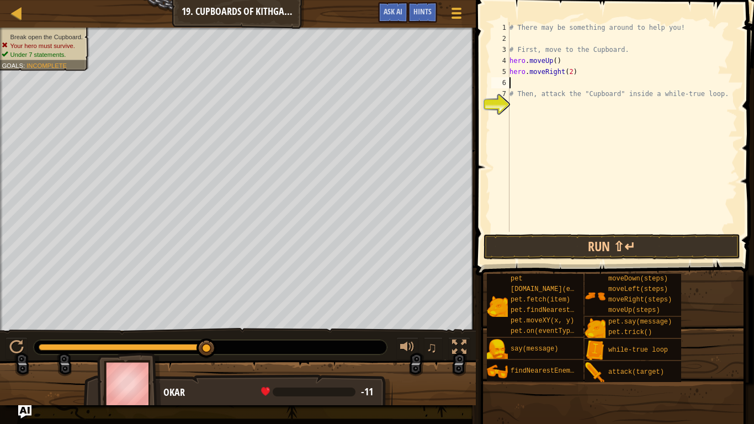
type textarea "h"
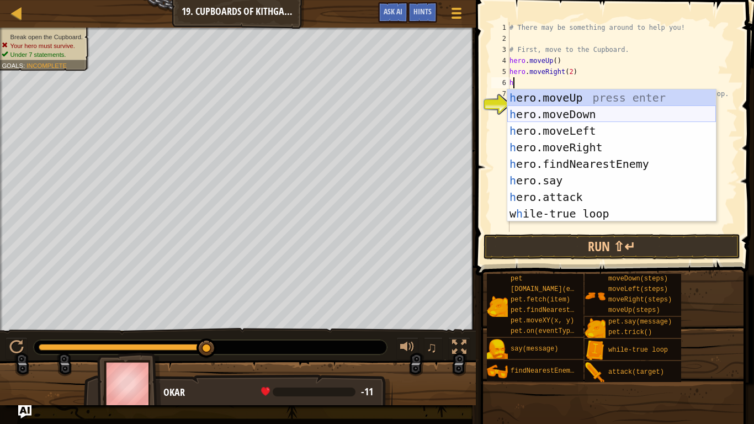
click at [583, 116] on div "h ero.moveUp press enter h ero.moveDown press enter h ero.moveLeft press enter …" at bounding box center [611, 172] width 209 height 166
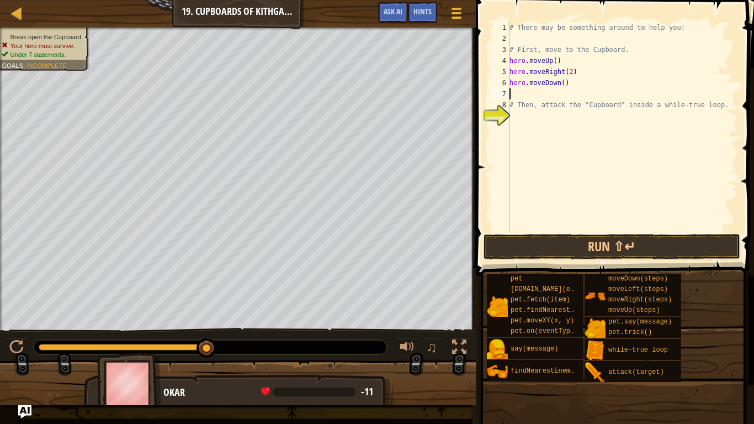
click at [564, 82] on div "# There may be something around to help you! # First, move to the Cupboard. her…" at bounding box center [622, 138] width 230 height 232
type textarea "hero.moveDown(2)"
click at [585, 120] on div "# There may be something around to help you! # First, move to the Cupboard. her…" at bounding box center [622, 138] width 230 height 232
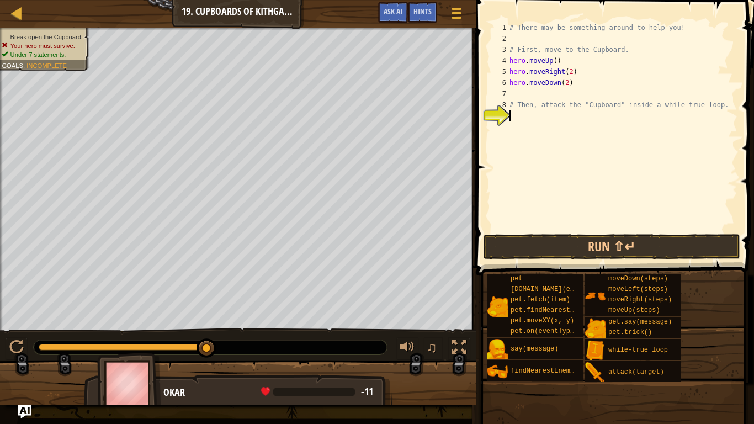
type textarea "h"
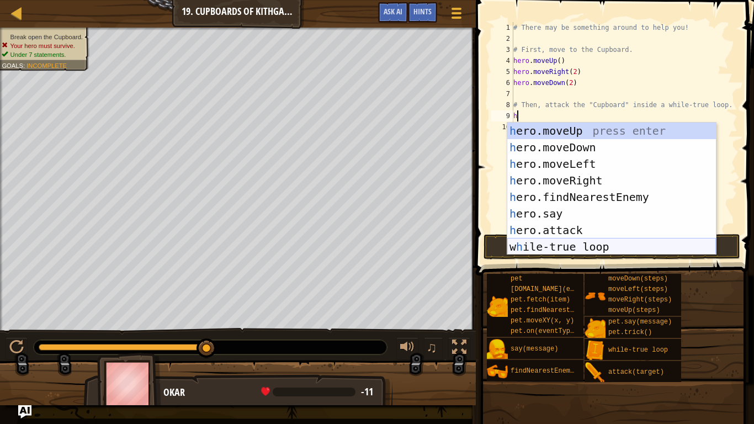
click at [588, 243] on div "h ero.moveUp press enter h ero.moveDown press enter h ero.moveLeft press enter …" at bounding box center [611, 206] width 209 height 166
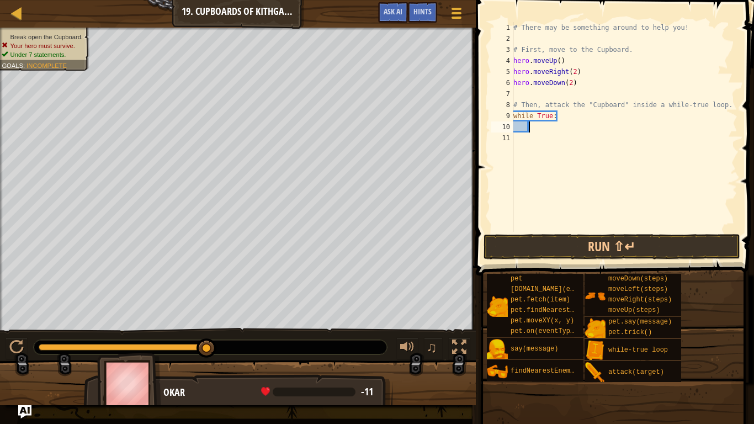
scroll to position [5, 2]
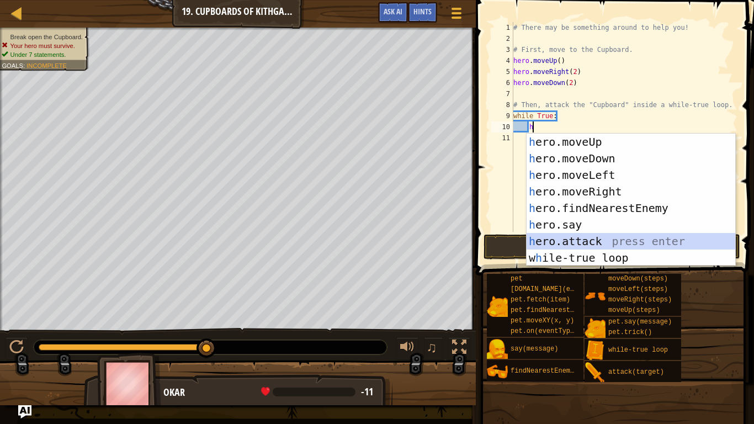
click at [592, 245] on div "h ero.moveUp press enter h ero.moveDown press enter h ero.moveLeft press enter …" at bounding box center [631, 217] width 209 height 166
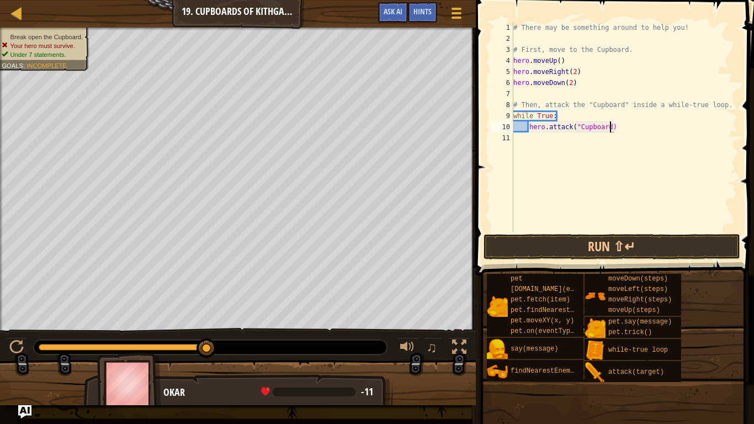
scroll to position [5, 14]
type textarea "hero.attack("Cupboard")"
click at [637, 242] on button "Run ⇧↵" at bounding box center [612, 246] width 257 height 25
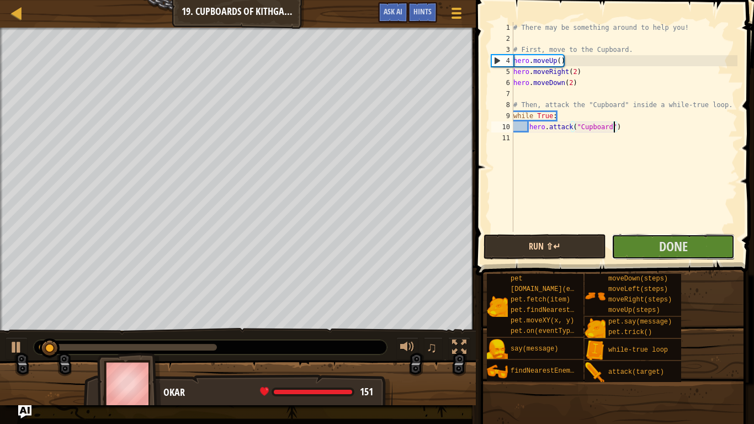
click at [637, 242] on button "Done" at bounding box center [673, 246] width 123 height 25
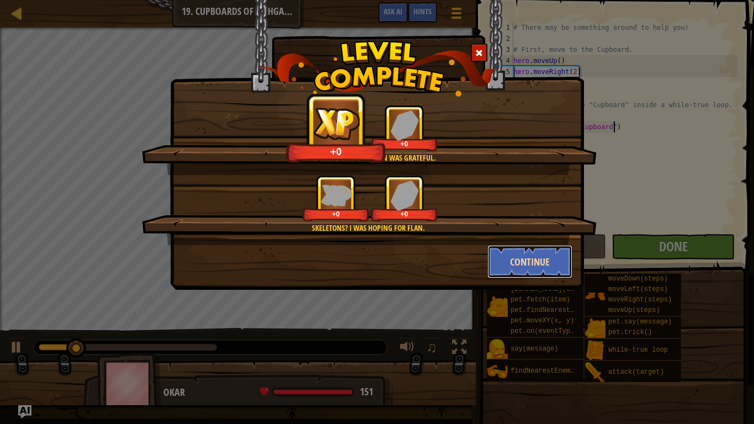
click at [549, 260] on button "Continue" at bounding box center [530, 261] width 86 height 33
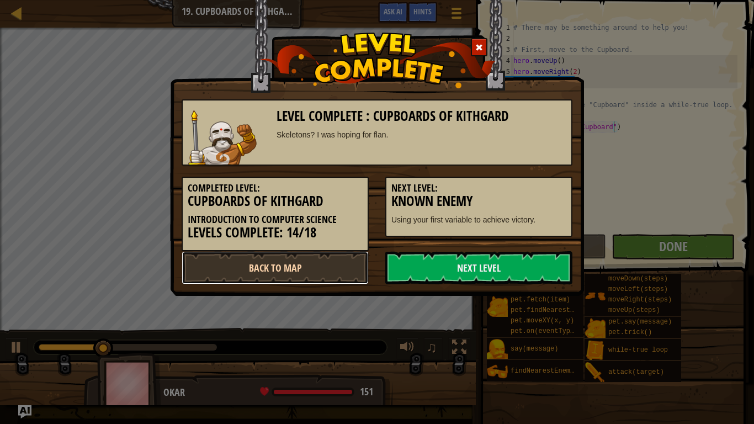
click at [314, 266] on link "Back to Map" at bounding box center [275, 267] width 187 height 33
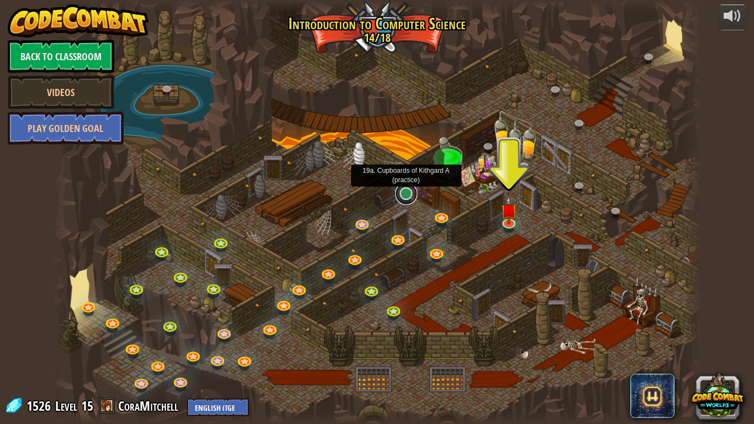
click at [405, 192] on link at bounding box center [406, 194] width 22 height 22
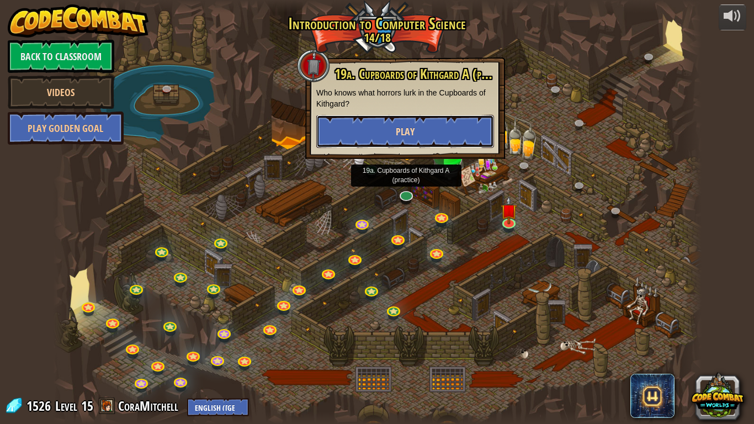
click at [395, 141] on button "Play" at bounding box center [405, 131] width 178 height 33
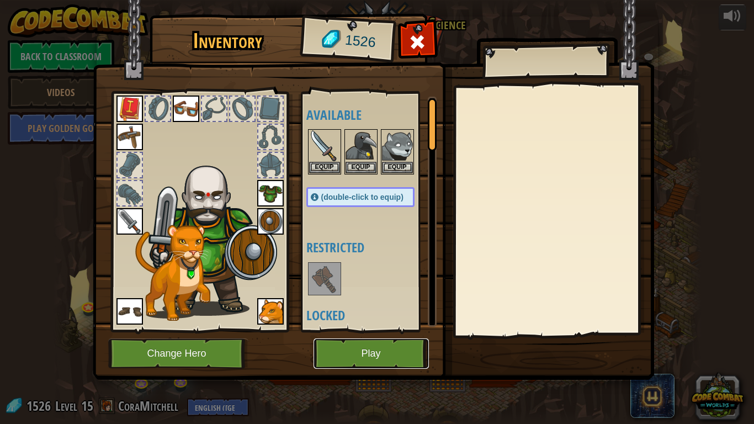
click at [340, 330] on button "Play" at bounding box center [371, 353] width 115 height 30
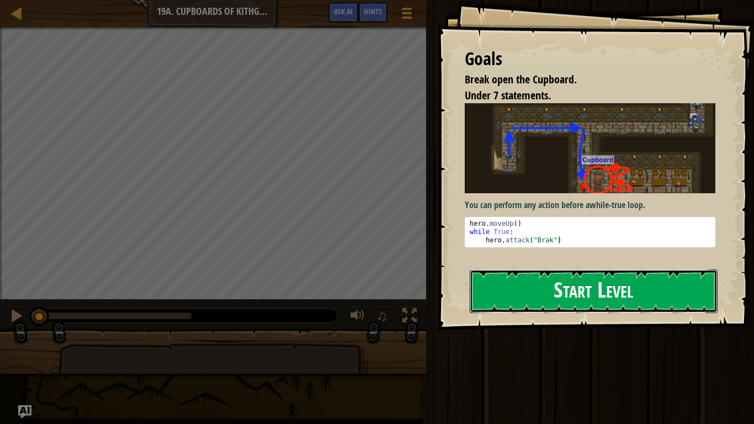
click at [519, 308] on button "Start Level" at bounding box center [594, 291] width 248 height 44
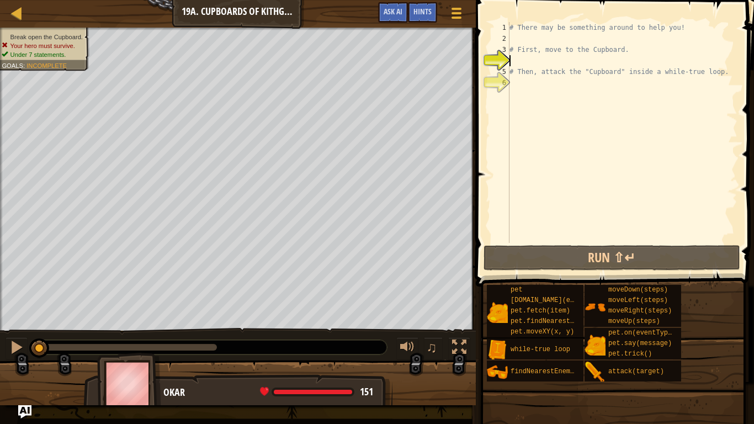
type textarea "h"
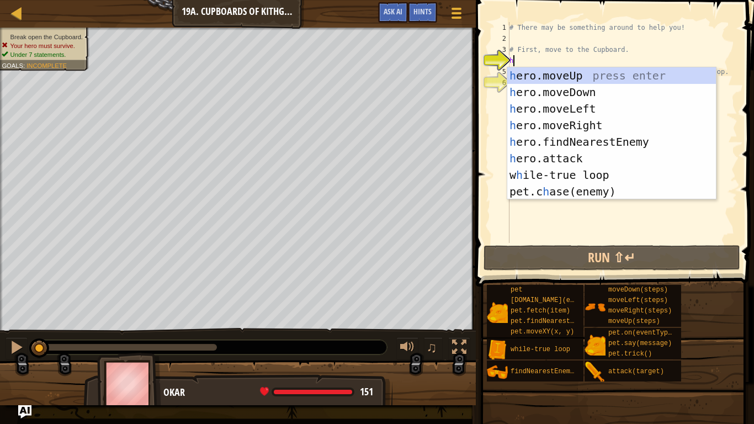
scroll to position [5, 0]
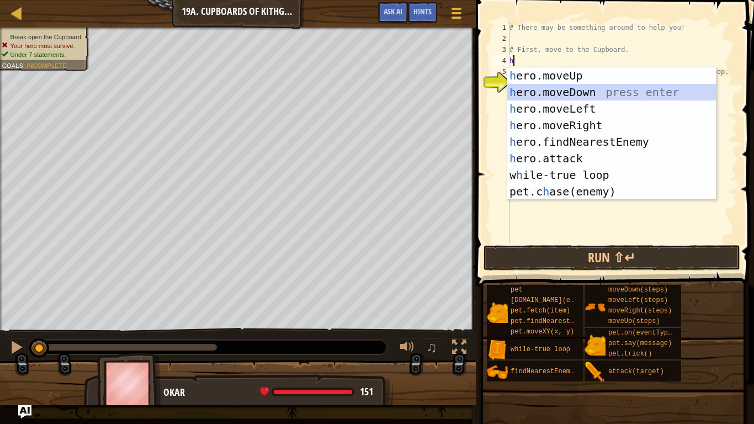
click at [547, 93] on div "h ero.moveUp press enter h ero.moveDown press enter h ero.moveLeft press enter …" at bounding box center [611, 150] width 209 height 166
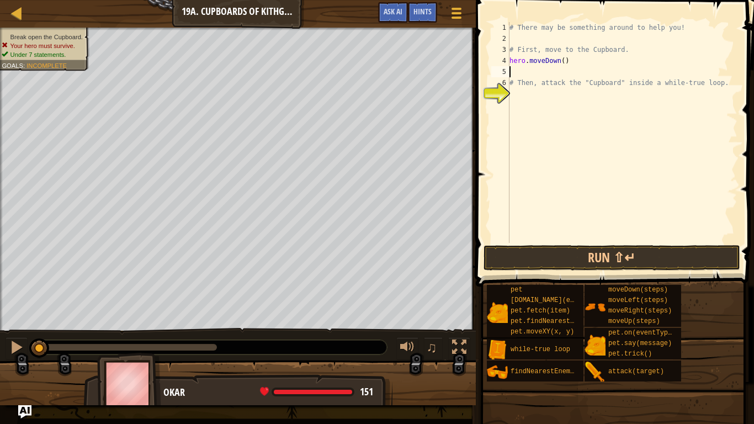
type textarea "h"
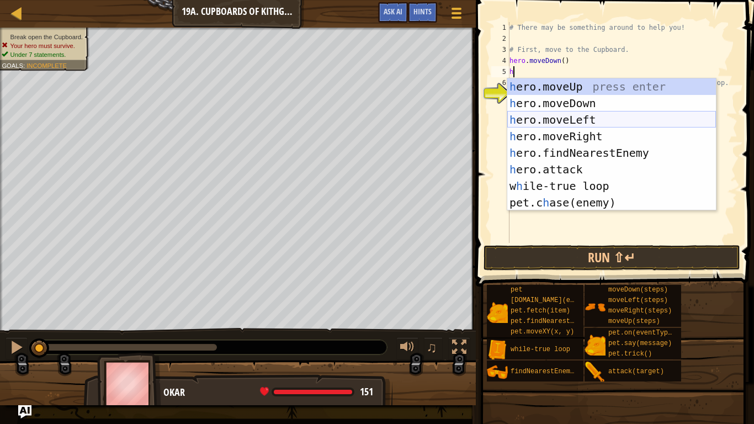
click at [551, 125] on div "h ero.moveUp press enter h ero.moveDown press enter h ero.moveLeft press enter …" at bounding box center [611, 161] width 209 height 166
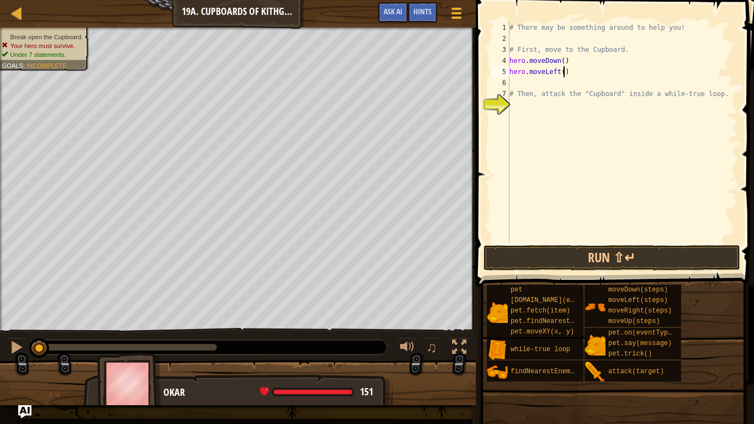
click at [563, 72] on div "# There may be something around to help you! # First, move to the Cupboard. her…" at bounding box center [622, 143] width 230 height 243
type textarea "hero.moveLeft(2)"
click at [562, 81] on div "# There may be something around to help you! # First, move to the Cupboard. her…" at bounding box center [622, 143] width 230 height 243
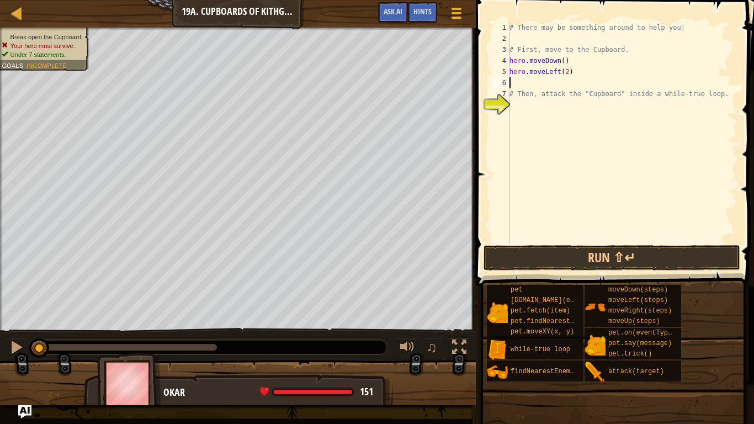
type textarea "h"
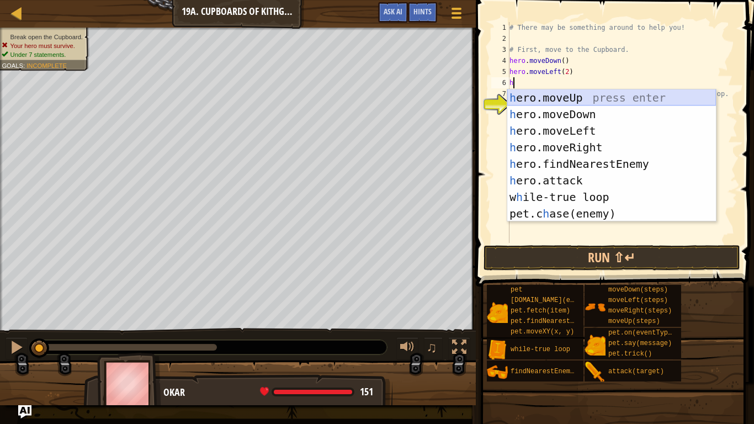
click at [559, 103] on div "h ero.moveUp press enter h ero.moveDown press enter h ero.moveLeft press enter …" at bounding box center [611, 172] width 209 height 166
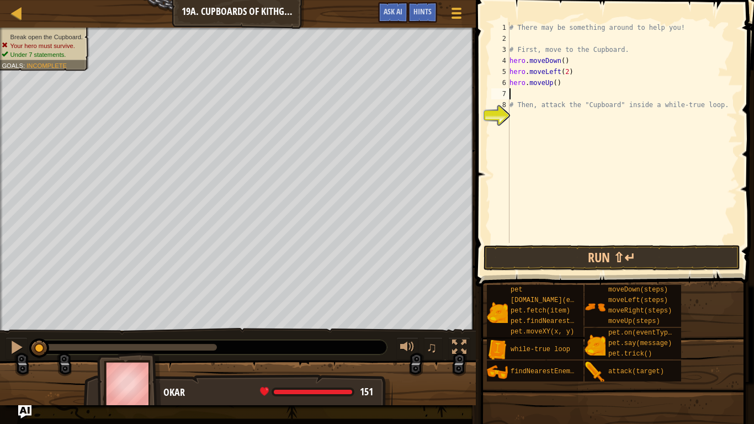
click at [555, 84] on div "# There may be something around to help you! # First, move to the Cupboard. her…" at bounding box center [622, 143] width 230 height 243
type textarea "hero.moveUp(2)"
click at [564, 92] on div "# There may be something around to help you! # First, move to the Cupboard. her…" at bounding box center [622, 143] width 230 height 243
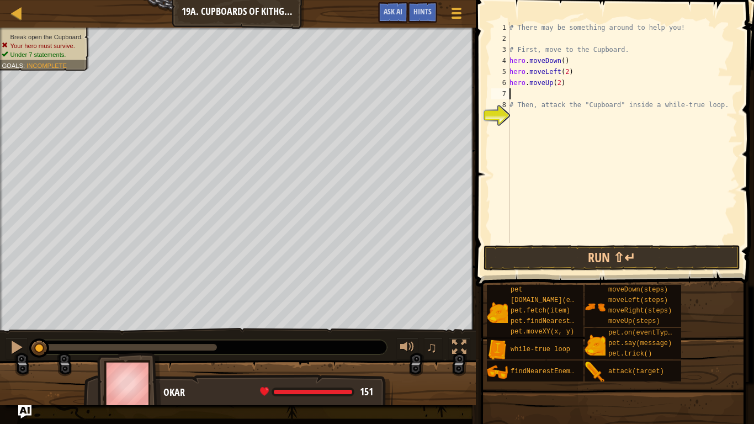
click at [566, 112] on div "# There may be something around to help you! # First, move to the Cupboard. her…" at bounding box center [622, 143] width 230 height 243
type textarea "w"
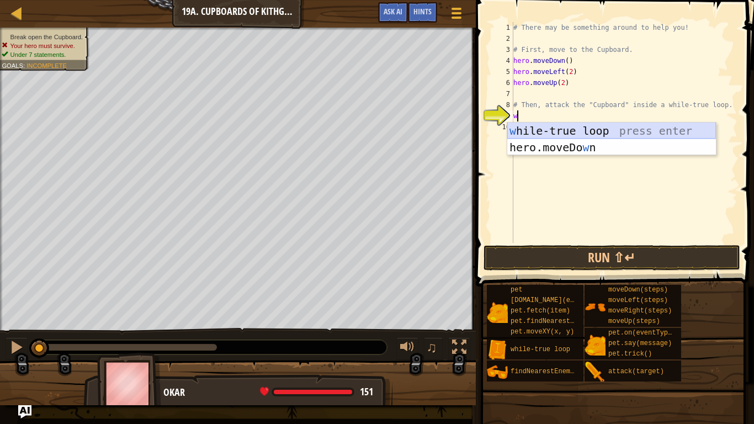
click at [566, 124] on div "w [PERSON_NAME]-true loop press enter hero.moveDo w n press enter" at bounding box center [611, 156] width 209 height 66
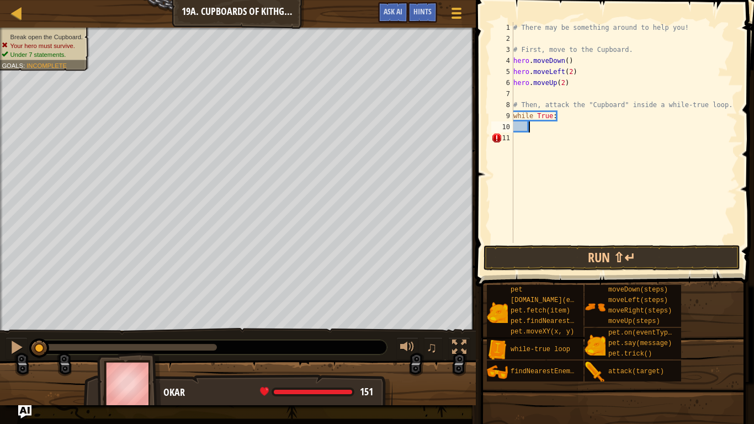
scroll to position [5, 2]
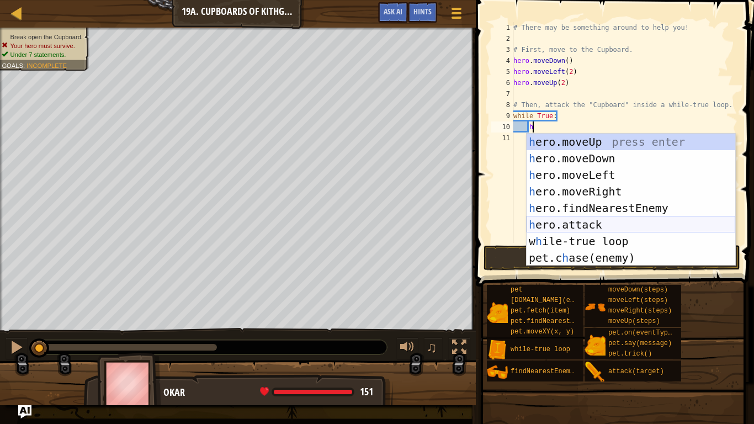
click at [584, 227] on div "h ero.moveUp press enter h ero.moveDown press enter h ero.moveLeft press enter …" at bounding box center [631, 217] width 209 height 166
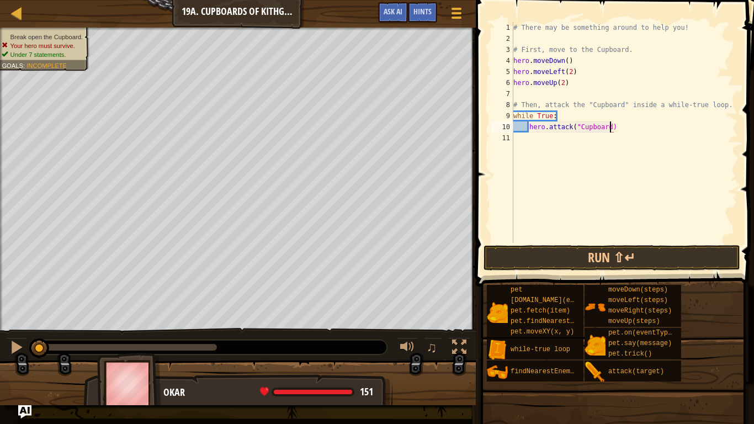
scroll to position [5, 14]
type textarea "hero.attack("Cupboard")"
click at [553, 251] on button "Run ⇧↵" at bounding box center [612, 257] width 257 height 25
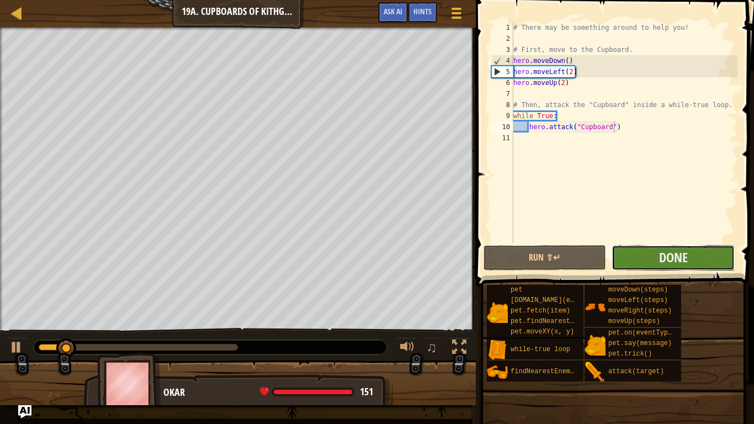
click at [644, 266] on button "Done" at bounding box center [673, 257] width 123 height 25
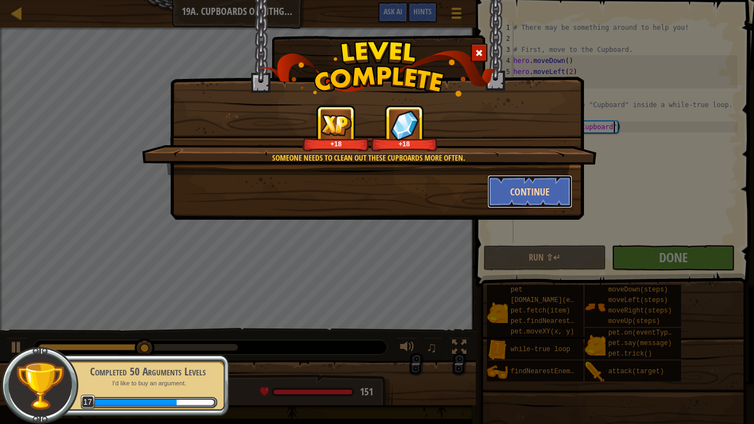
click at [521, 188] on button "Continue" at bounding box center [530, 191] width 86 height 33
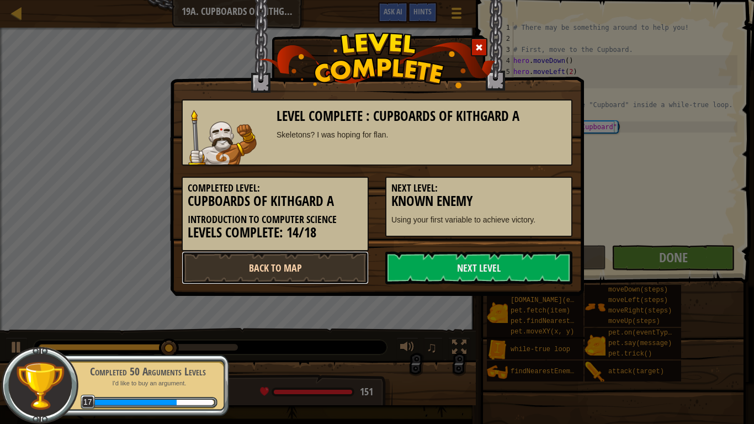
click at [350, 269] on link "Back to Map" at bounding box center [275, 267] width 187 height 33
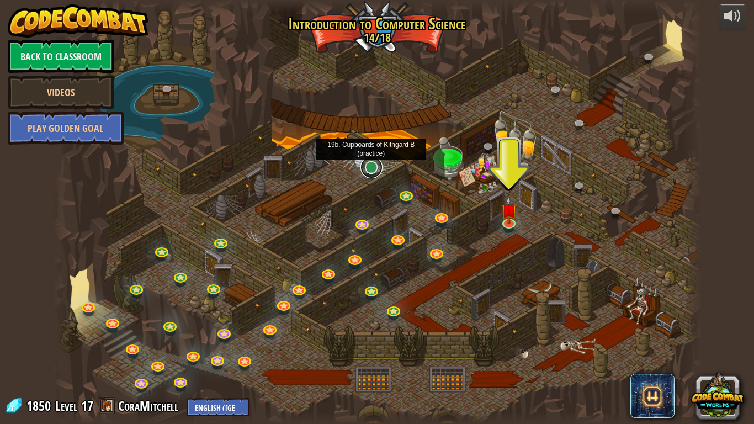
click at [372, 168] on link at bounding box center [371, 167] width 22 height 22
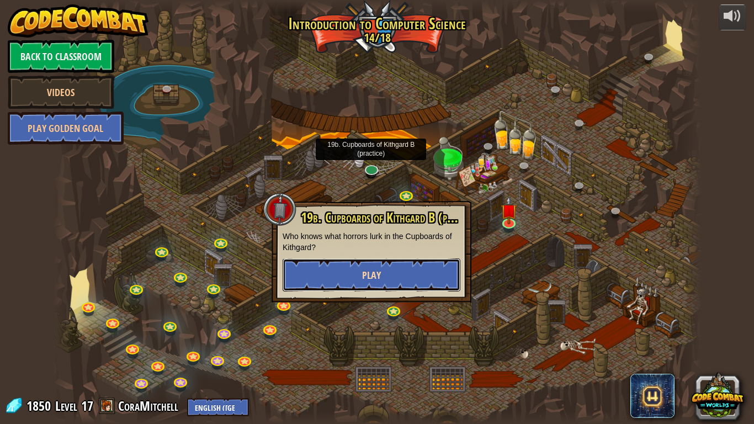
click at [409, 268] on button "Play" at bounding box center [372, 274] width 178 height 33
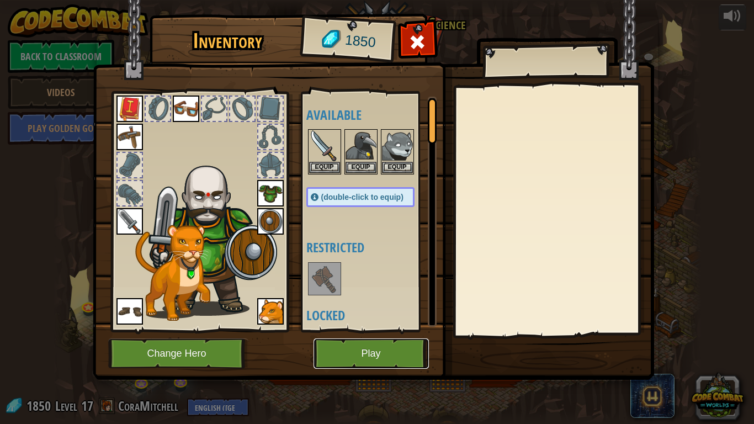
click at [359, 330] on button "Play" at bounding box center [371, 353] width 115 height 30
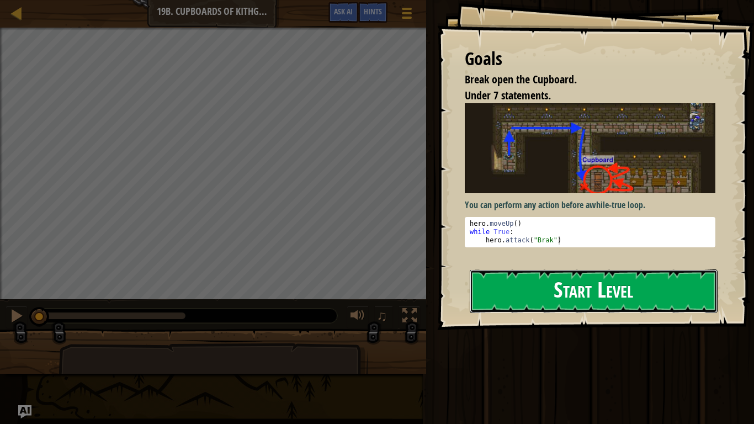
click at [554, 274] on button "Start Level" at bounding box center [594, 291] width 248 height 44
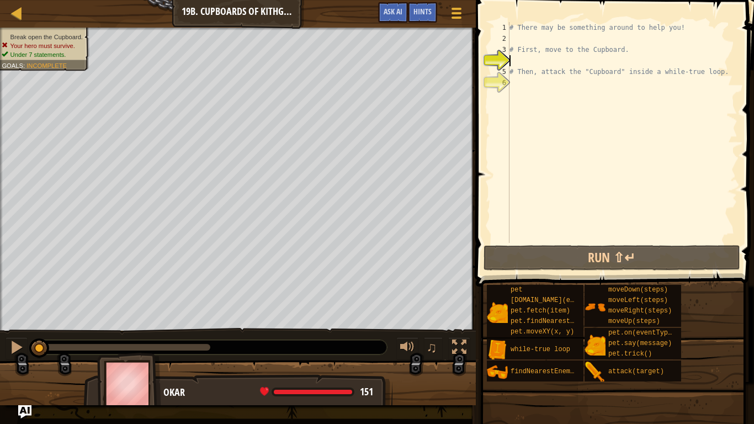
type textarea "h"
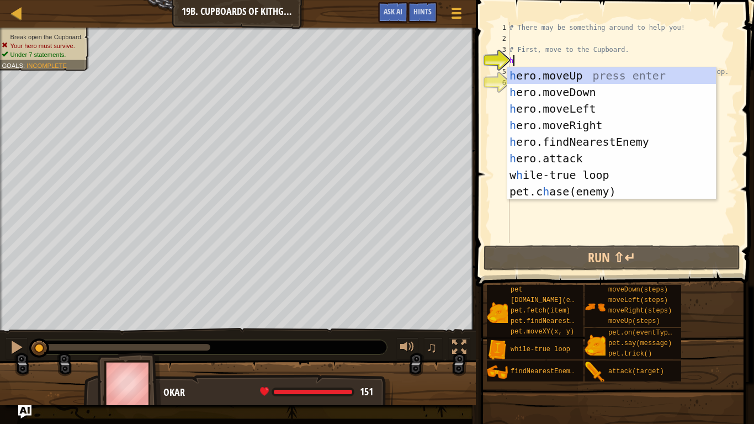
scroll to position [5, 0]
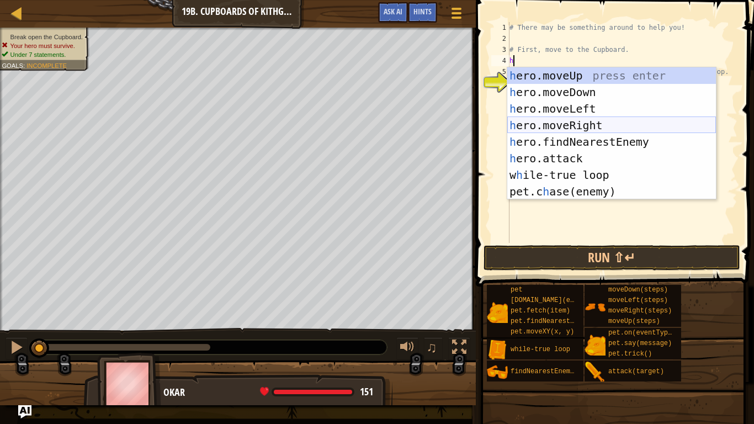
click at [595, 121] on div "h ero.moveUp press enter h ero.moveDown press enter h ero.moveLeft press enter …" at bounding box center [611, 150] width 209 height 166
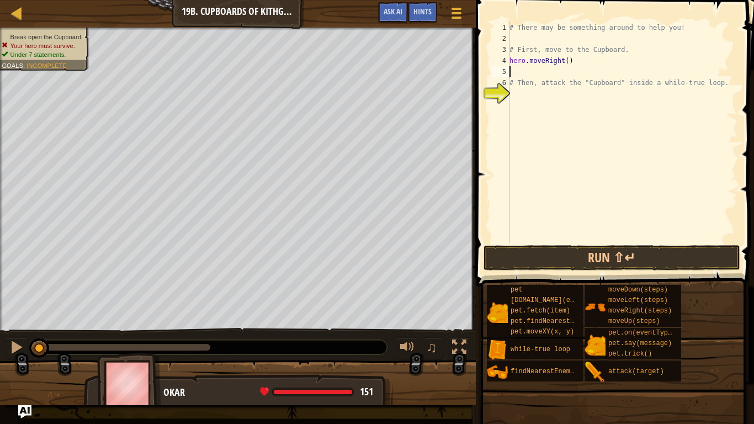
type textarea "h"
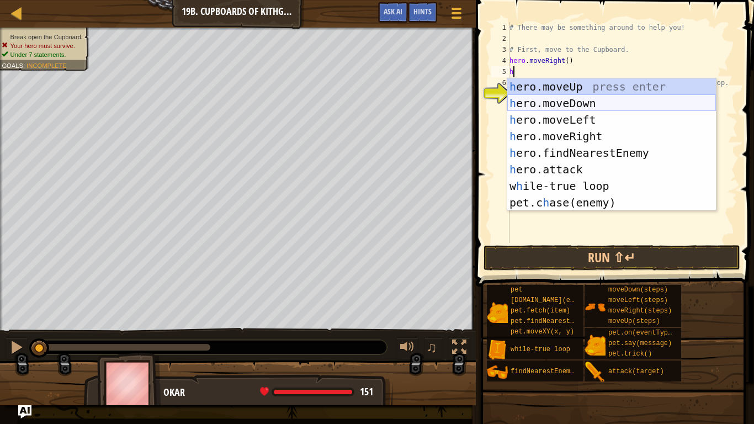
click at [574, 105] on div "h ero.moveUp press enter h ero.moveDown press enter h ero.moveLeft press enter …" at bounding box center [611, 161] width 209 height 166
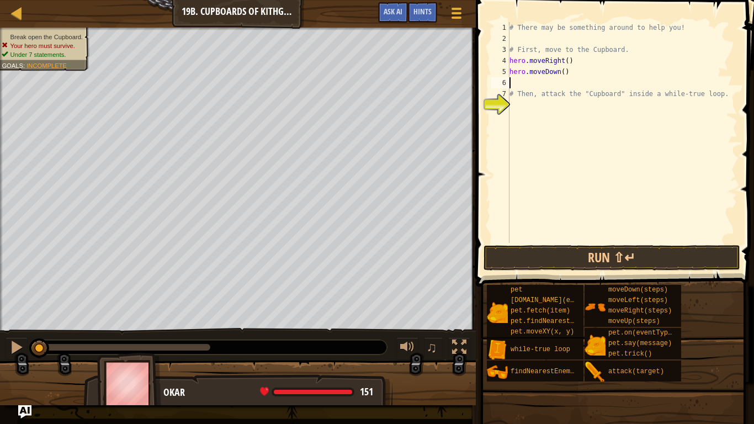
type textarea "h"
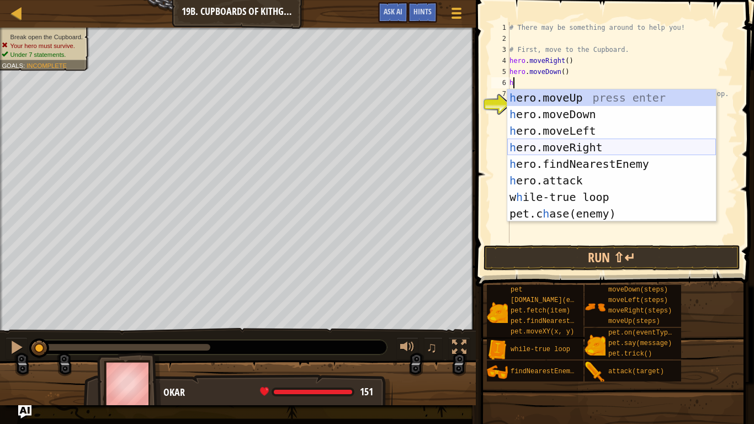
click at [583, 140] on div "h ero.moveUp press enter h ero.moveDown press enter h ero.moveLeft press enter …" at bounding box center [611, 172] width 209 height 166
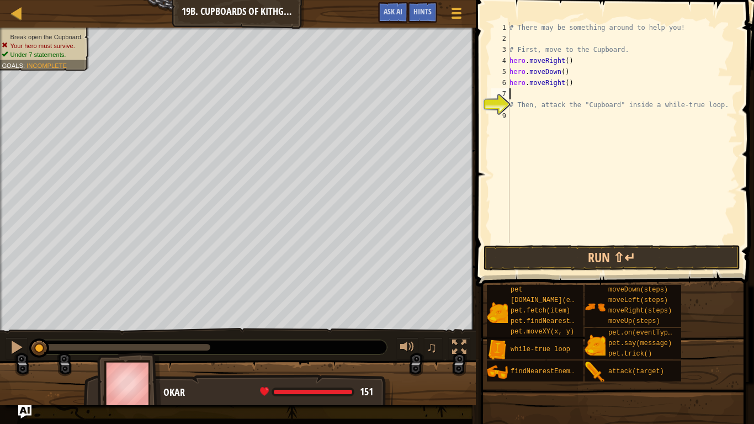
type textarea "h"
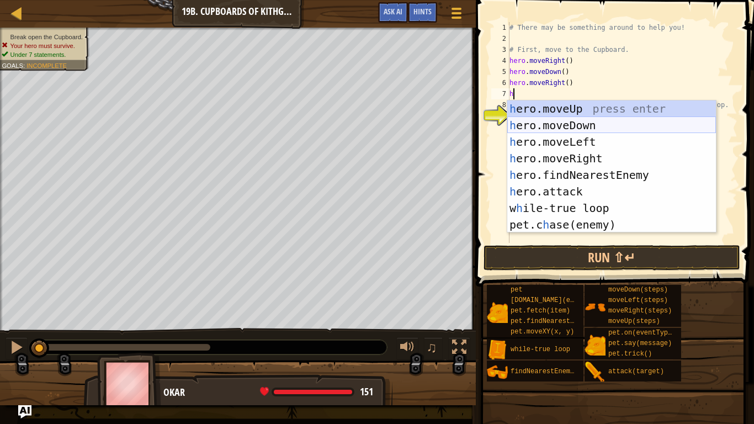
click at [575, 129] on div "h ero.moveUp press enter h ero.moveDown press enter h ero.moveLeft press enter …" at bounding box center [611, 183] width 209 height 166
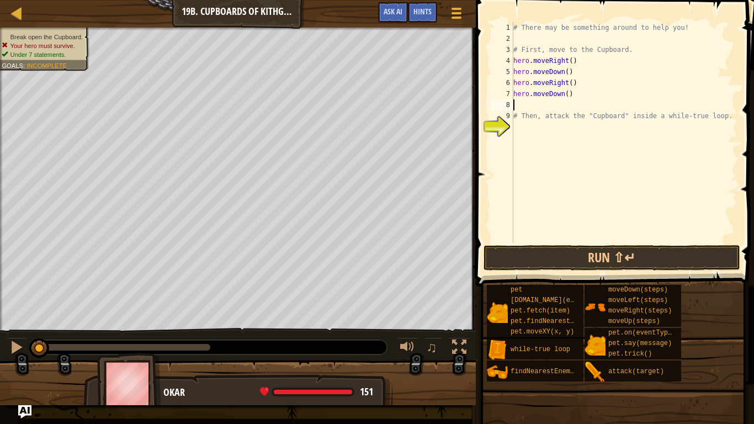
click at [568, 94] on div "# There may be something around to help you! # First, move to the Cupboard. her…" at bounding box center [624, 143] width 226 height 243
type textarea "hero.moveDown(2)"
click at [582, 130] on div "# There may be something around to help you! # First, move to the Cupboard. her…" at bounding box center [624, 143] width 226 height 243
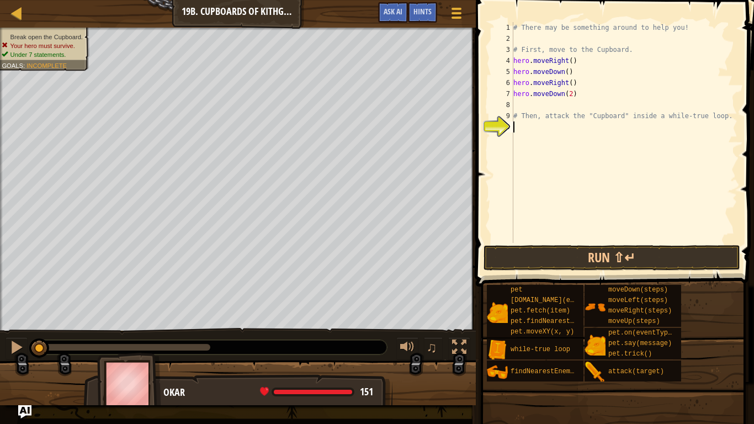
type textarea "w"
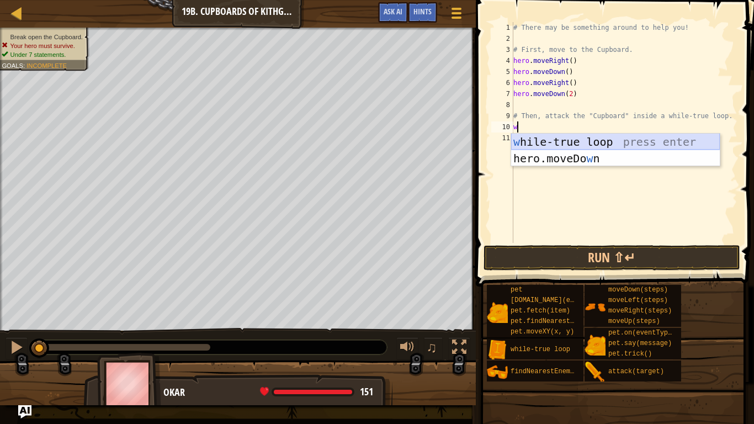
click at [580, 139] on div "w [PERSON_NAME]-true loop press enter hero.moveDo w n press enter" at bounding box center [615, 167] width 209 height 66
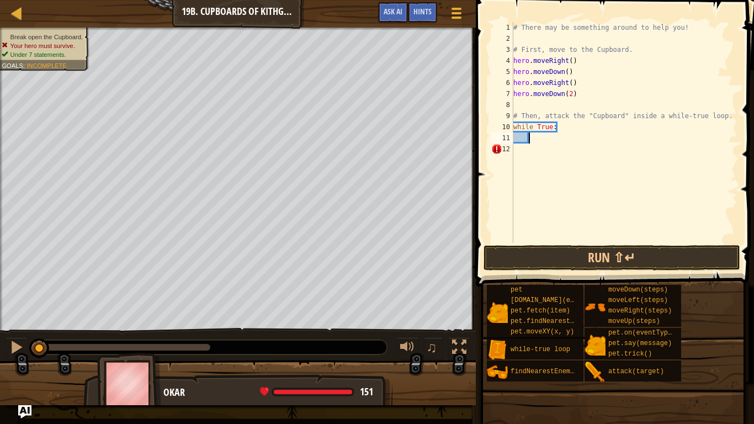
scroll to position [5, 2]
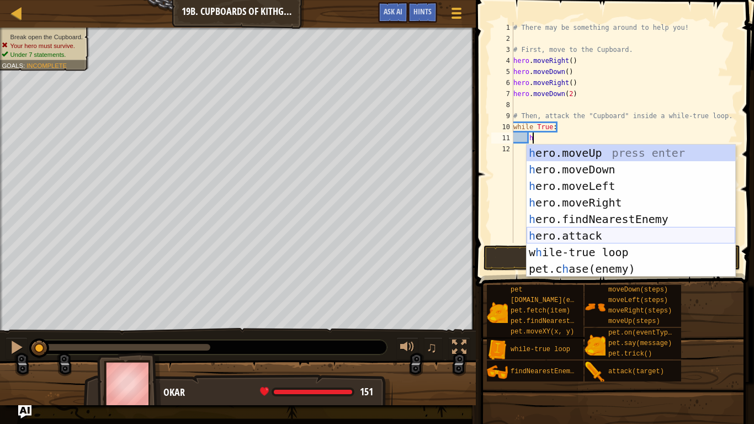
click at [589, 239] on div "h ero.moveUp press enter h ero.moveDown press enter h ero.moveLeft press enter …" at bounding box center [631, 228] width 209 height 166
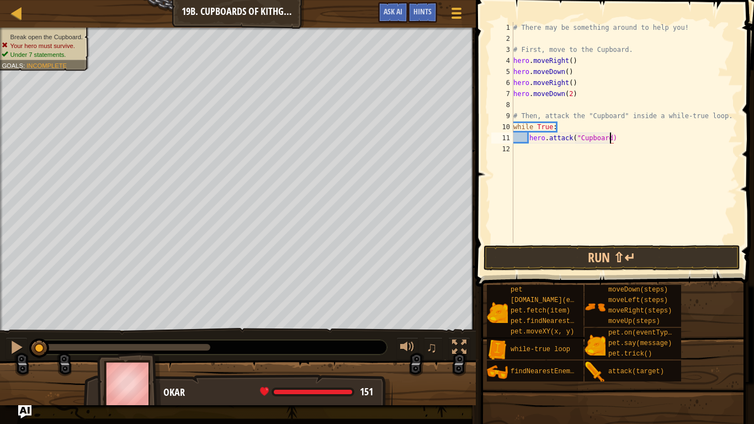
scroll to position [5, 14]
type textarea "hero.attack("Cupboard")"
click at [568, 261] on button "Run ⇧↵" at bounding box center [612, 257] width 257 height 25
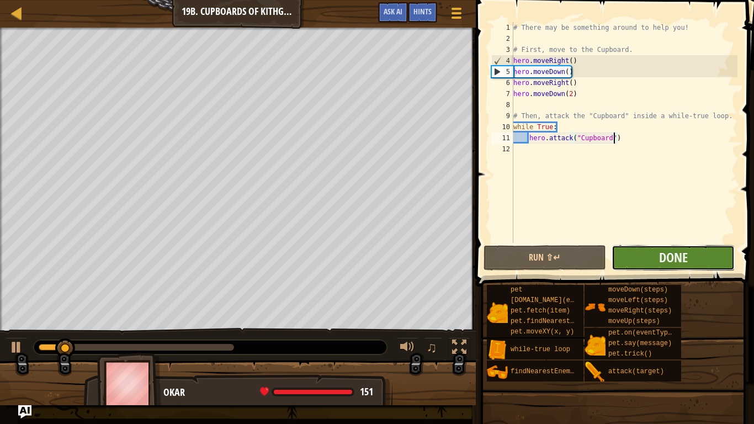
click at [639, 261] on button "Done" at bounding box center [673, 257] width 123 height 25
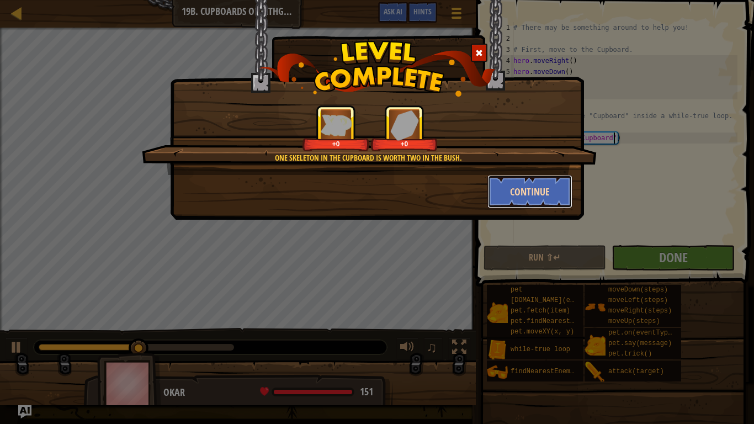
click at [524, 186] on button "Continue" at bounding box center [530, 191] width 86 height 33
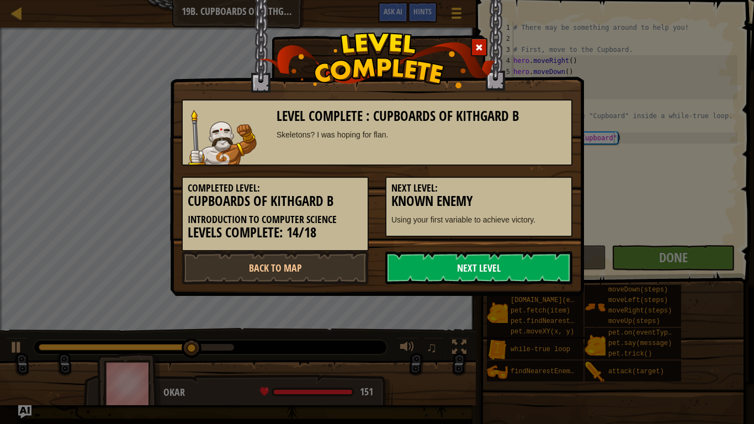
click at [533, 264] on link "Next Level" at bounding box center [478, 267] width 187 height 33
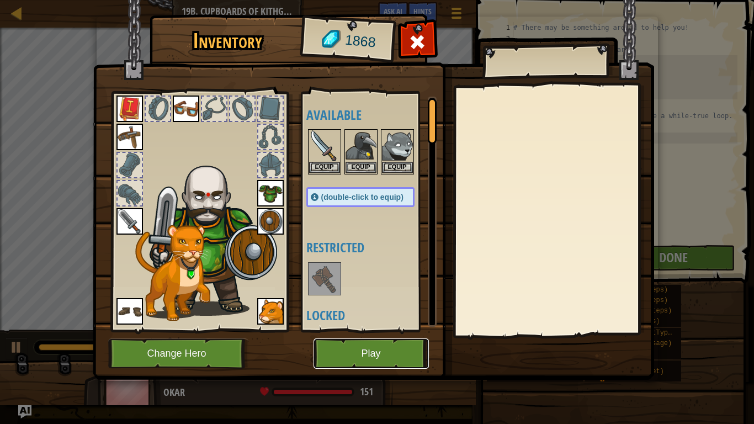
click at [390, 330] on button "Play" at bounding box center [371, 353] width 115 height 30
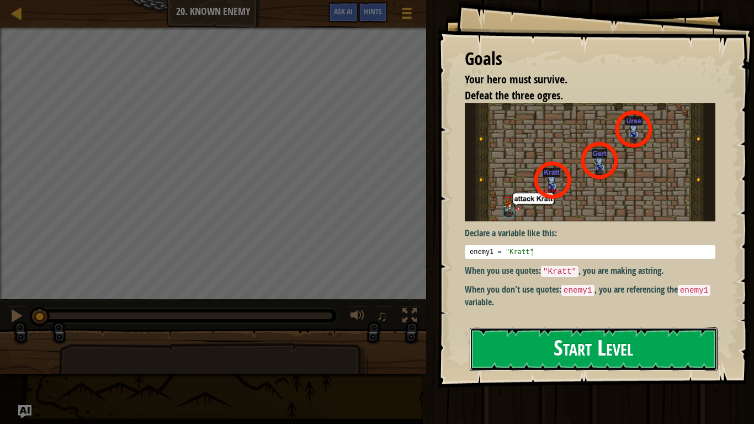
click at [535, 330] on button "Start Level" at bounding box center [594, 349] width 248 height 44
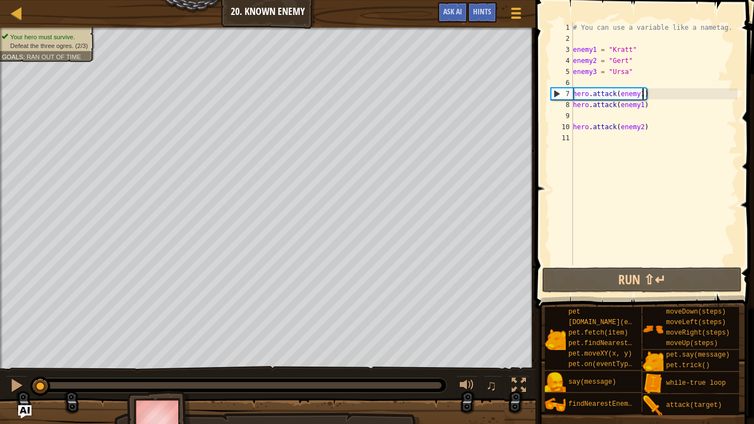
click at [641, 93] on div "# You can use a variable like a nametag. enemy1 = "[PERSON_NAME]" enemy2 = "[PE…" at bounding box center [654, 154] width 167 height 265
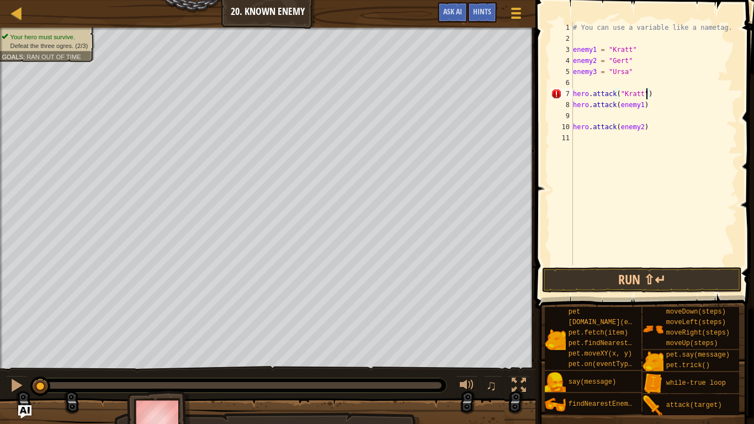
scroll to position [5, 10]
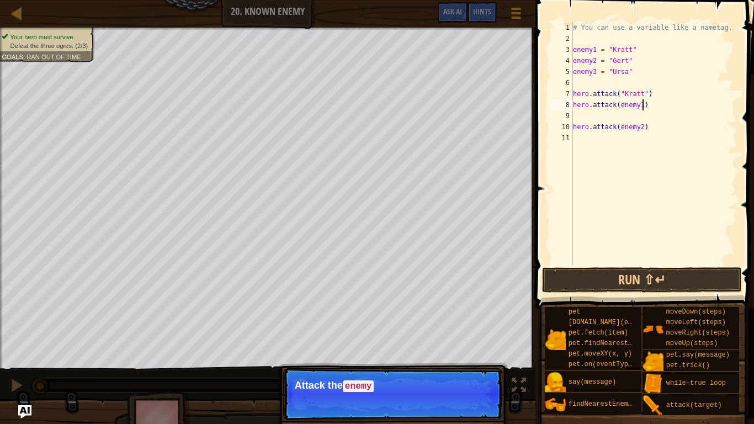
click at [643, 103] on div "# You can use a variable like a nametag. enemy1 = "[PERSON_NAME]" enemy2 = "[PE…" at bounding box center [654, 154] width 167 height 265
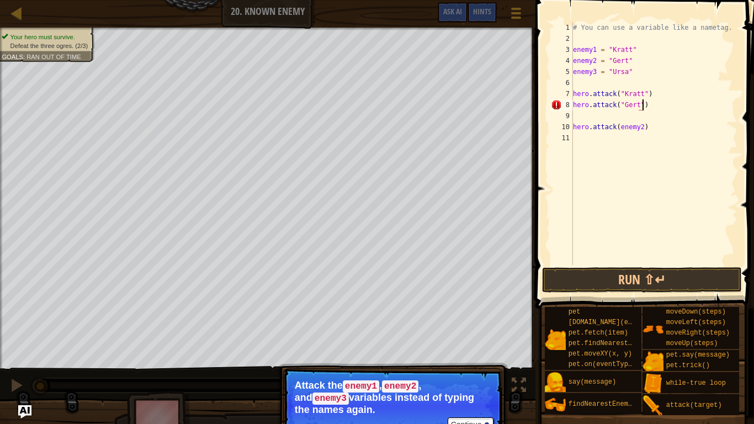
scroll to position [5, 10]
click at [644, 129] on div "# You can use a variable like a nametag. enemy1 = "[PERSON_NAME]" enemy2 = "[PE…" at bounding box center [654, 154] width 167 height 265
click at [630, 276] on button "Run ⇧↵" at bounding box center [641, 279] width 199 height 25
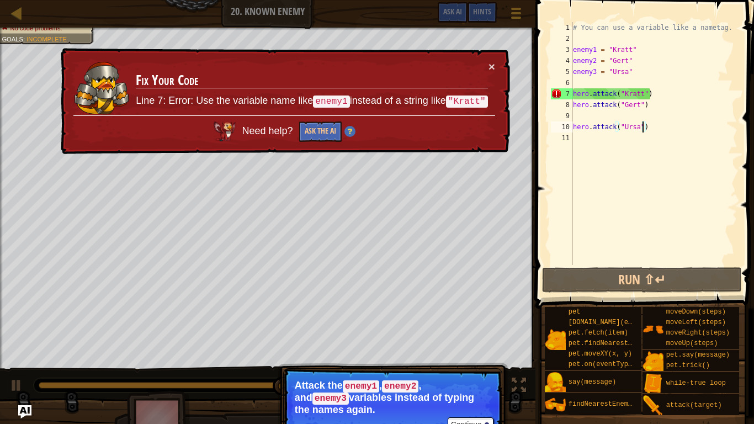
click at [655, 94] on div "# You can use a variable like a nametag. enemy1 = "[PERSON_NAME]" enemy2 = "[PE…" at bounding box center [654, 154] width 167 height 265
type textarea "hero.attack("[PERSON_NAME]")"
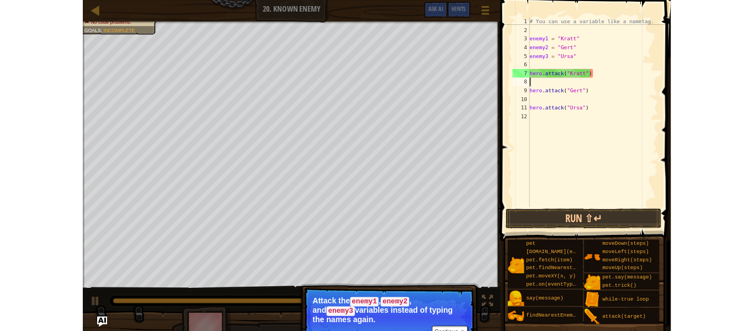
scroll to position [5, 0]
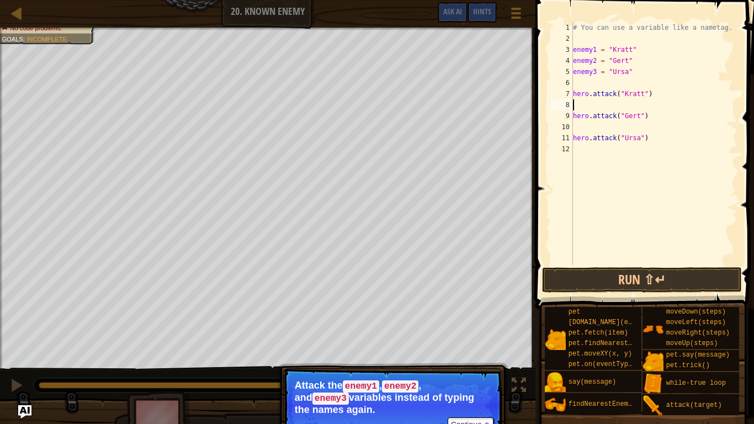
type textarea "h"
click at [640, 81] on div "# You can use a variable like a nametag. enemy1 = "[PERSON_NAME]" enemy2 = "[PE…" at bounding box center [654, 154] width 167 height 265
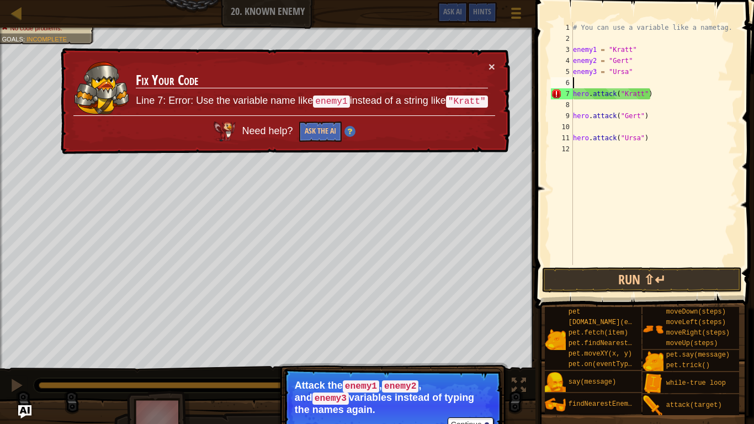
type textarea "w"
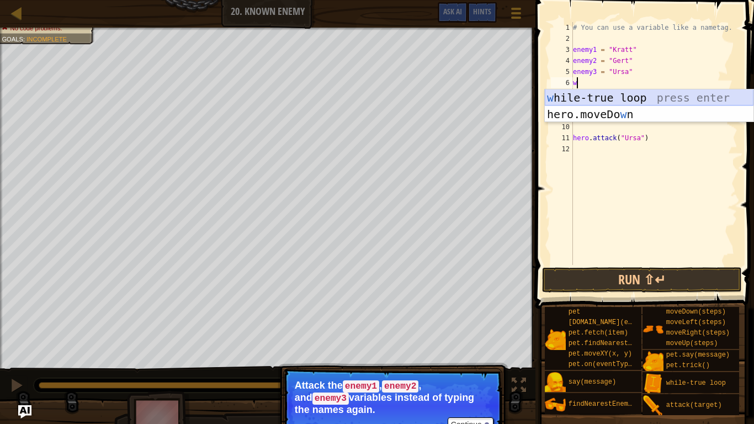
click at [639, 97] on div "w [PERSON_NAME]-true loop press enter hero.moveDo w n press enter" at bounding box center [649, 122] width 209 height 66
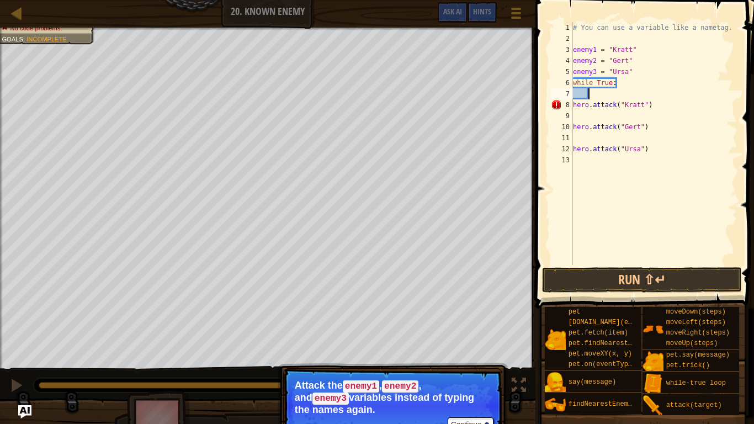
click at [583, 112] on div "# You can use a variable like a nametag. enemy1 = "[PERSON_NAME]" enemy2 = "[PE…" at bounding box center [654, 154] width 167 height 265
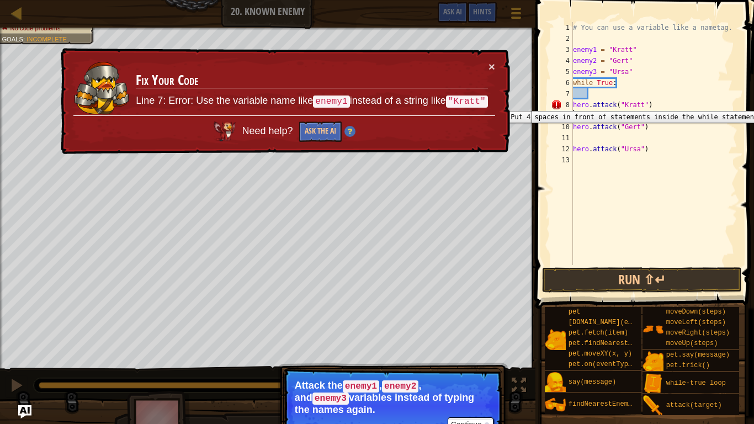
click at [572, 103] on div "8" at bounding box center [562, 104] width 22 height 11
type textarea "hero.attack("[PERSON_NAME]")"
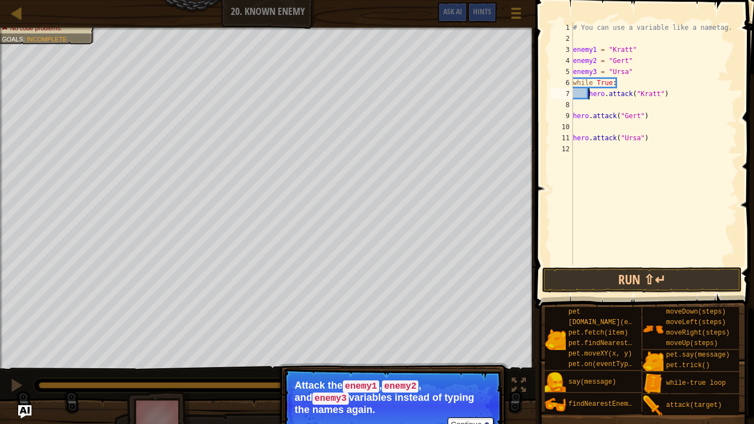
click at [576, 108] on div "# You can use a variable like a nametag. enemy1 = "[PERSON_NAME]" enemy2 = "[PE…" at bounding box center [654, 154] width 167 height 265
click at [574, 107] on div "# You can use a variable like a nametag. enemy1 = "[PERSON_NAME]" enemy2 = "[PE…" at bounding box center [654, 154] width 167 height 265
click at [574, 128] on div "# You can use a variable like a nametag. enemy1 = "[PERSON_NAME]" enemy2 = "[PE…" at bounding box center [654, 154] width 167 height 265
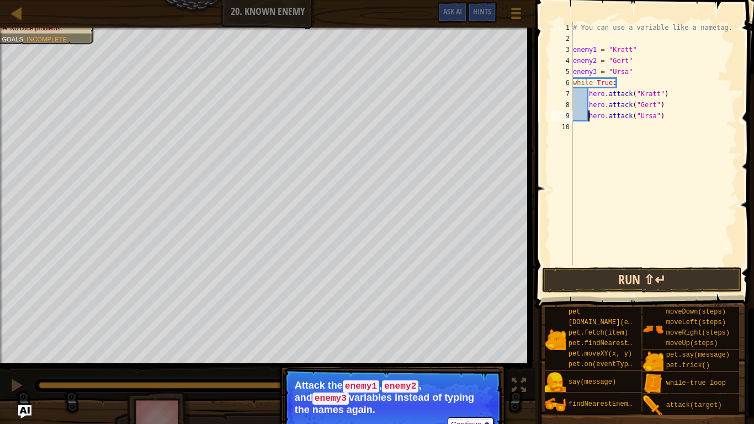
type textarea "hero.attack("Ursa")"
click at [589, 284] on button "Run ⇧↵" at bounding box center [641, 279] width 199 height 25
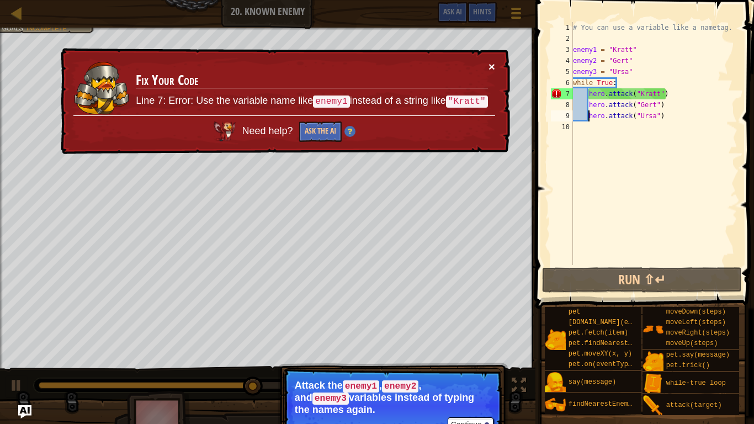
click at [494, 63] on button "×" at bounding box center [492, 67] width 7 height 12
